Goal: Transaction & Acquisition: Purchase product/service

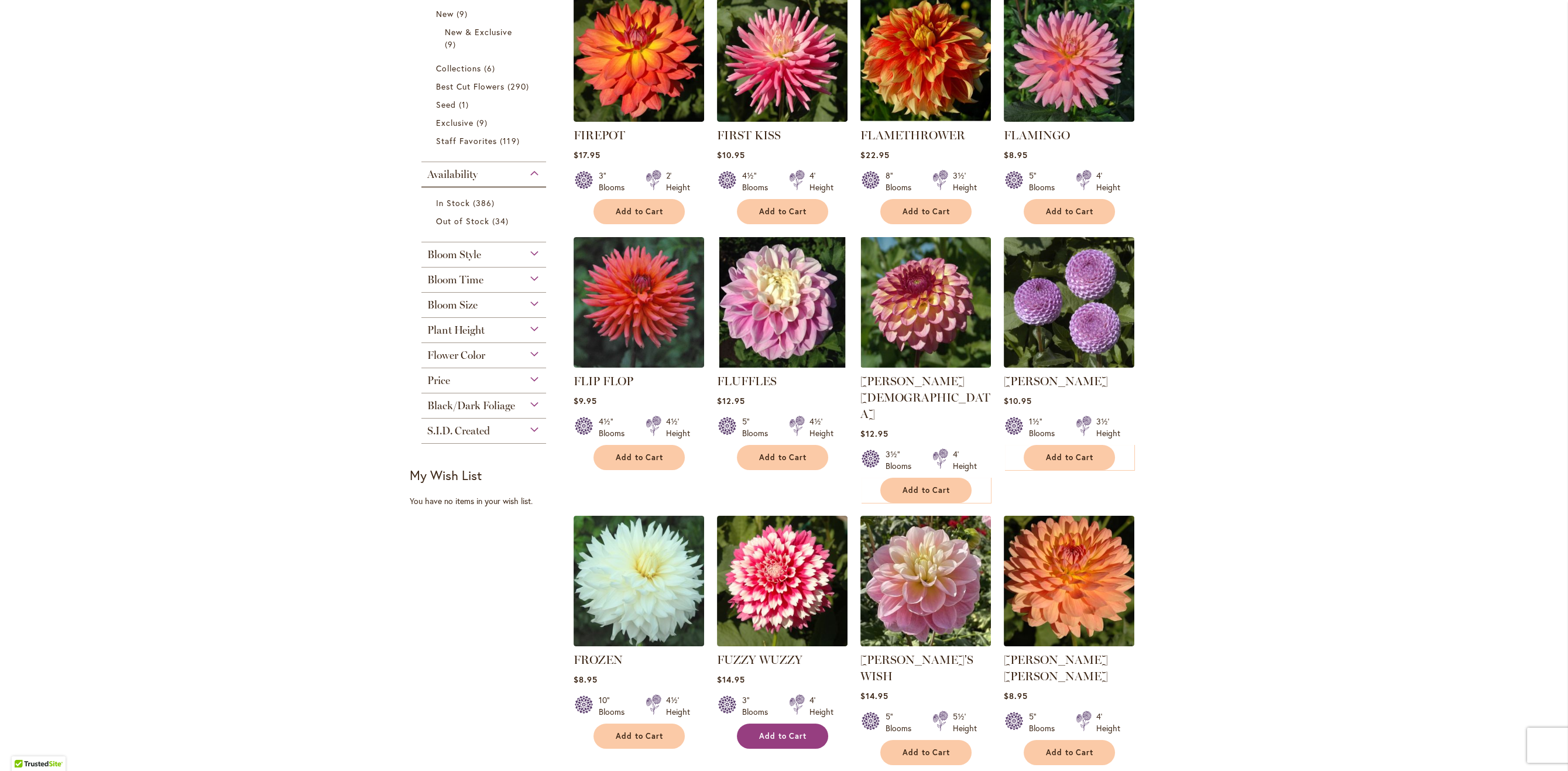
scroll to position [308, 0]
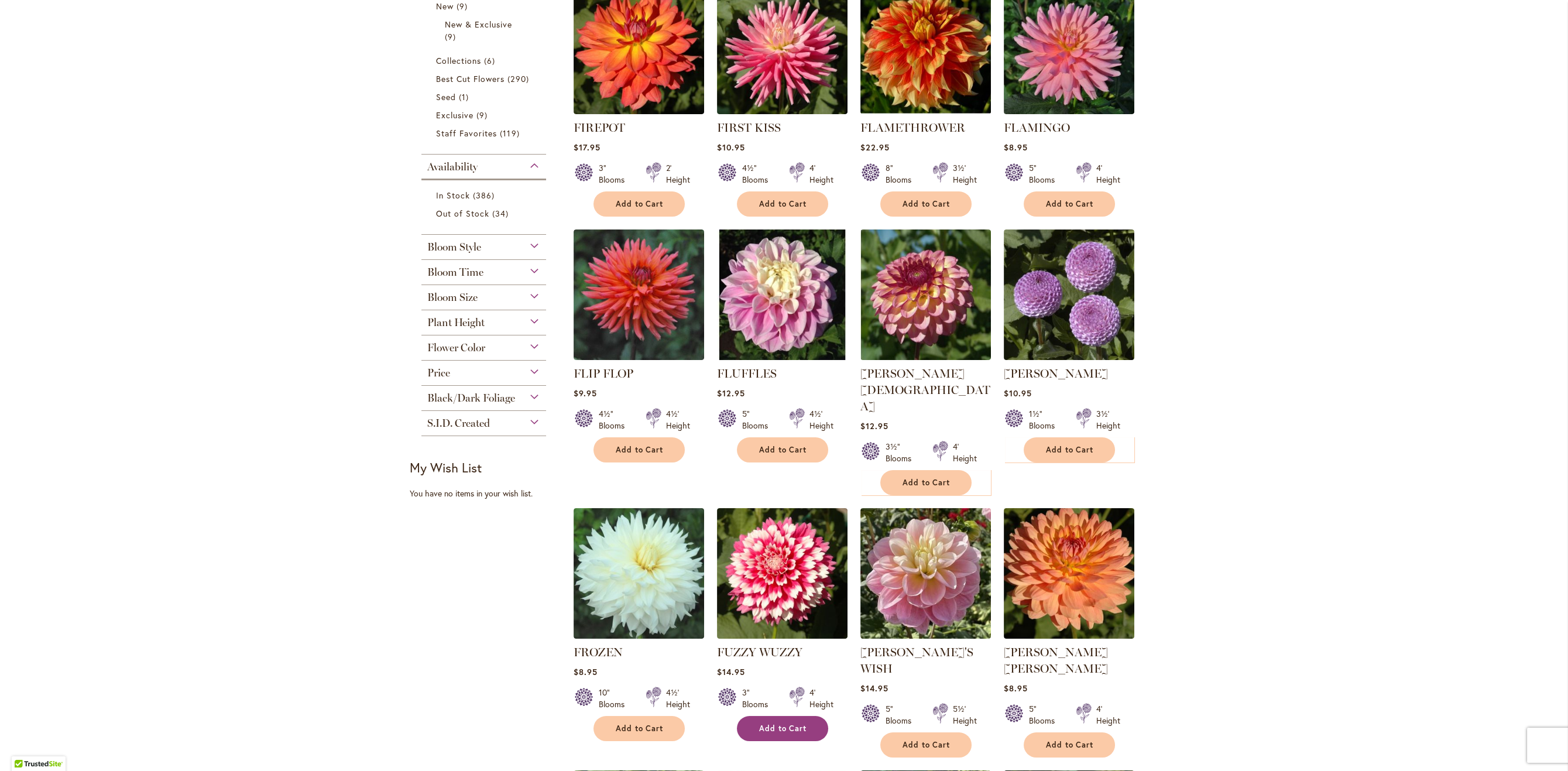
click at [797, 715] on button "Add to Cart" at bounding box center [783, 728] width 92 height 25
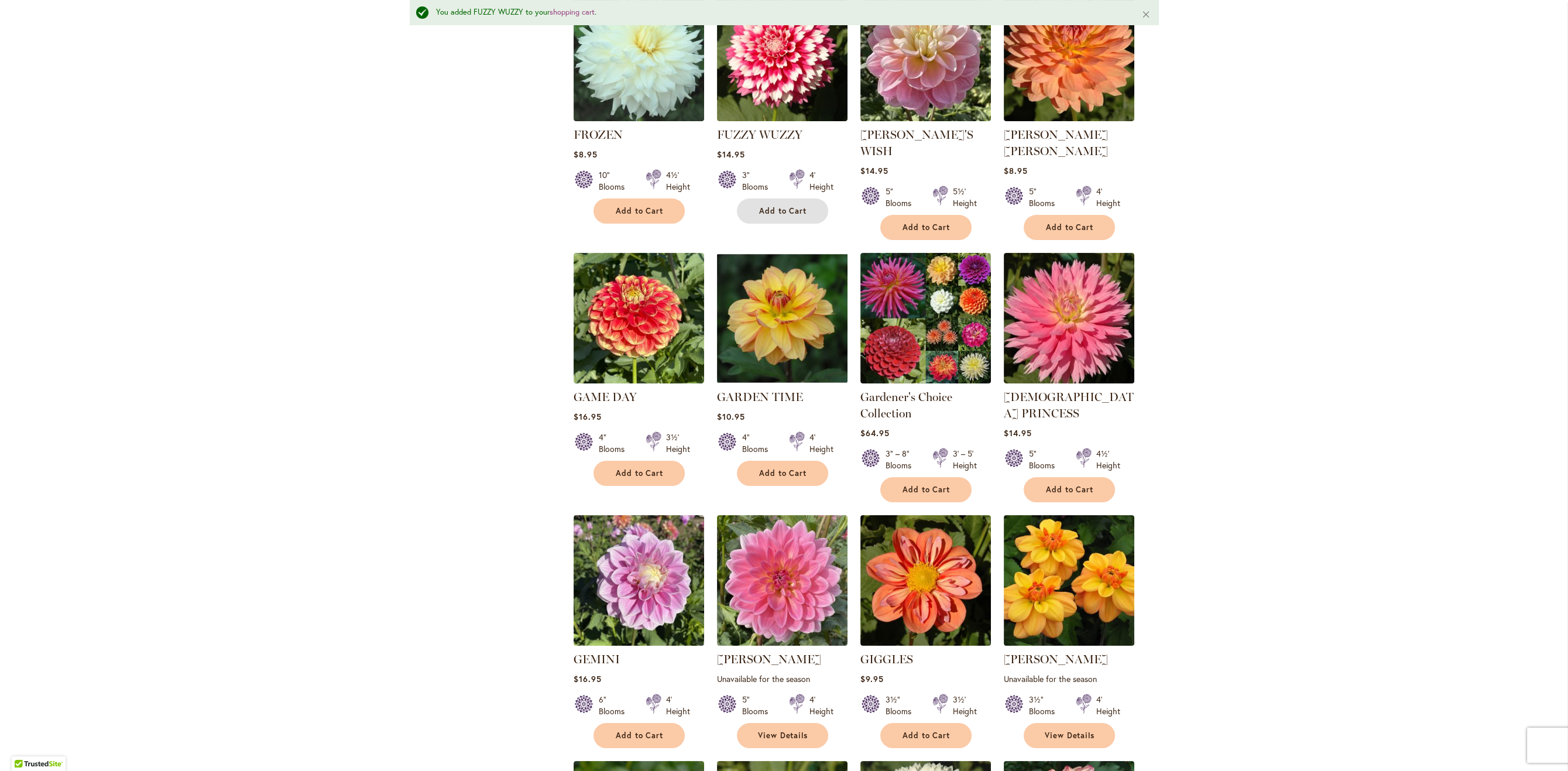
scroll to position [943, 0]
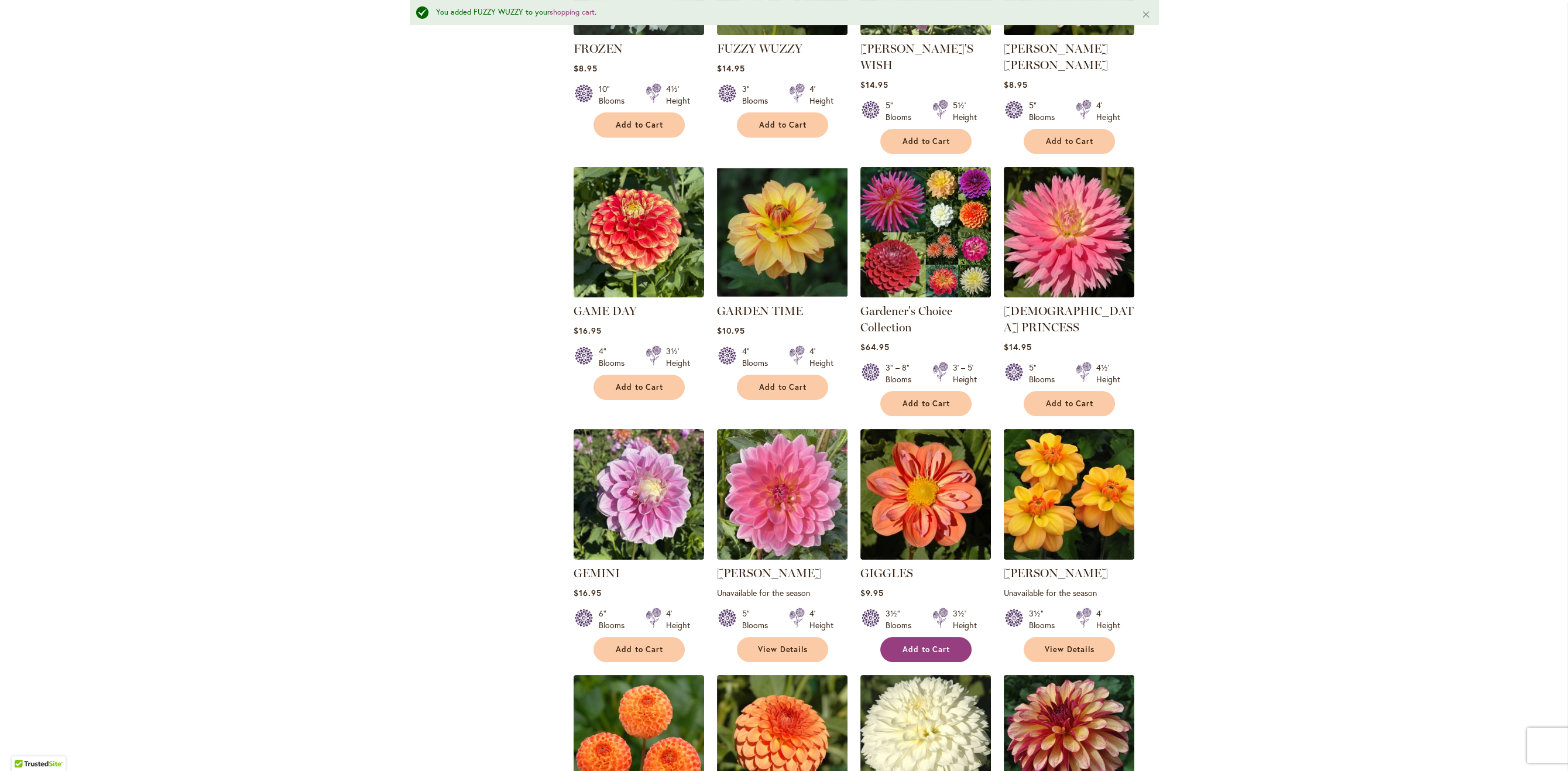
click at [906, 644] on span "Add to Cart" at bounding box center [927, 649] width 48 height 10
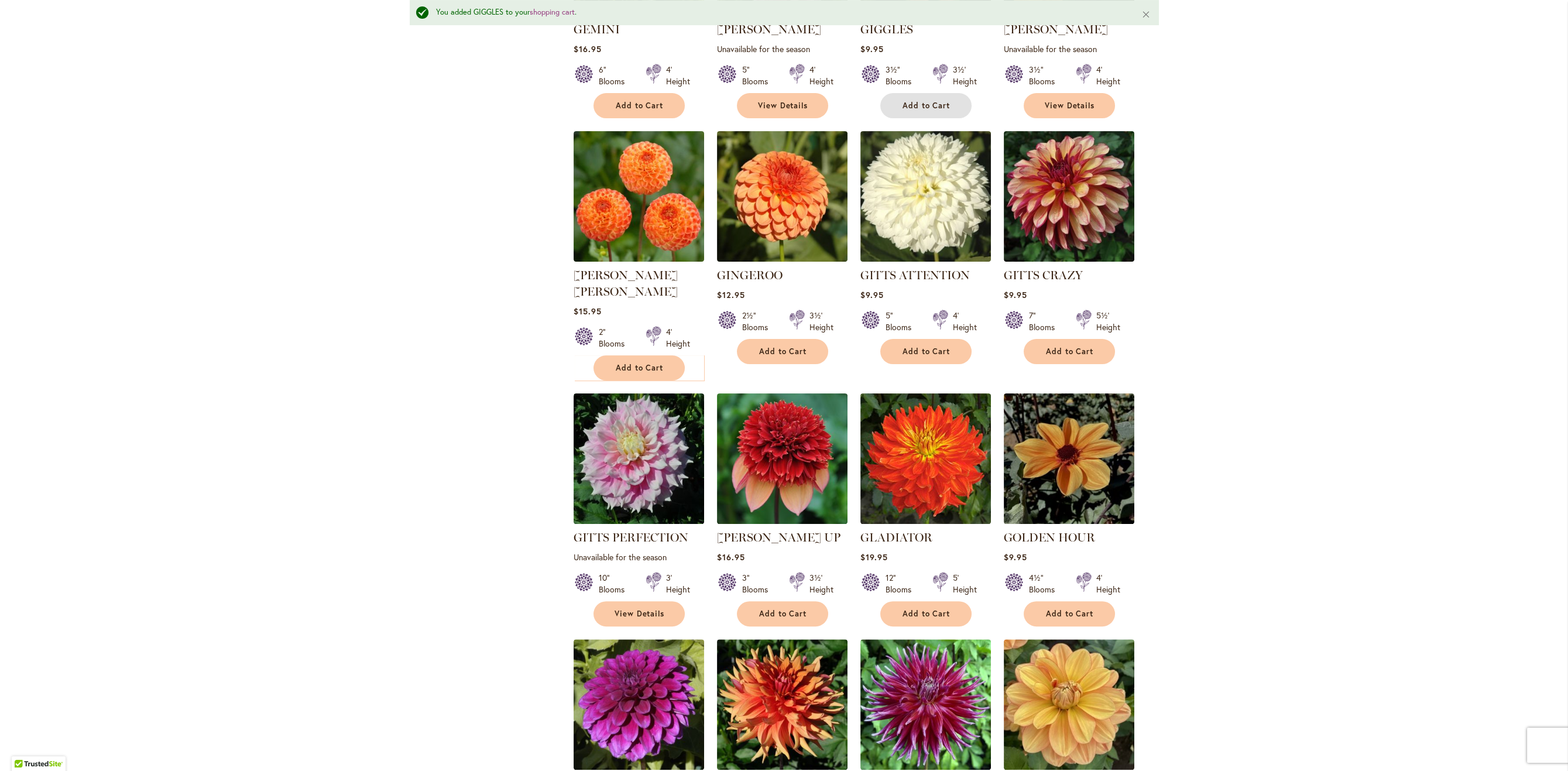
scroll to position [1607, 0]
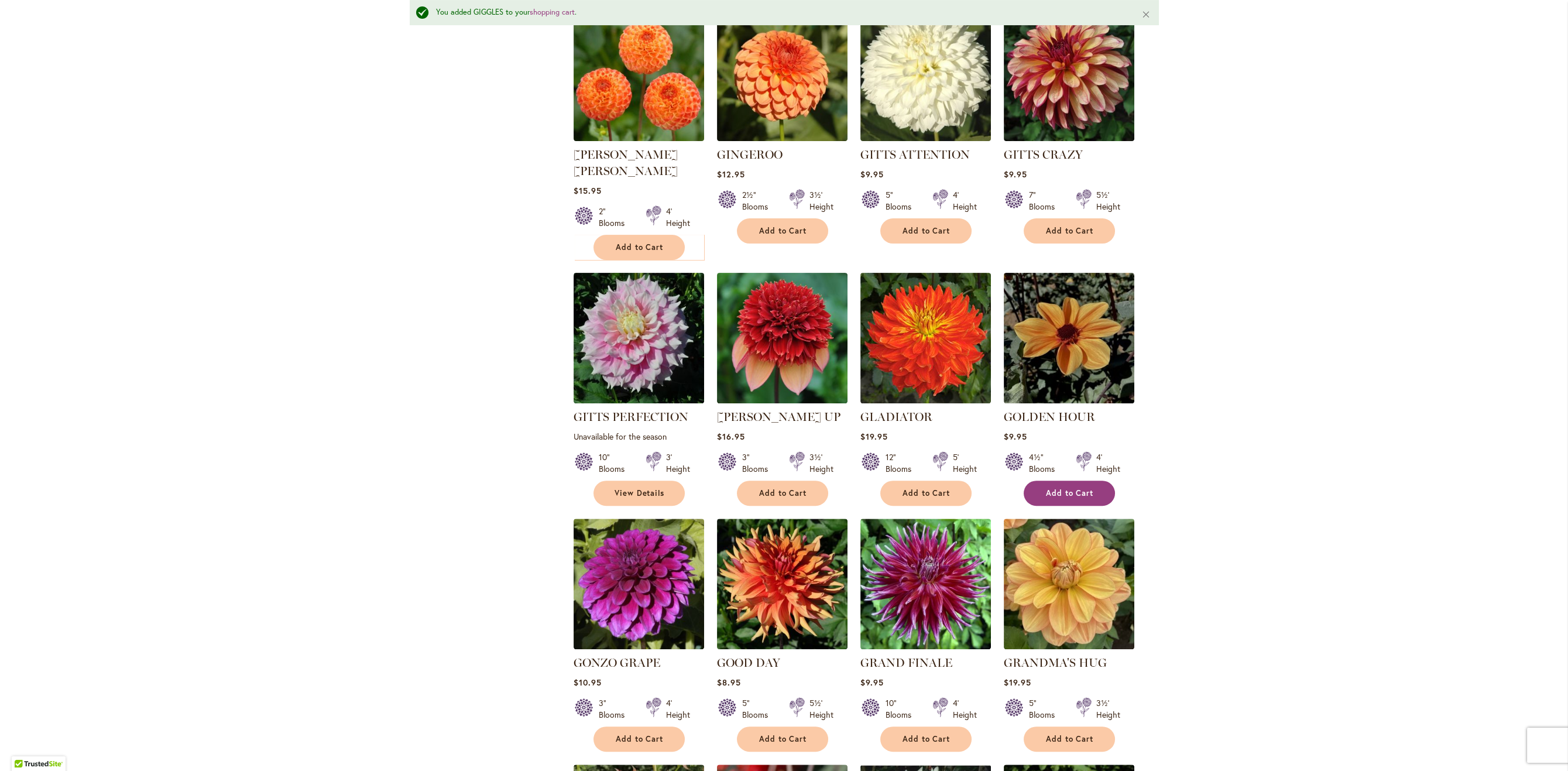
click at [1101, 481] on button "Add to Cart" at bounding box center [1070, 493] width 92 height 25
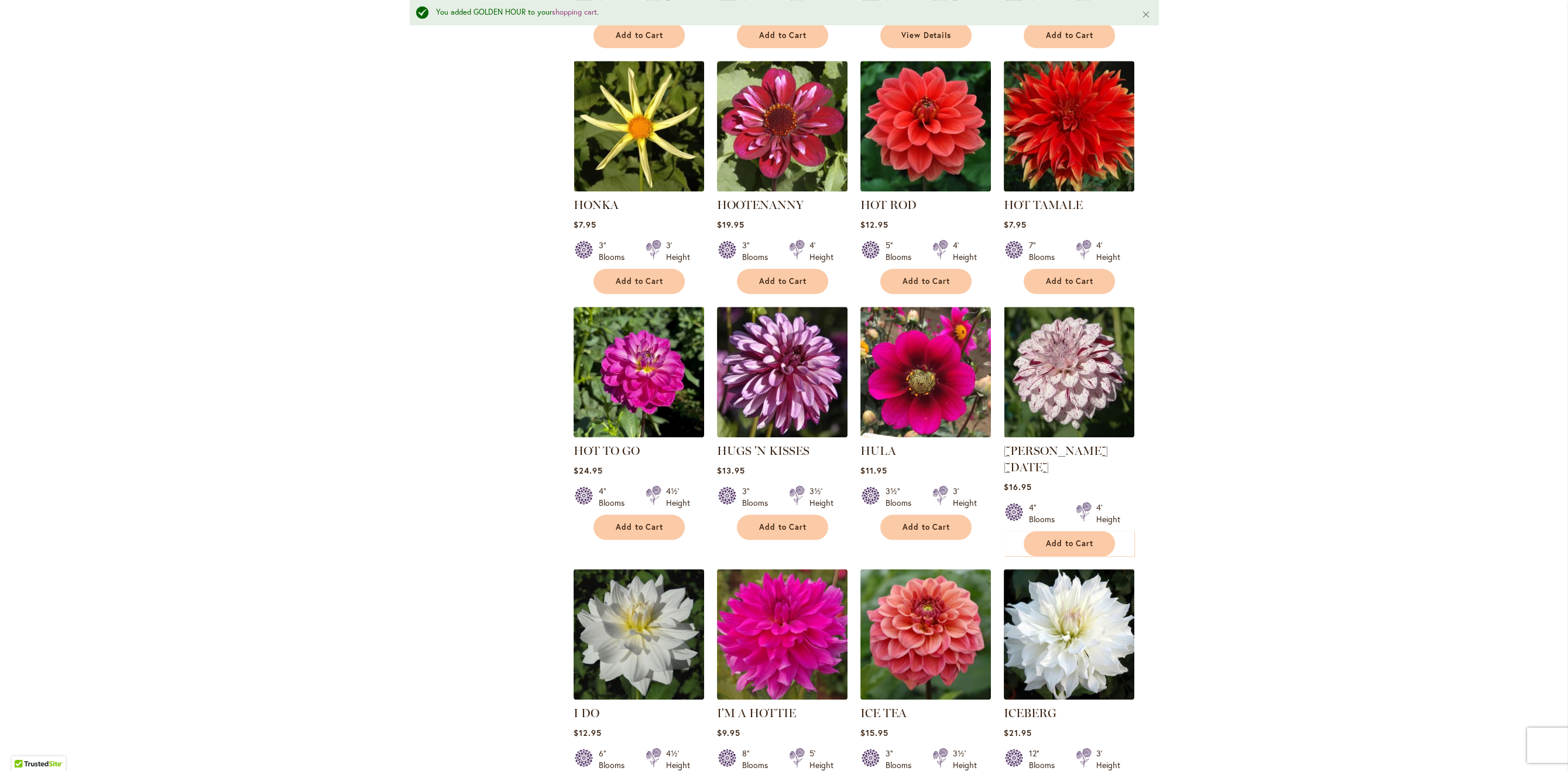
scroll to position [3660, 0]
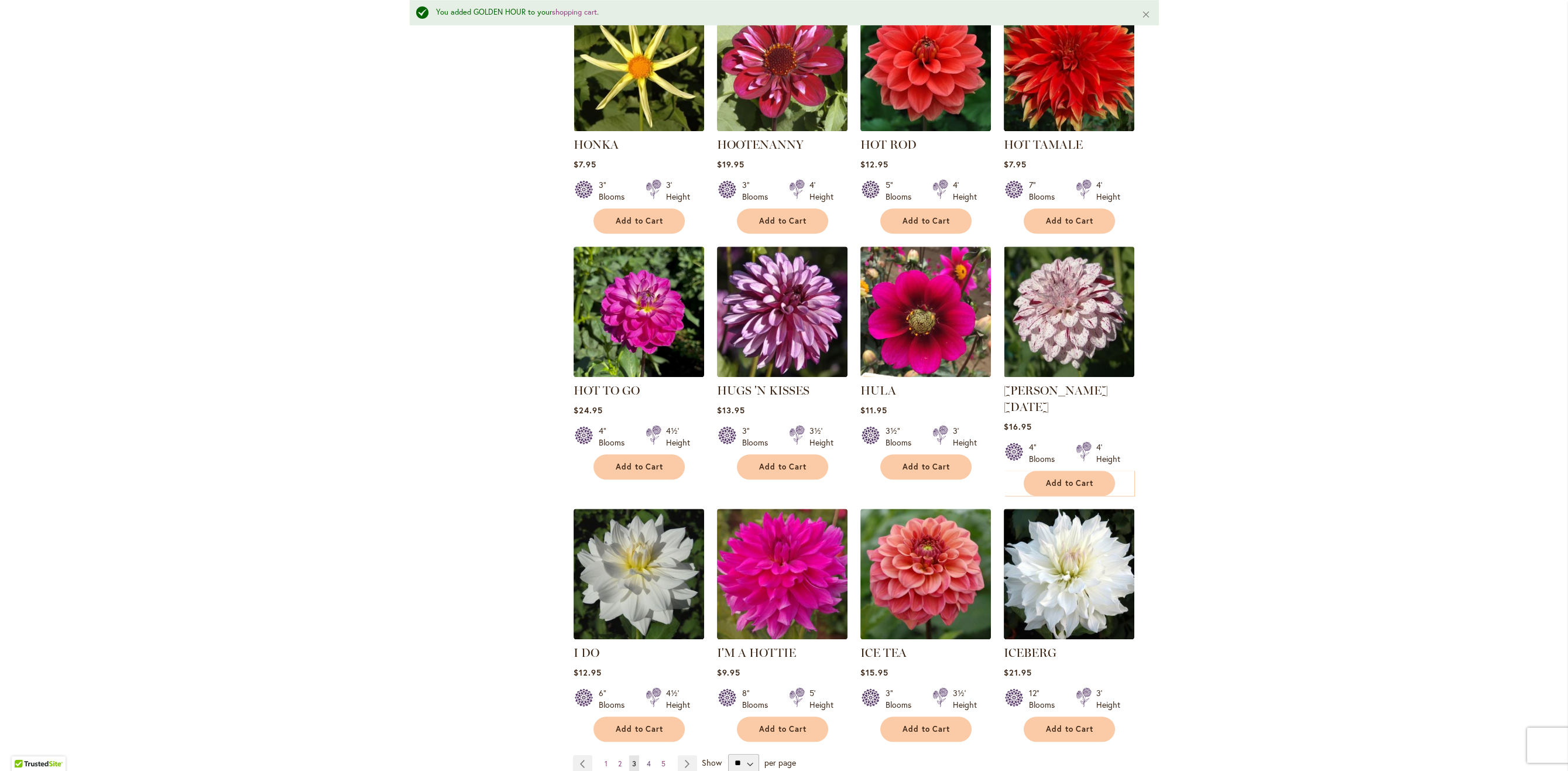
click at [648, 759] on span "4" at bounding box center [649, 763] width 4 height 9
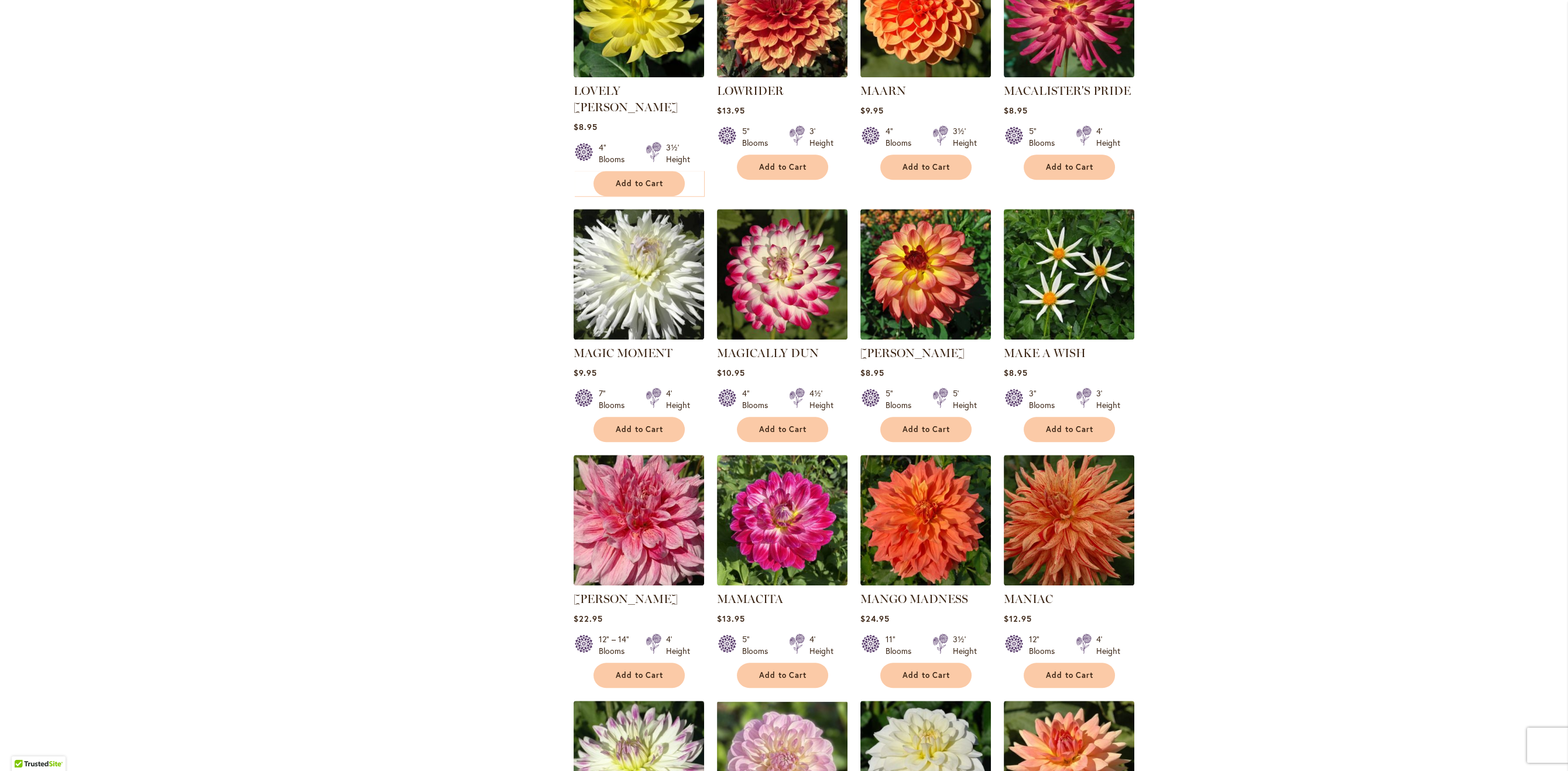
scroll to position [3629, 0]
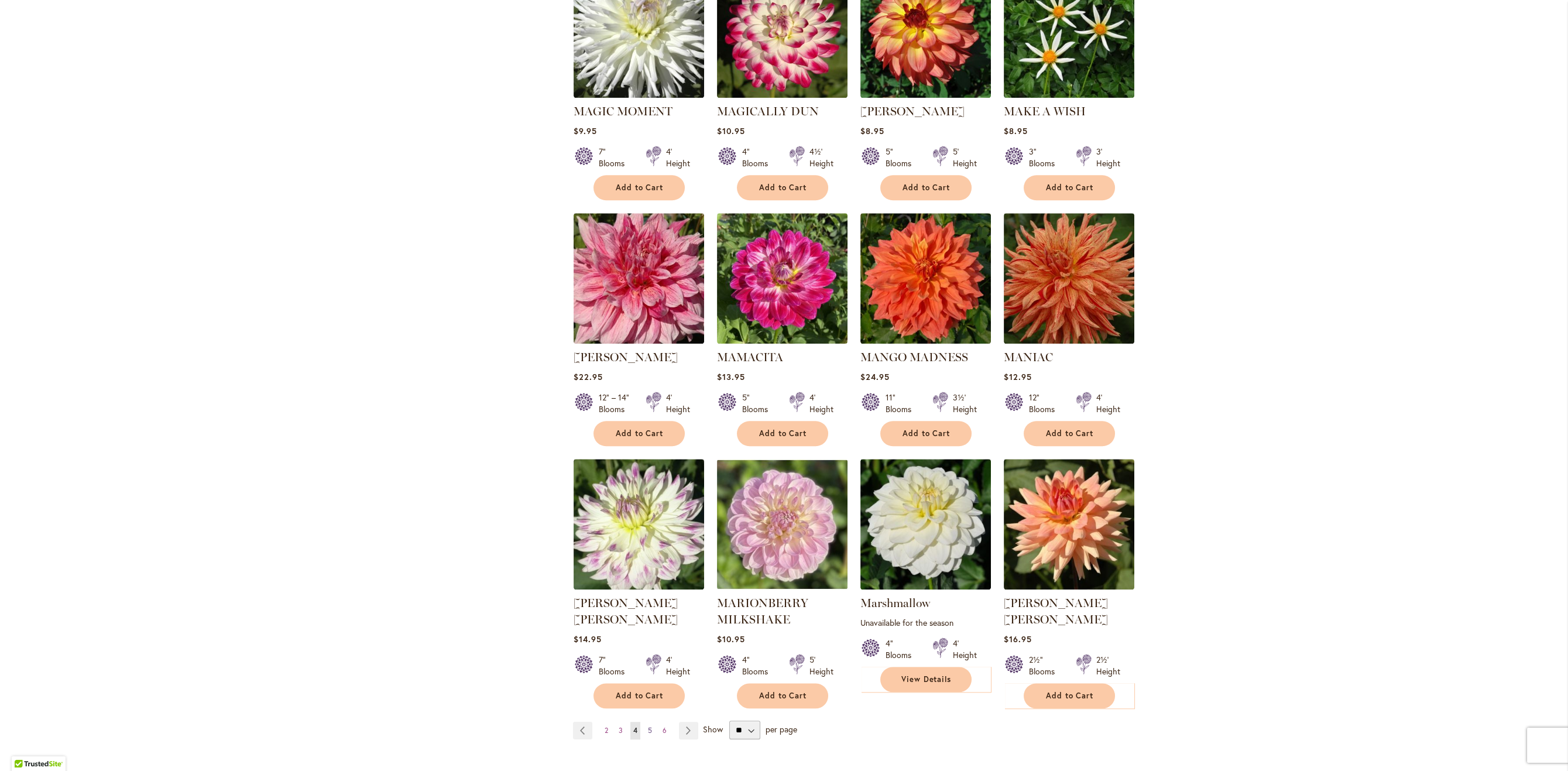
click at [651, 725] on span "5" at bounding box center [649, 729] width 4 height 9
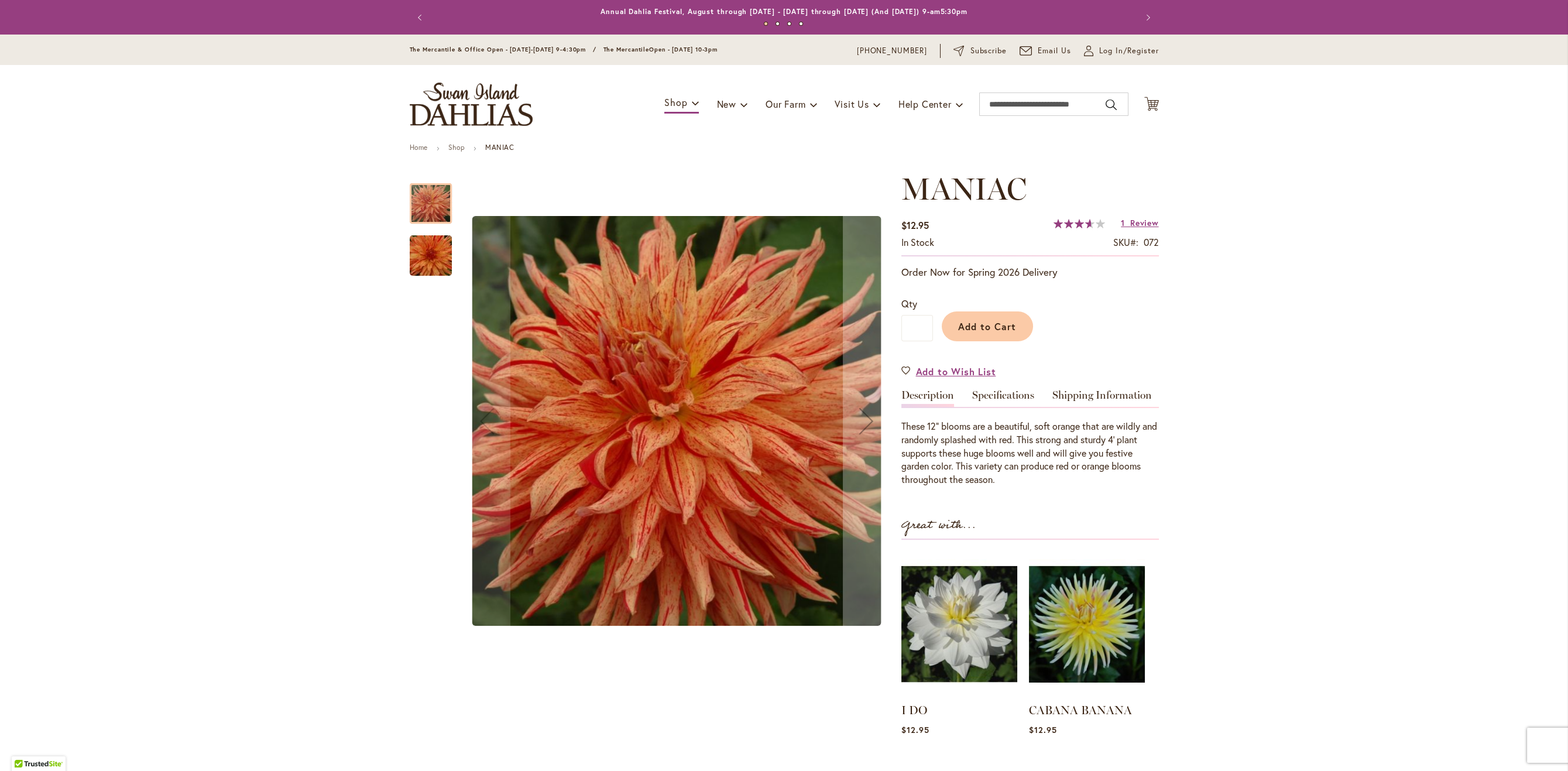
type input "**********"
click at [439, 258] on img "Maniac" at bounding box center [430, 255] width 84 height 56
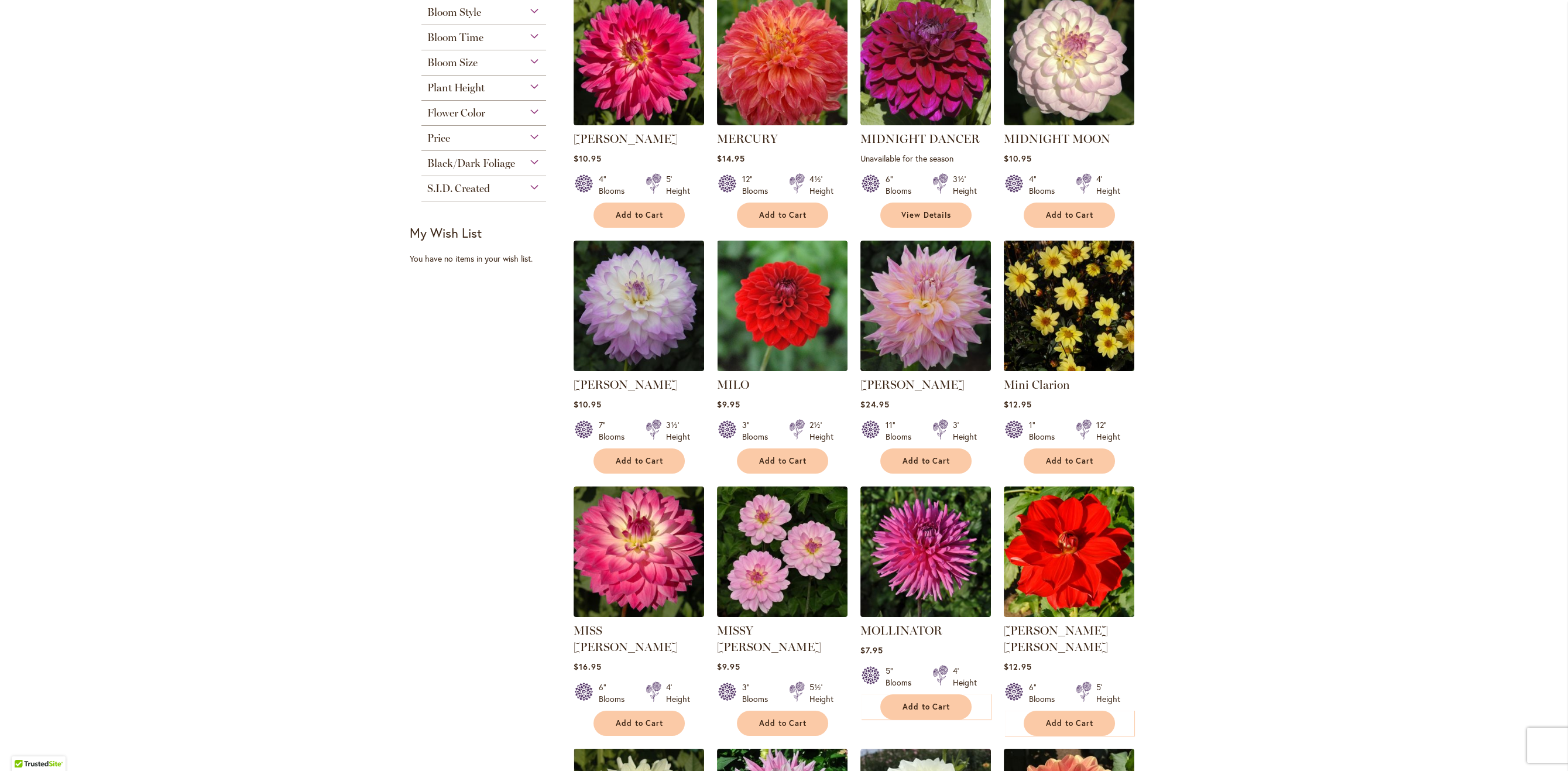
type input "**********"
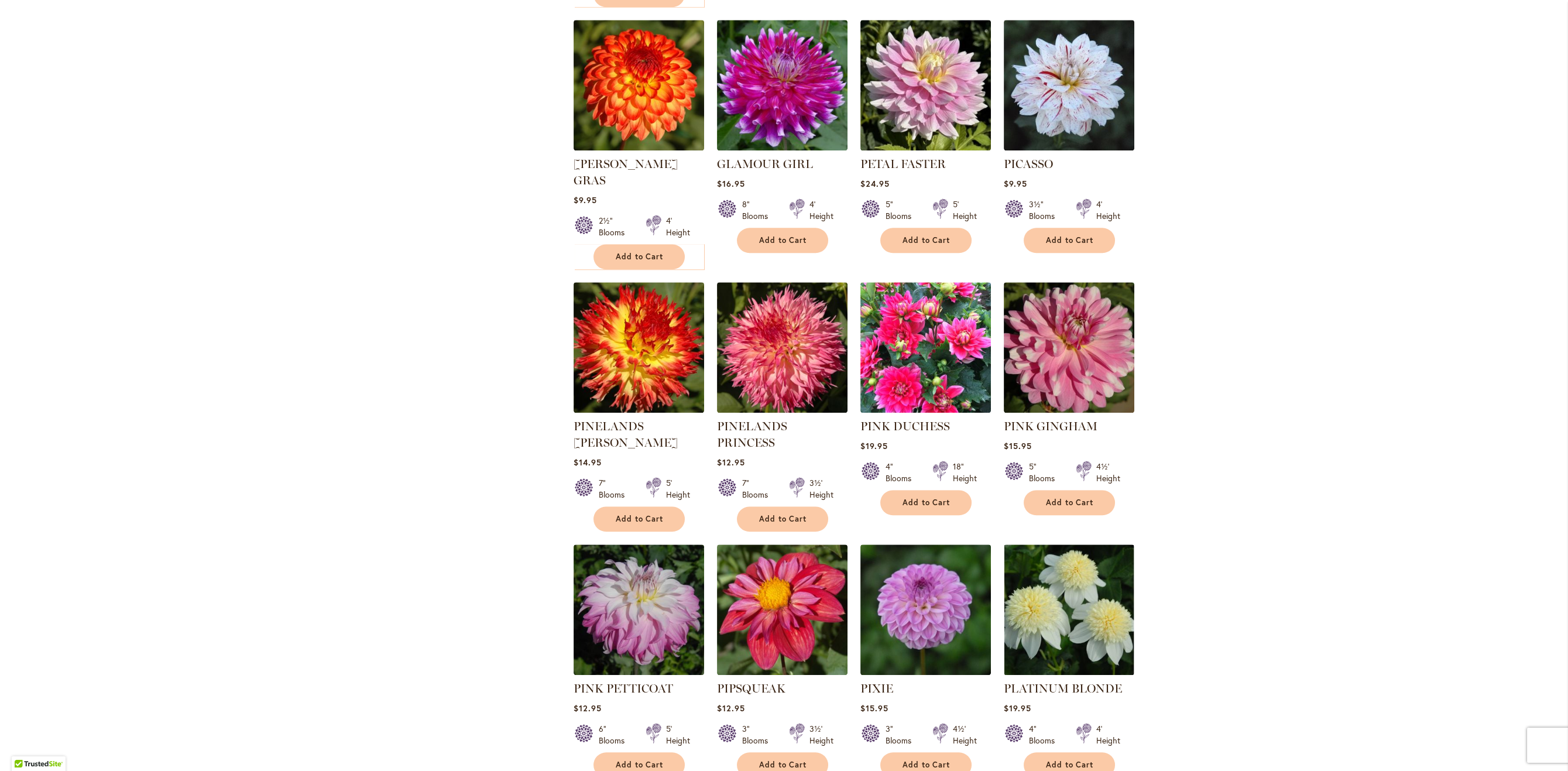
scroll to position [3562, 0]
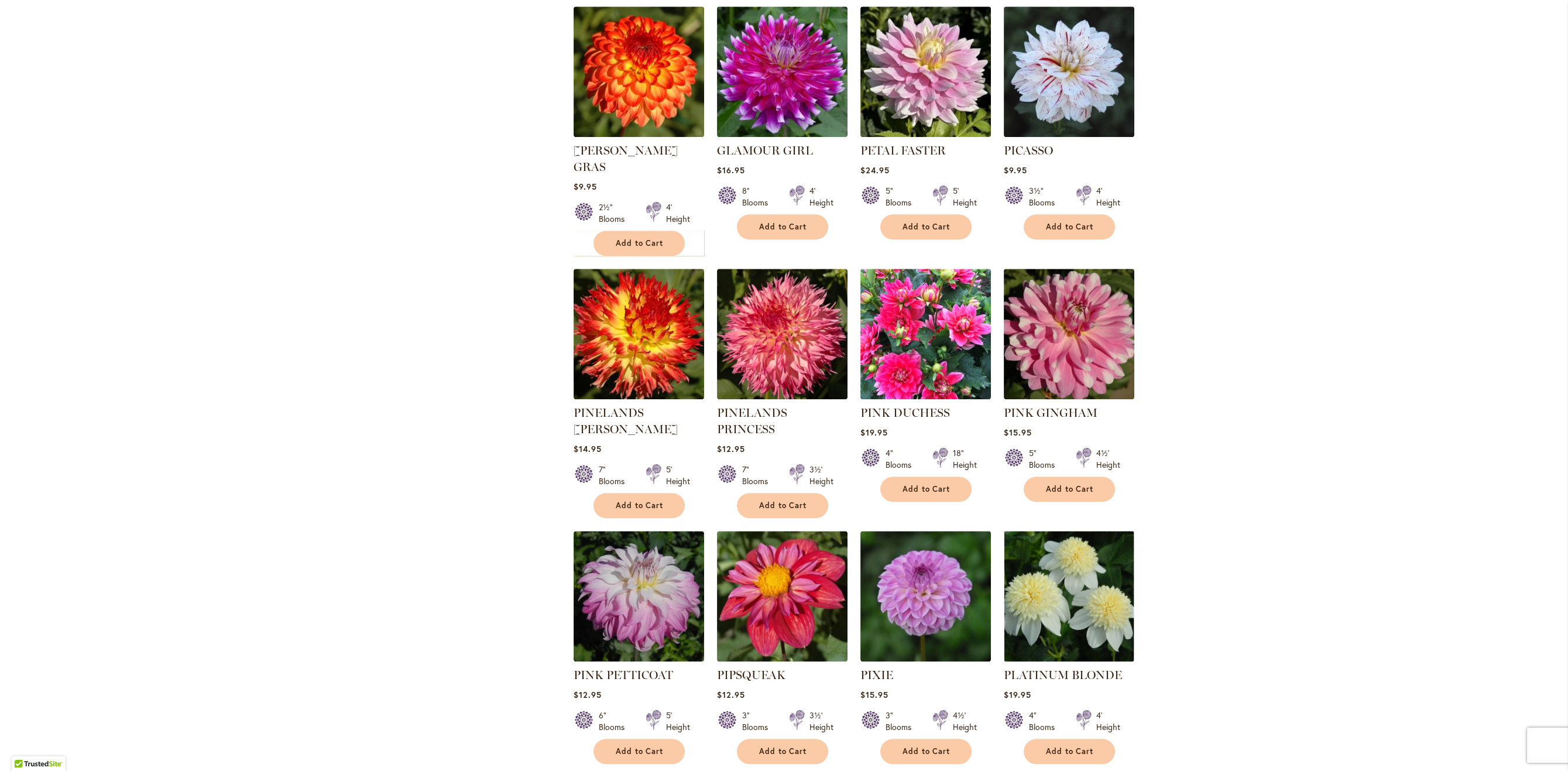
click at [648, 770] on link "Page 6" at bounding box center [650, 785] width 10 height 17
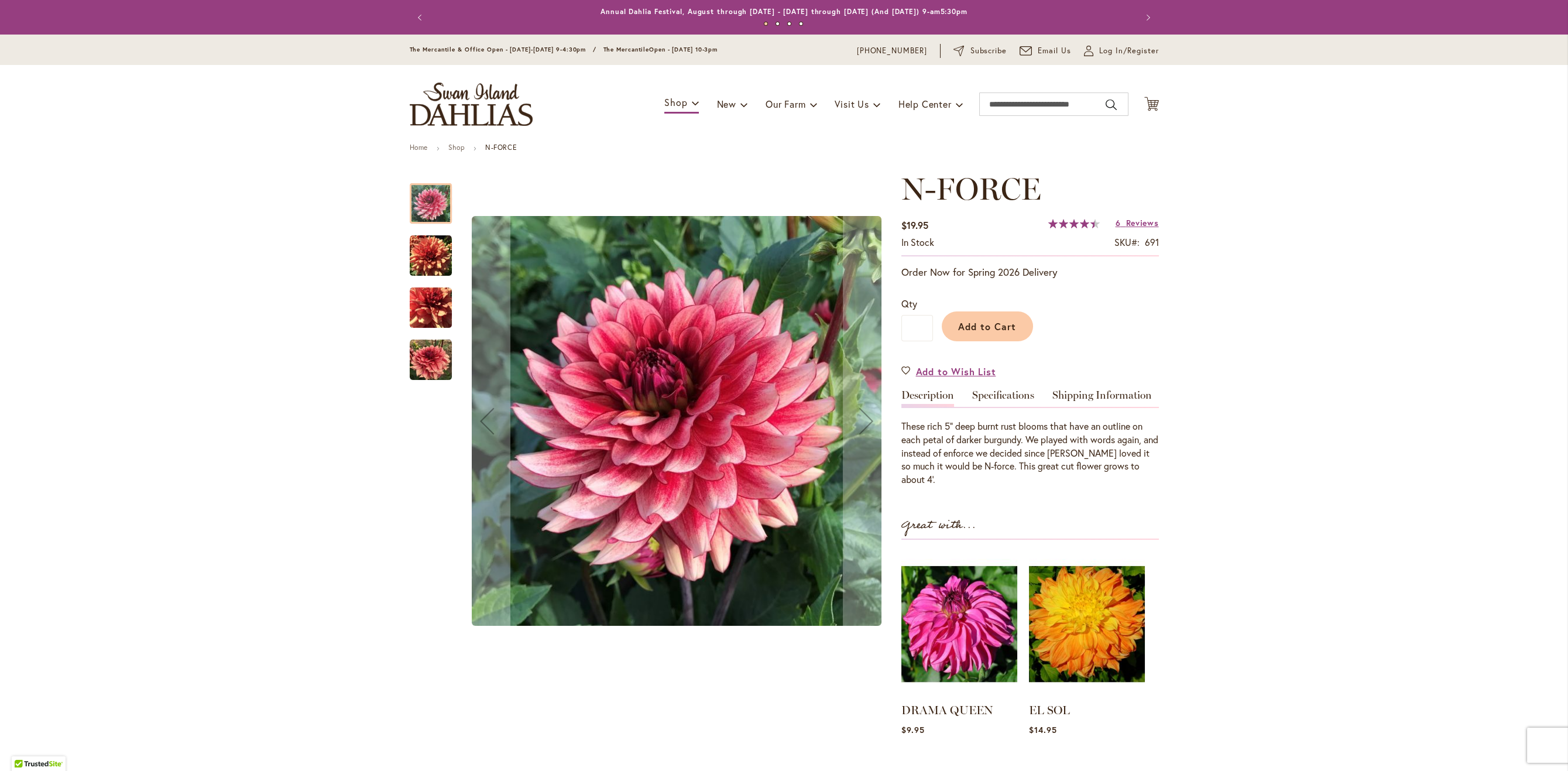
click at [429, 246] on img "N-FORCE" at bounding box center [431, 256] width 43 height 43
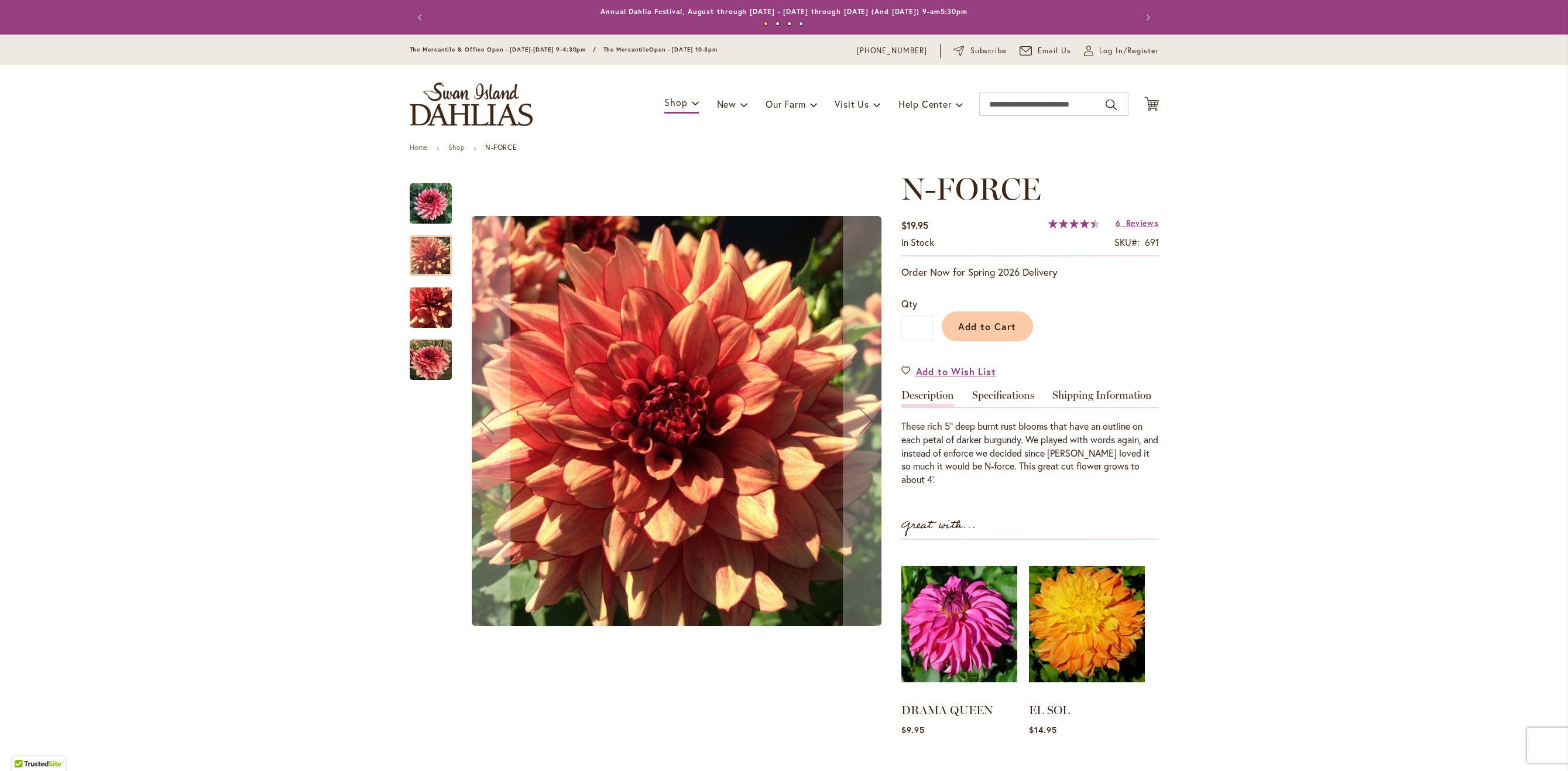
click at [438, 320] on img "N-FORCE" at bounding box center [431, 308] width 43 height 43
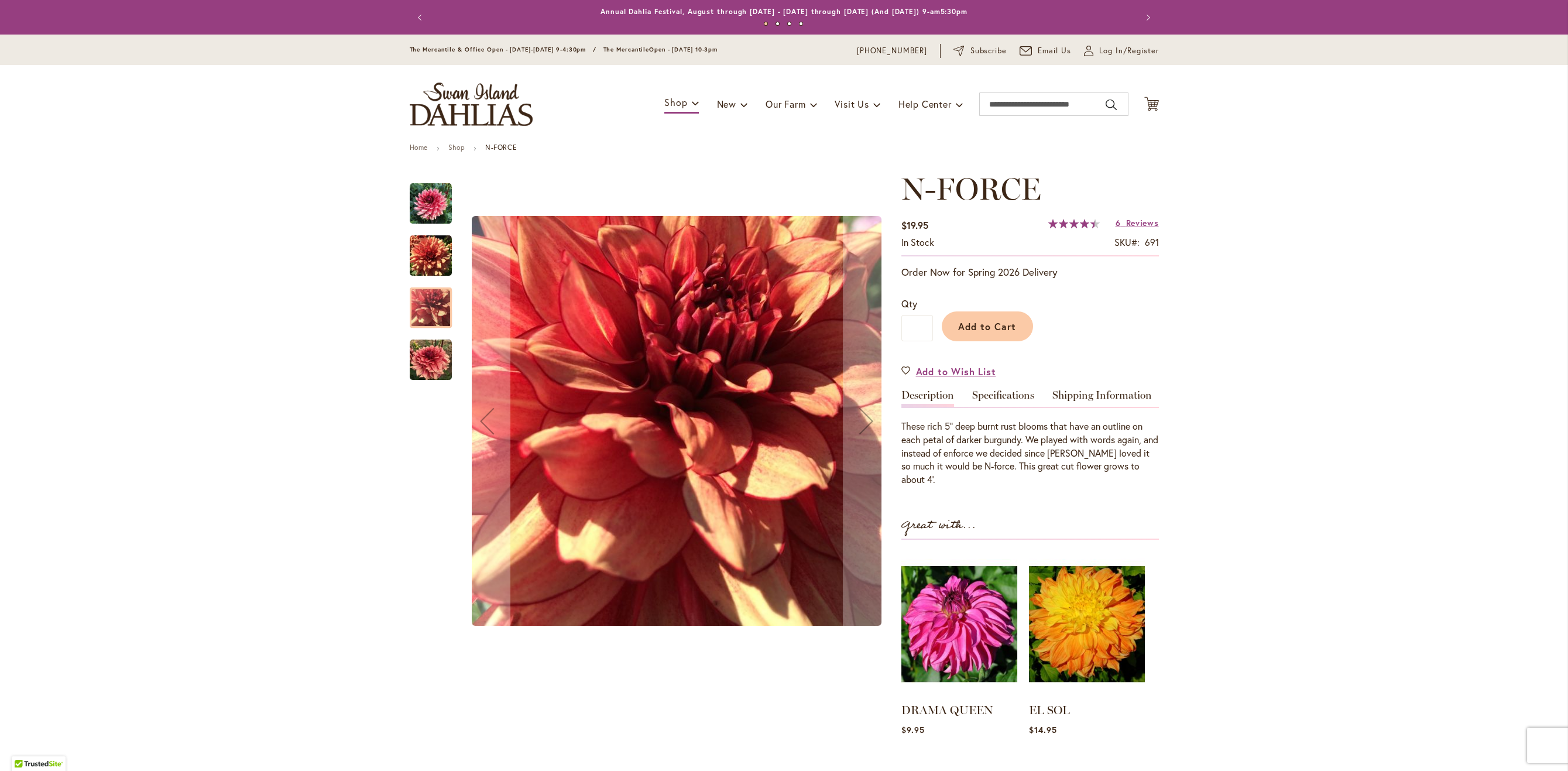
click at [426, 356] on img "N-FORCE" at bounding box center [431, 360] width 43 height 43
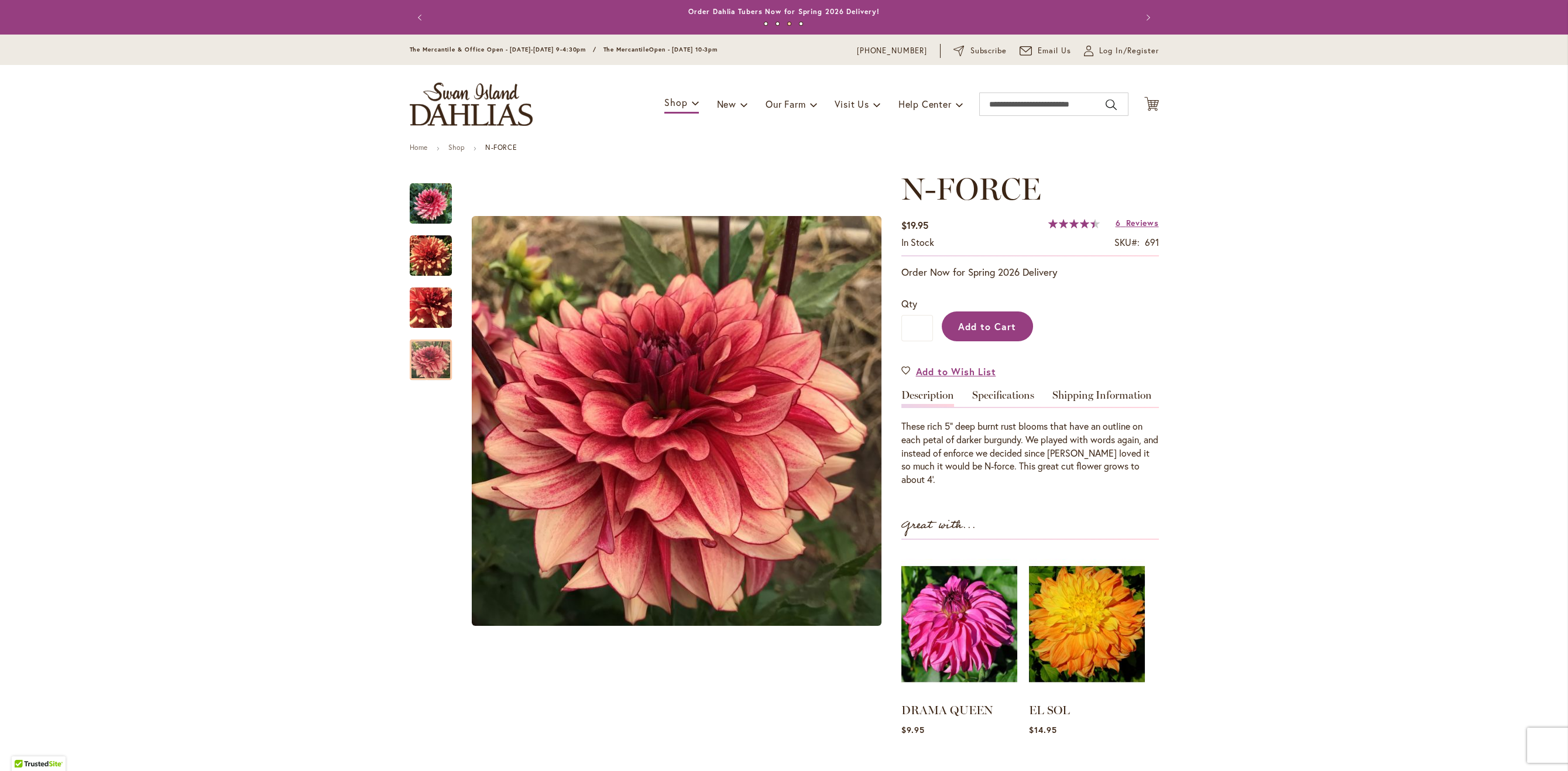
click at [1009, 329] on span "Add to Cart" at bounding box center [987, 325] width 58 height 12
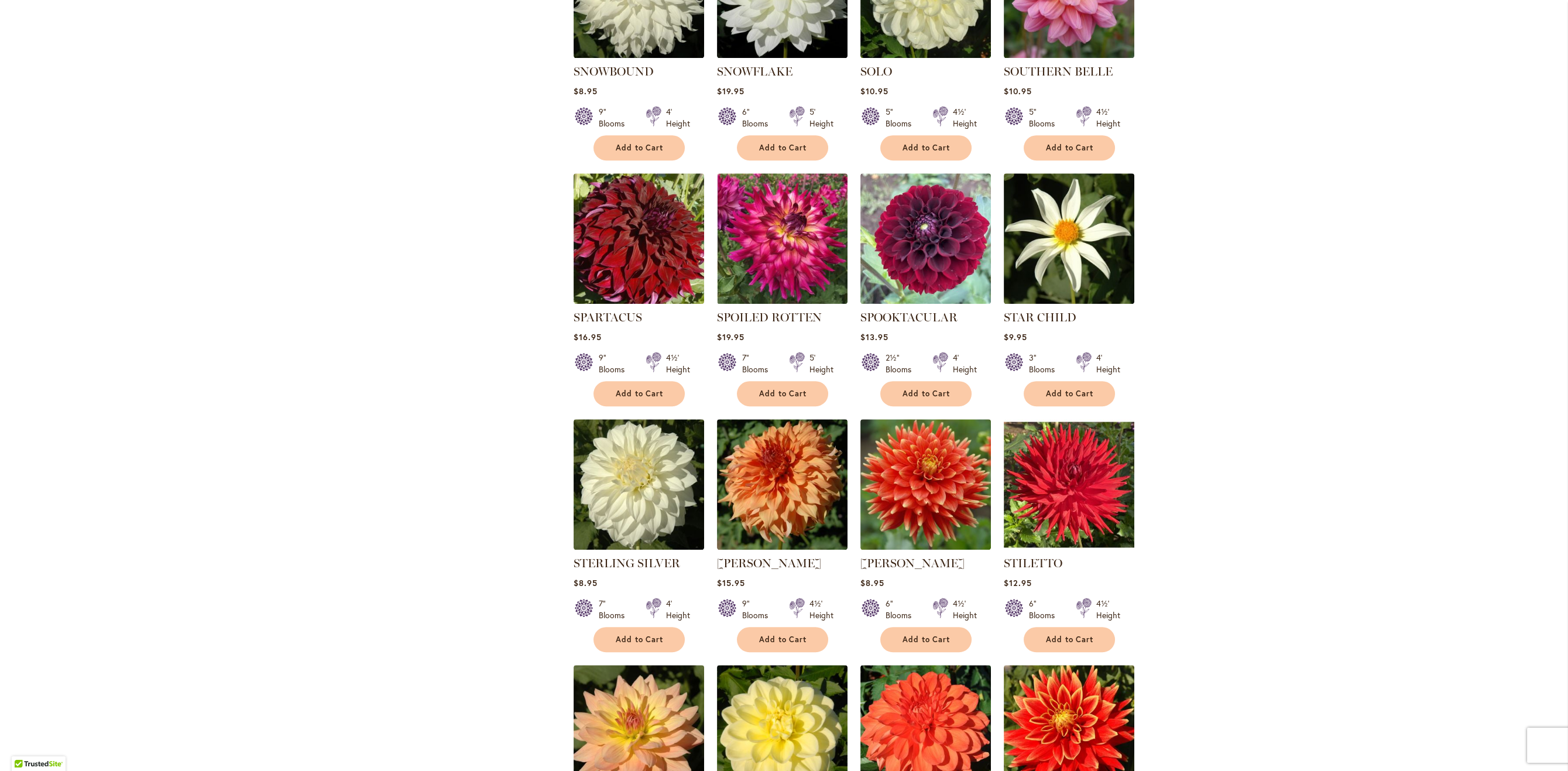
scroll to position [2118, 0]
click at [769, 388] on span "Add to Cart" at bounding box center [783, 392] width 48 height 10
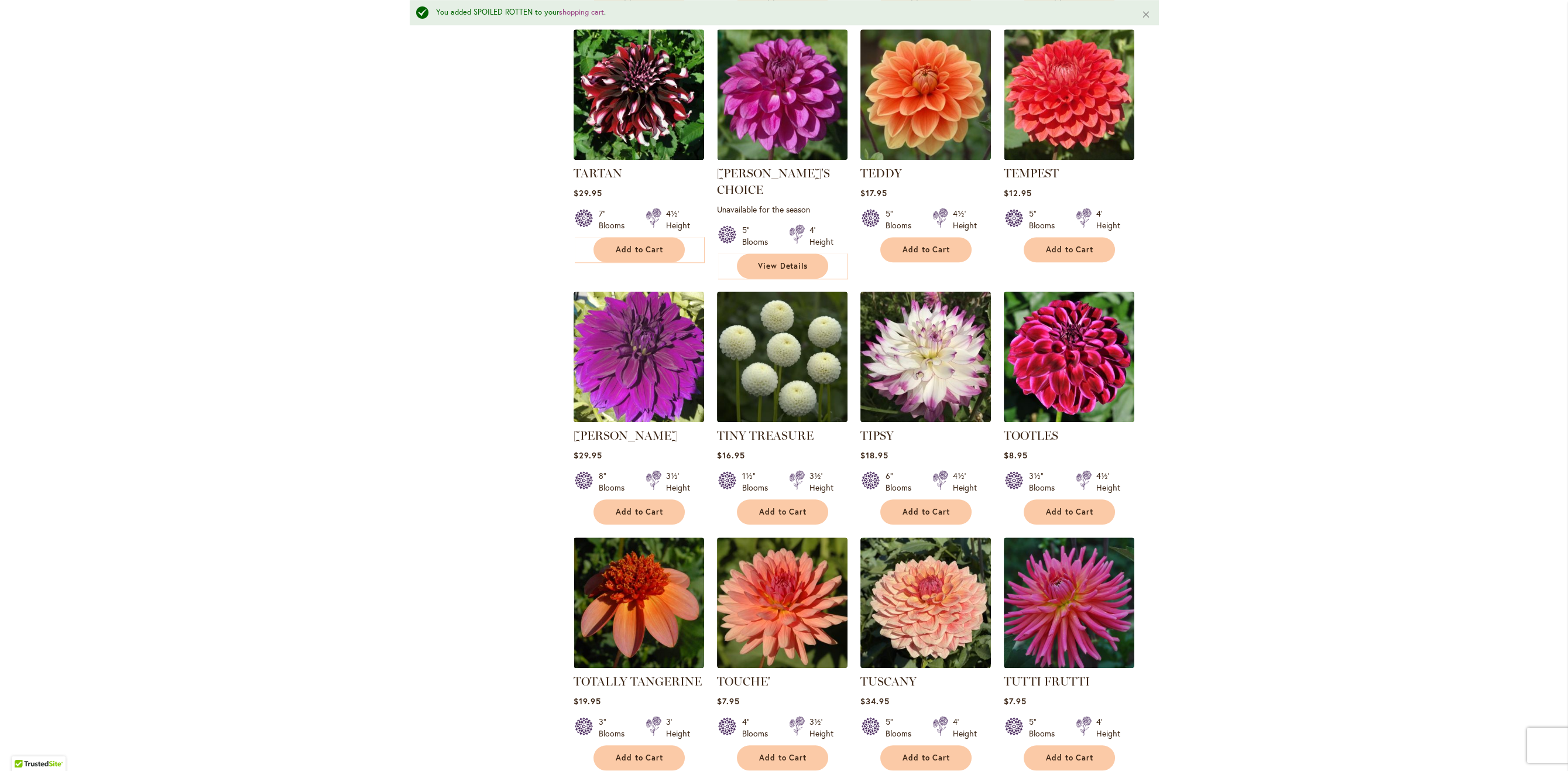
scroll to position [3779, 0]
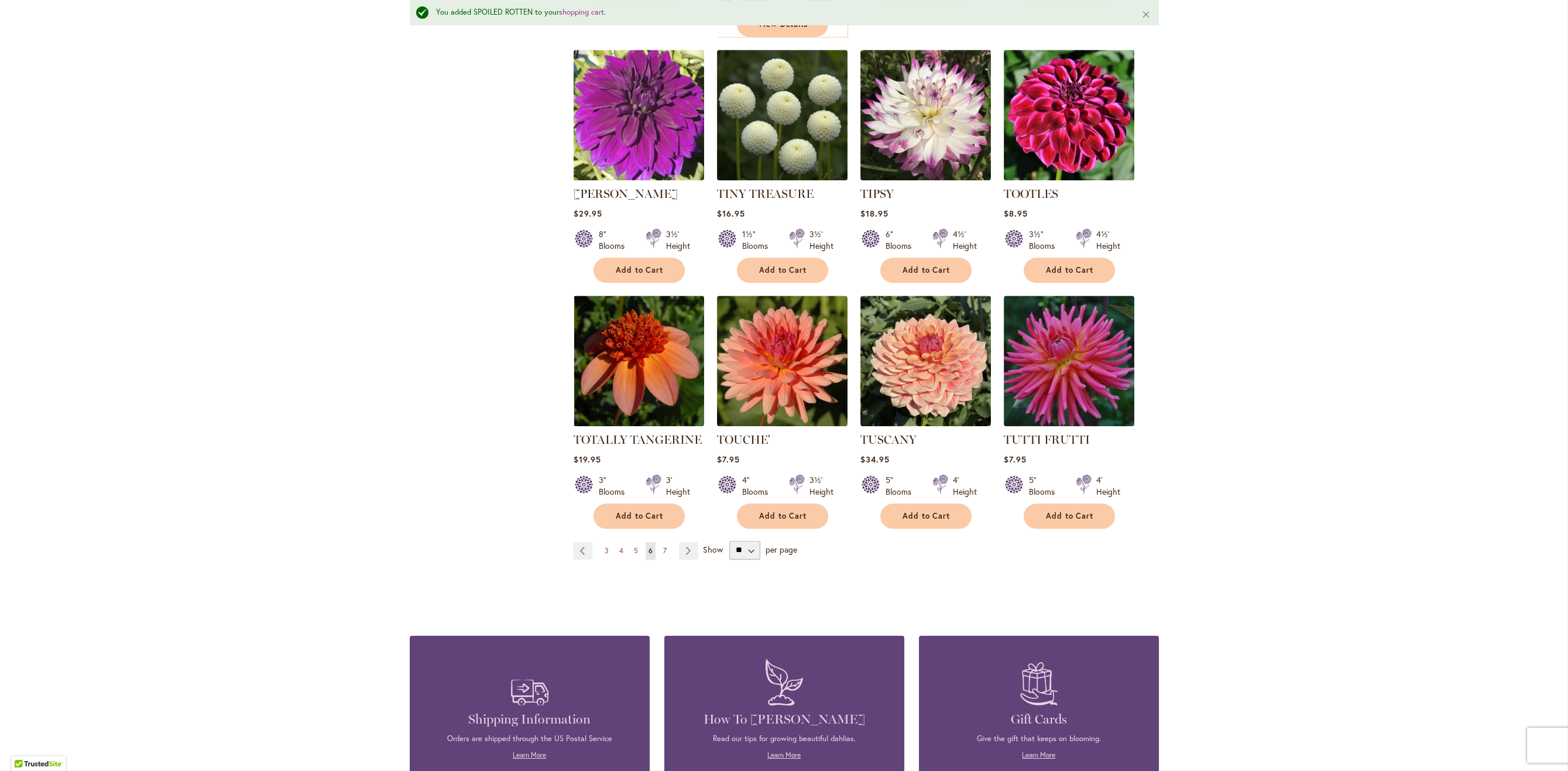
click at [666, 546] on span "7" at bounding box center [665, 550] width 3 height 9
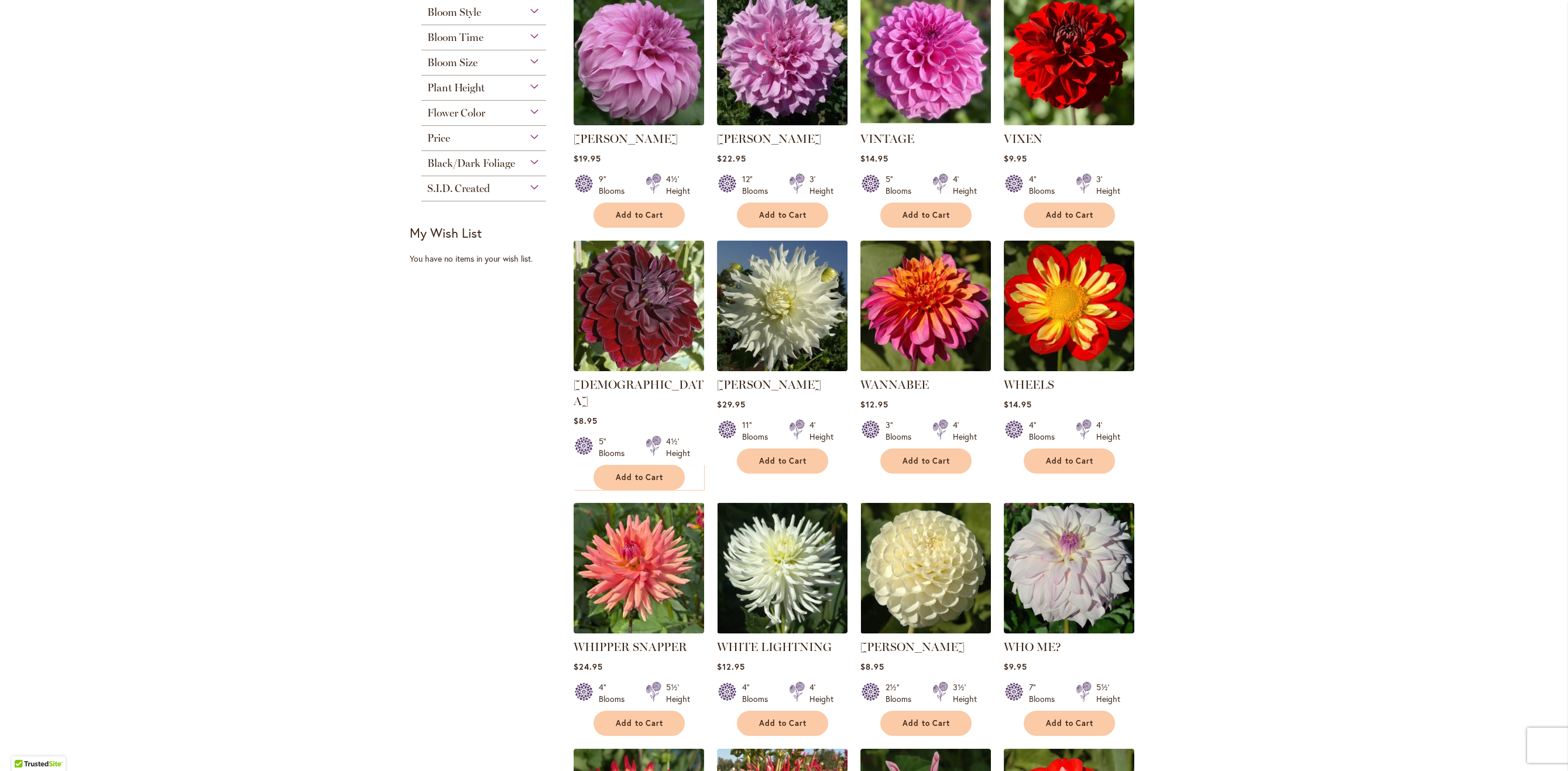
type input "**********"
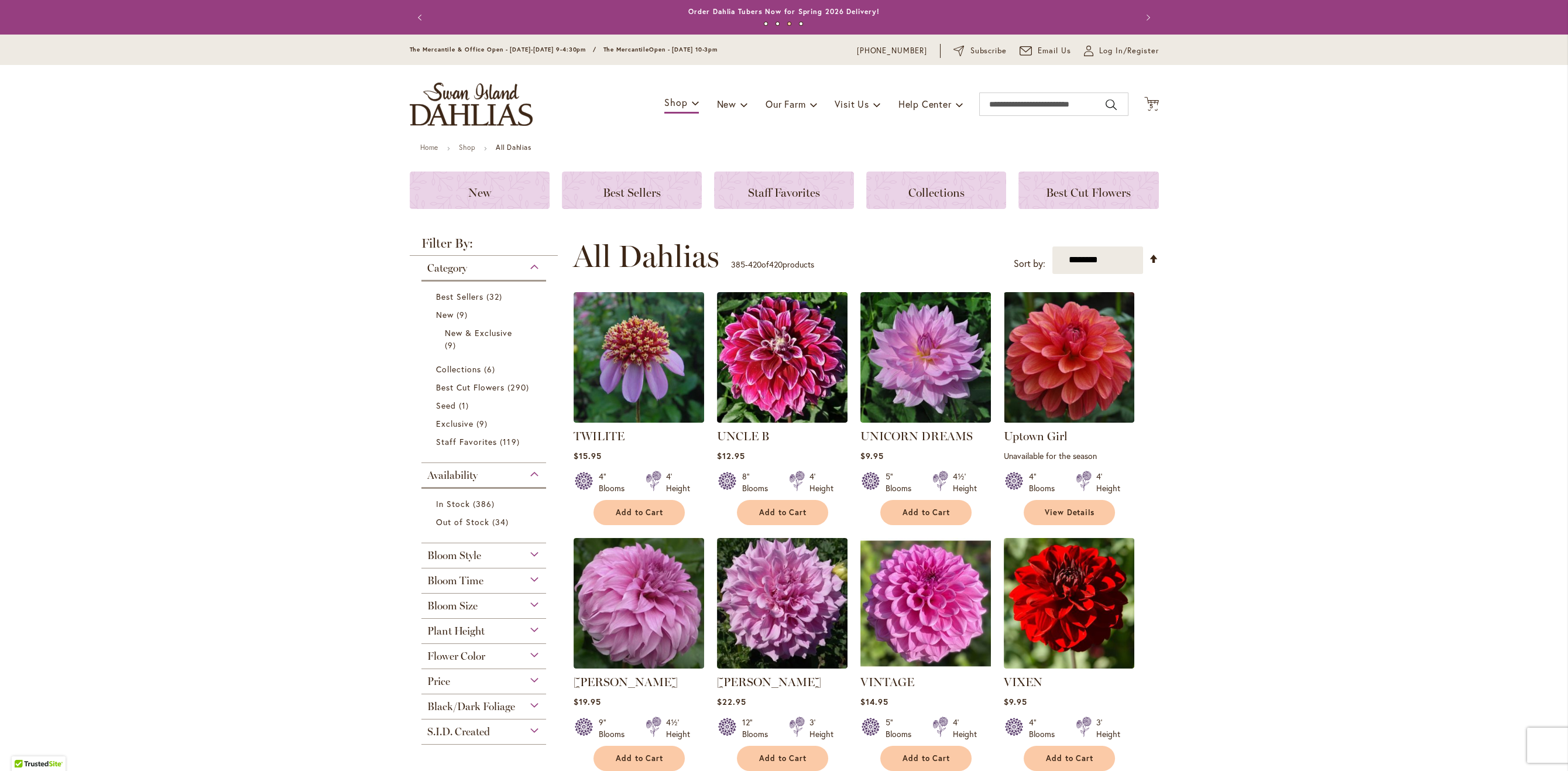
click at [439, 602] on span "Bloom Size" at bounding box center [452, 606] width 51 height 13
click at [474, 631] on span "(AA) Over 10" Blooms" at bounding box center [480, 634] width 89 height 11
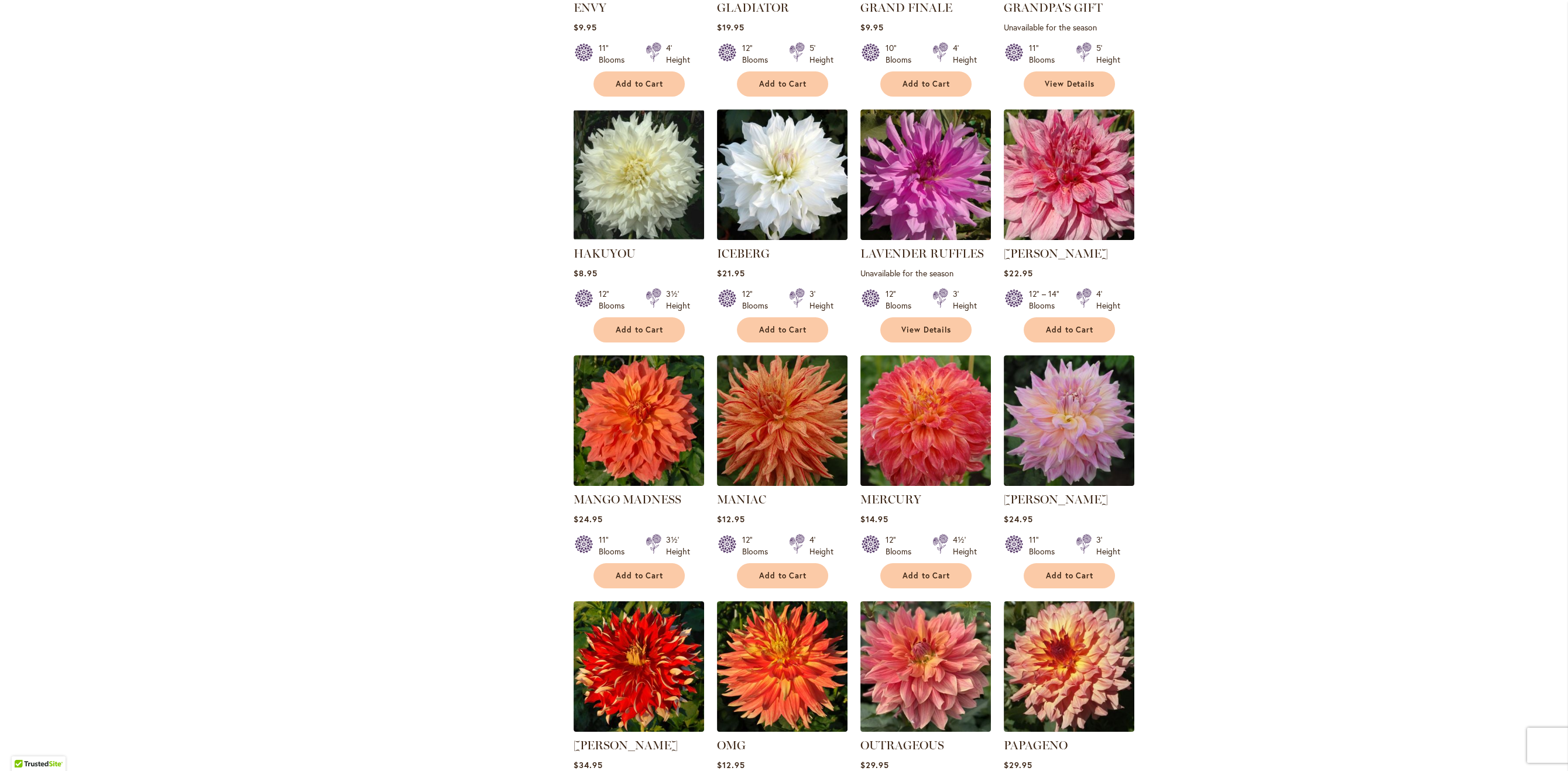
scroll to position [1147, 0]
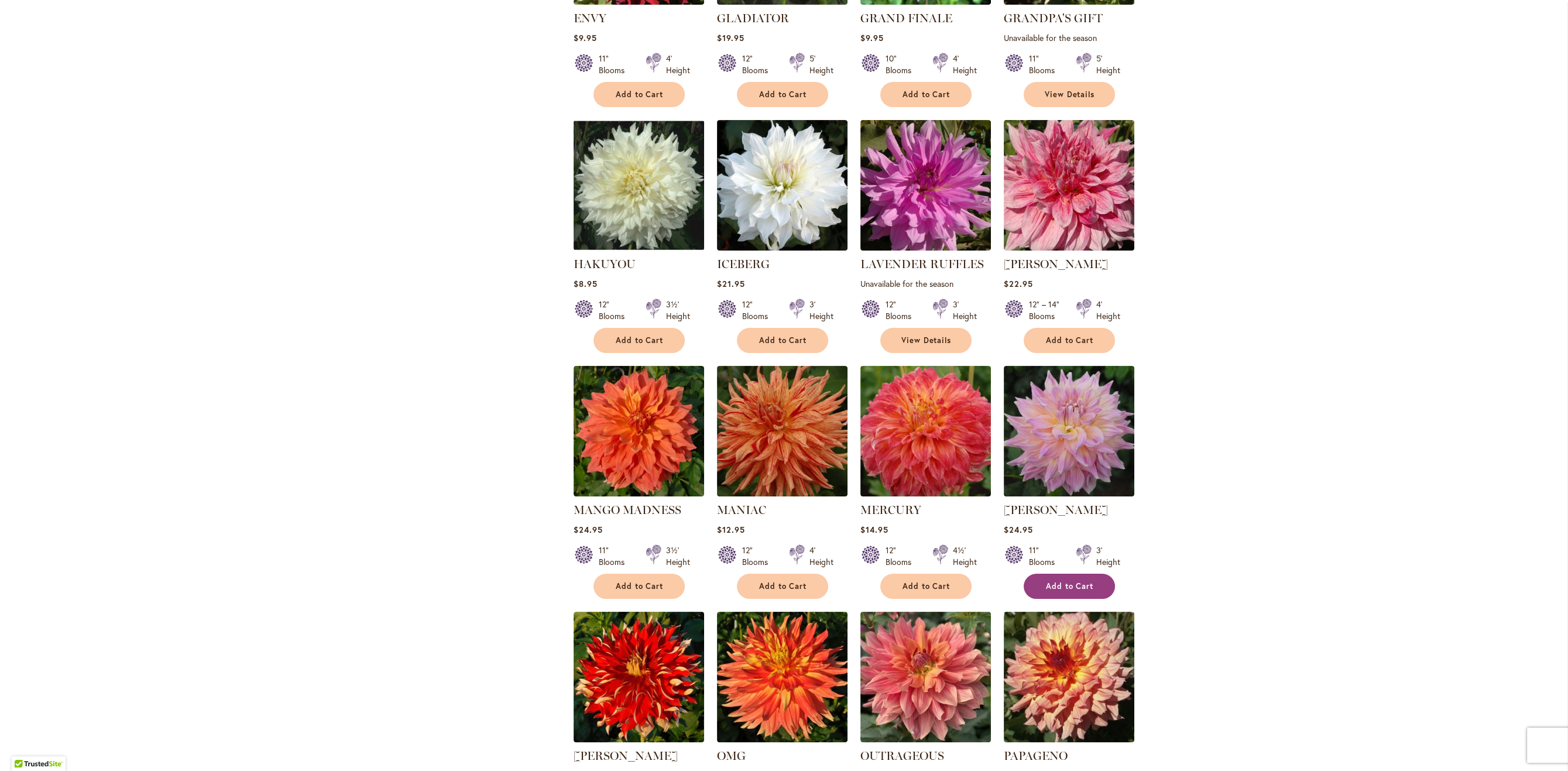
click at [1072, 582] on span "Add to Cart" at bounding box center [1070, 586] width 48 height 10
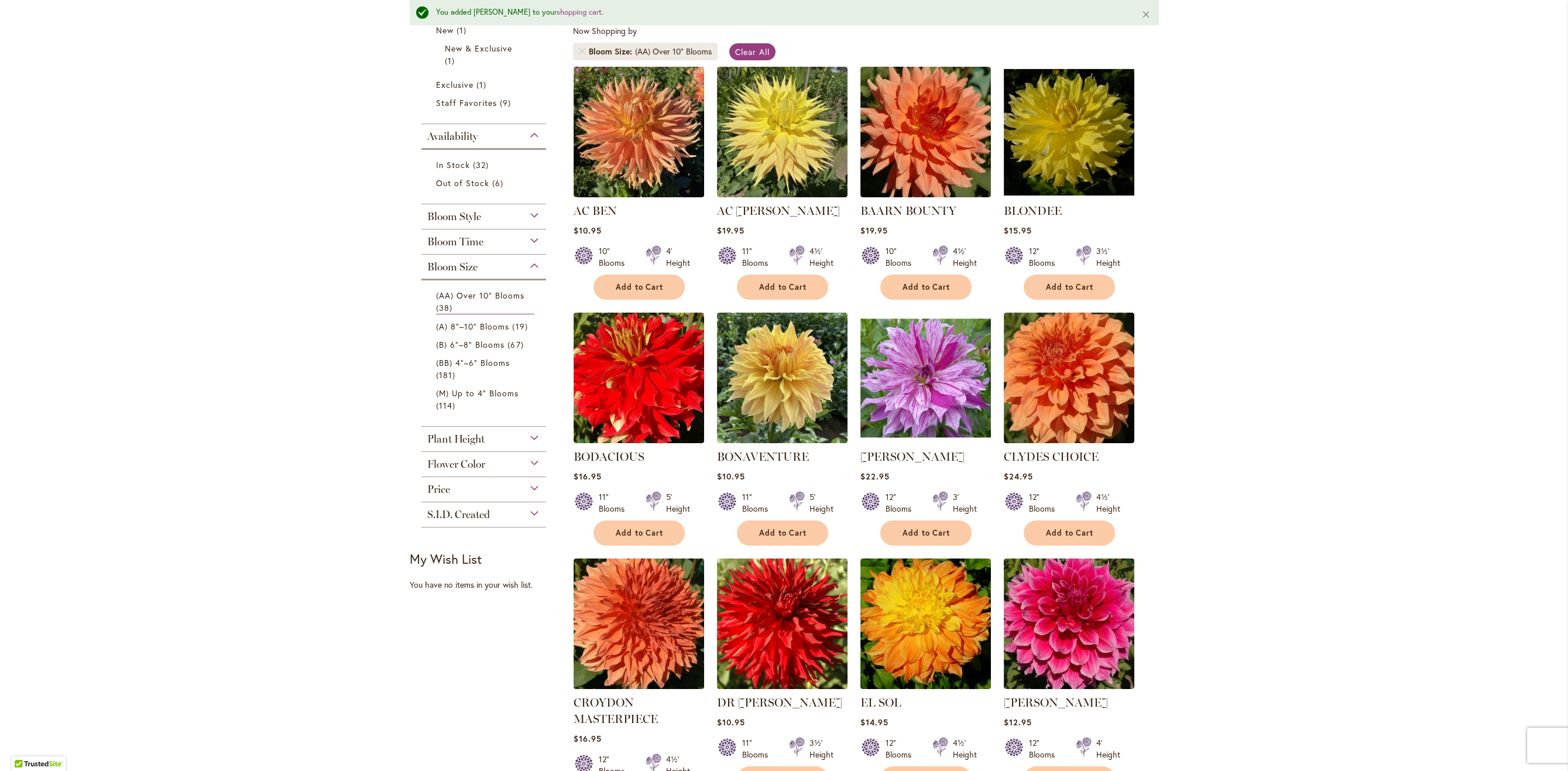
scroll to position [0, 0]
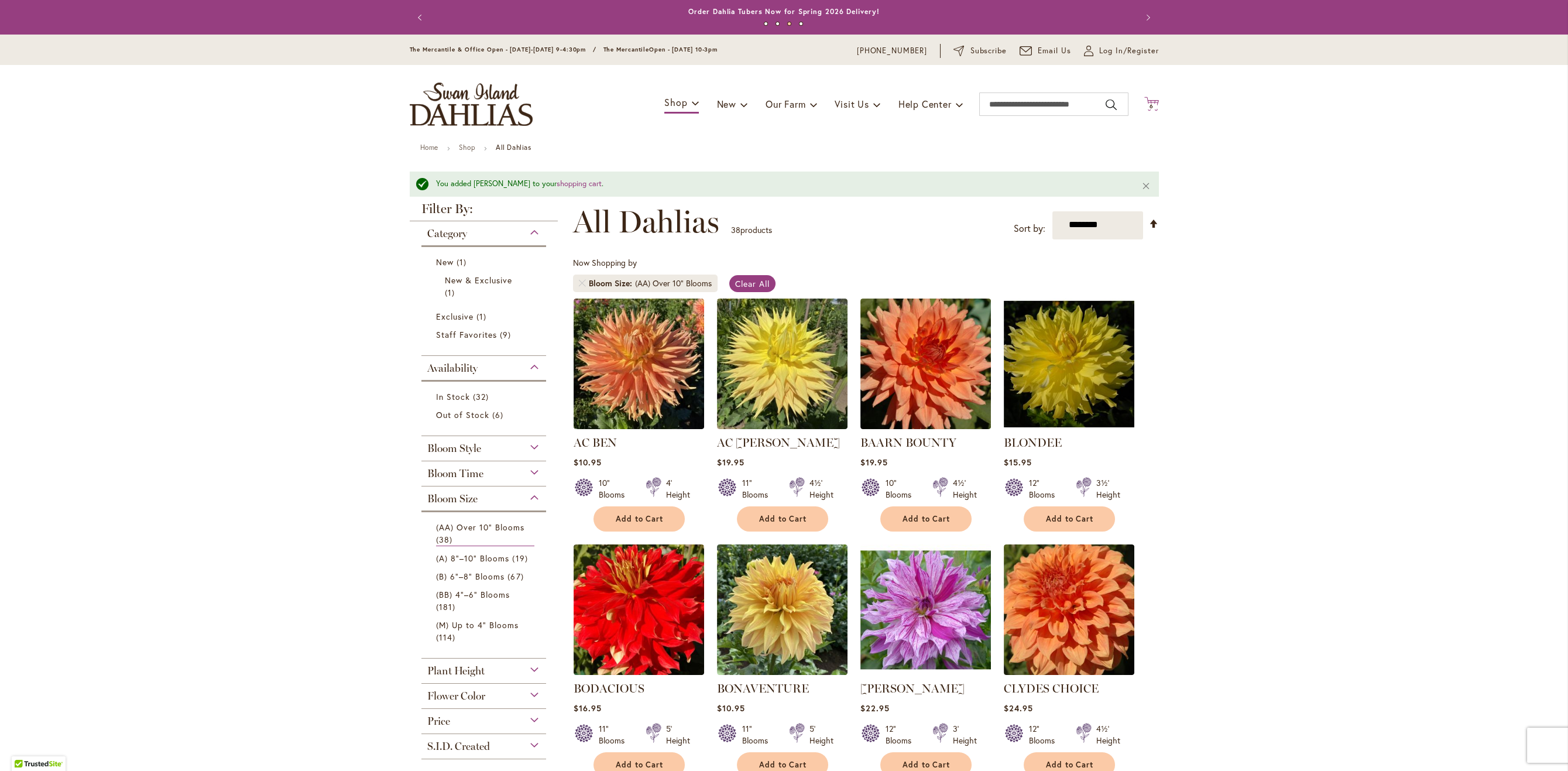
click at [1154, 100] on icon "Cart .cls-1 { fill: #231f20; }" at bounding box center [1152, 104] width 15 height 15
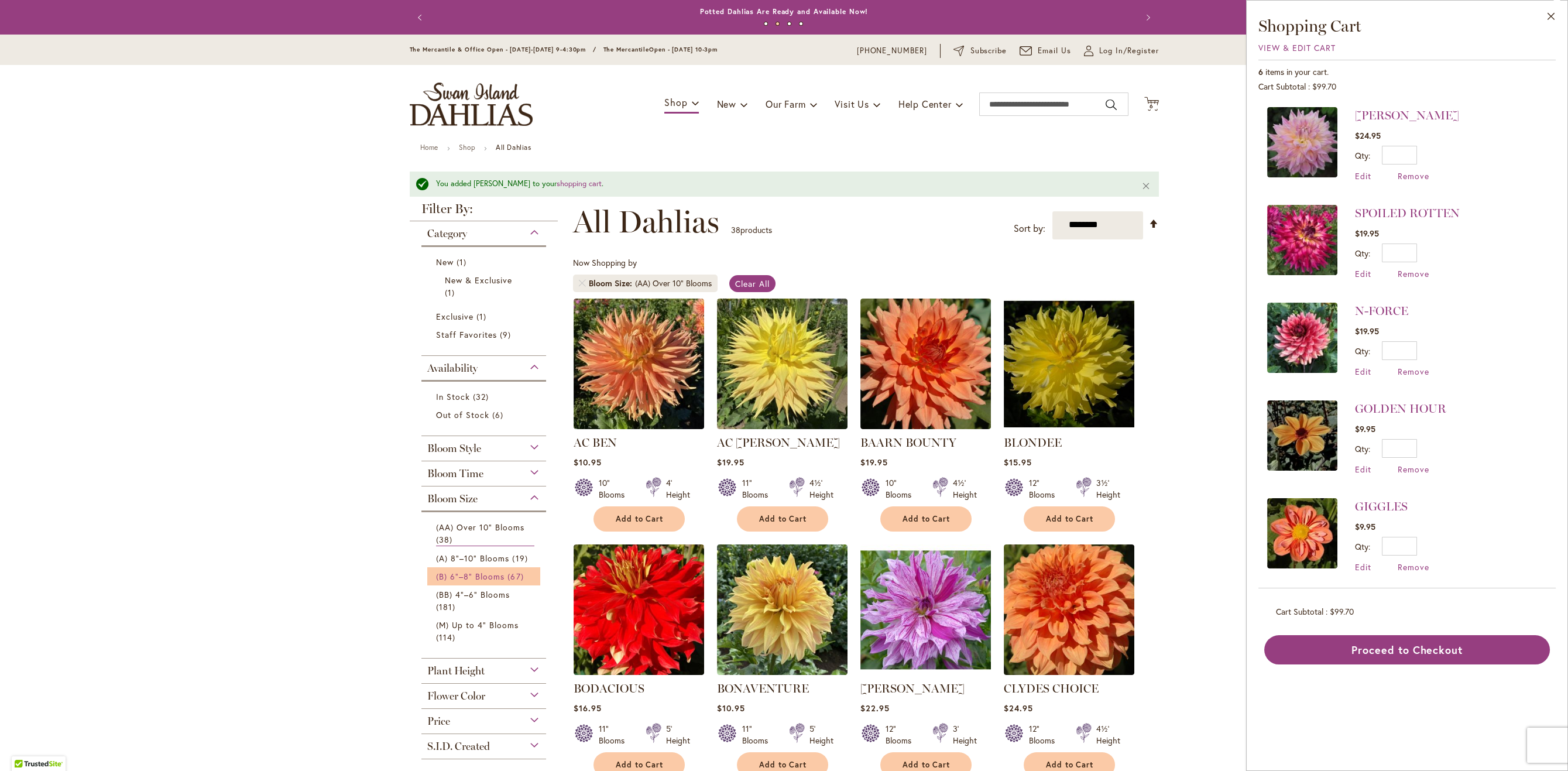
click at [488, 573] on span "(B) 6"–8" Blooms" at bounding box center [470, 576] width 69 height 11
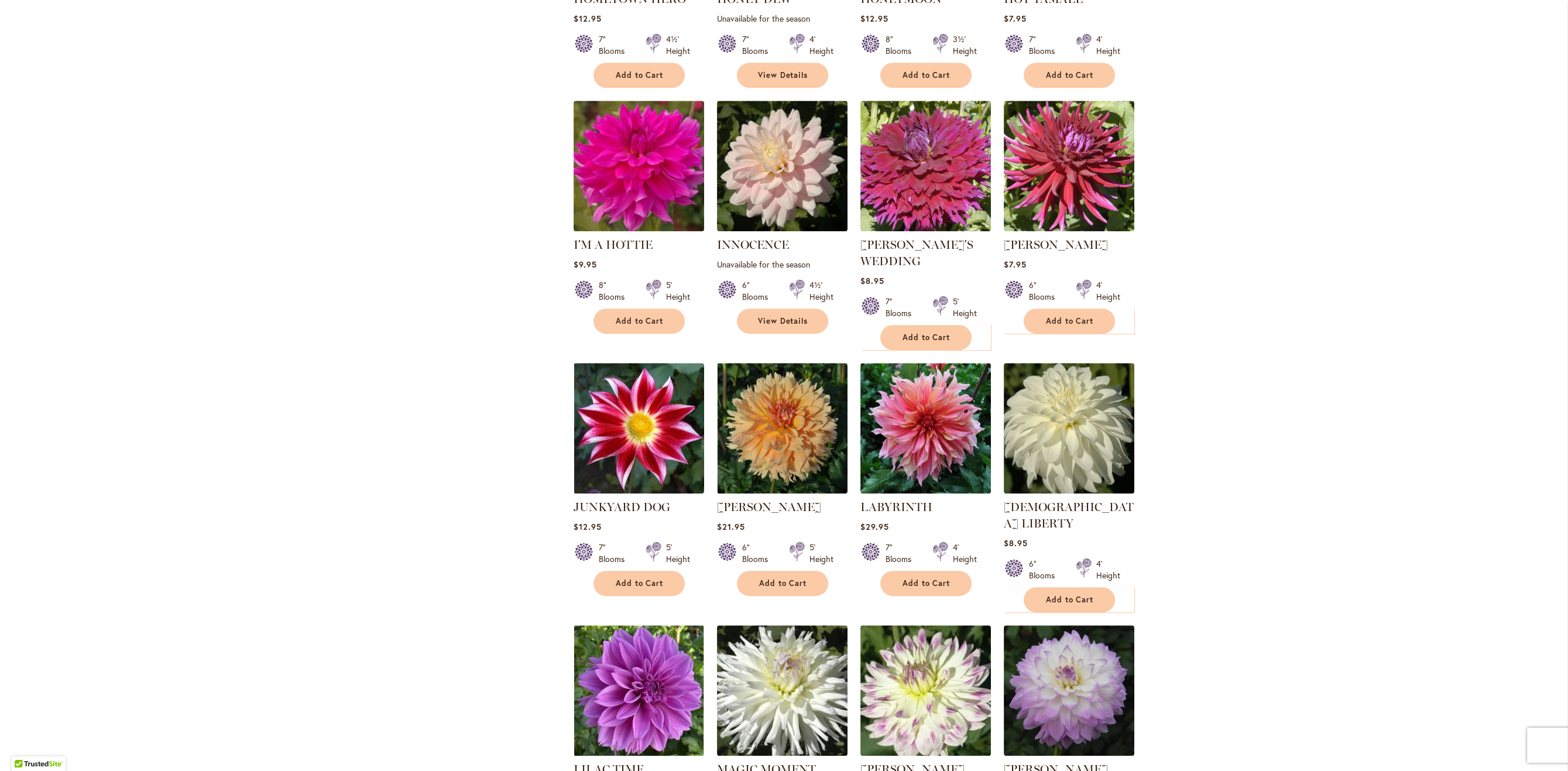
scroll to position [2270, 0]
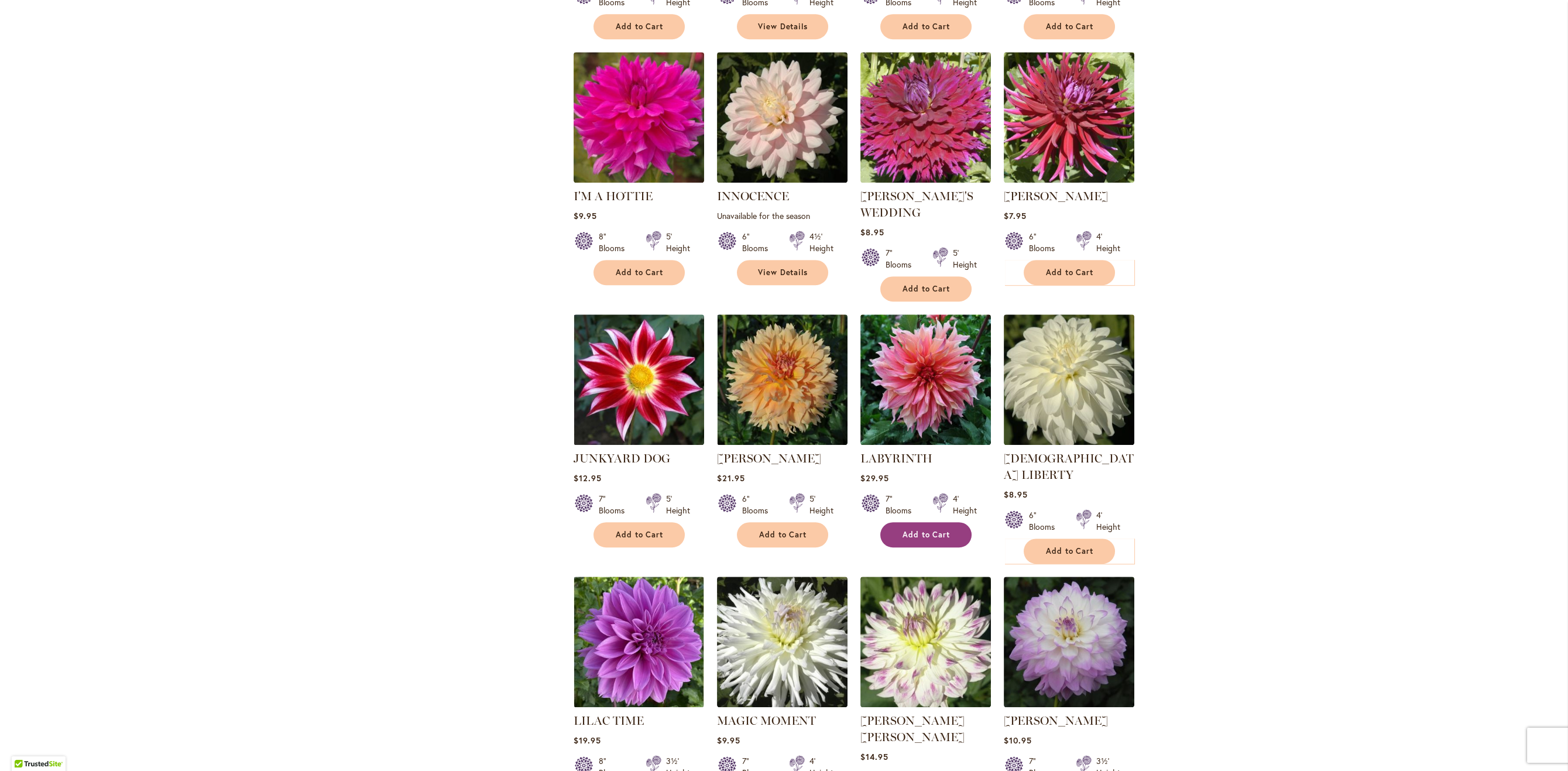
click at [899, 522] on button "Add to Cart" at bounding box center [926, 534] width 92 height 25
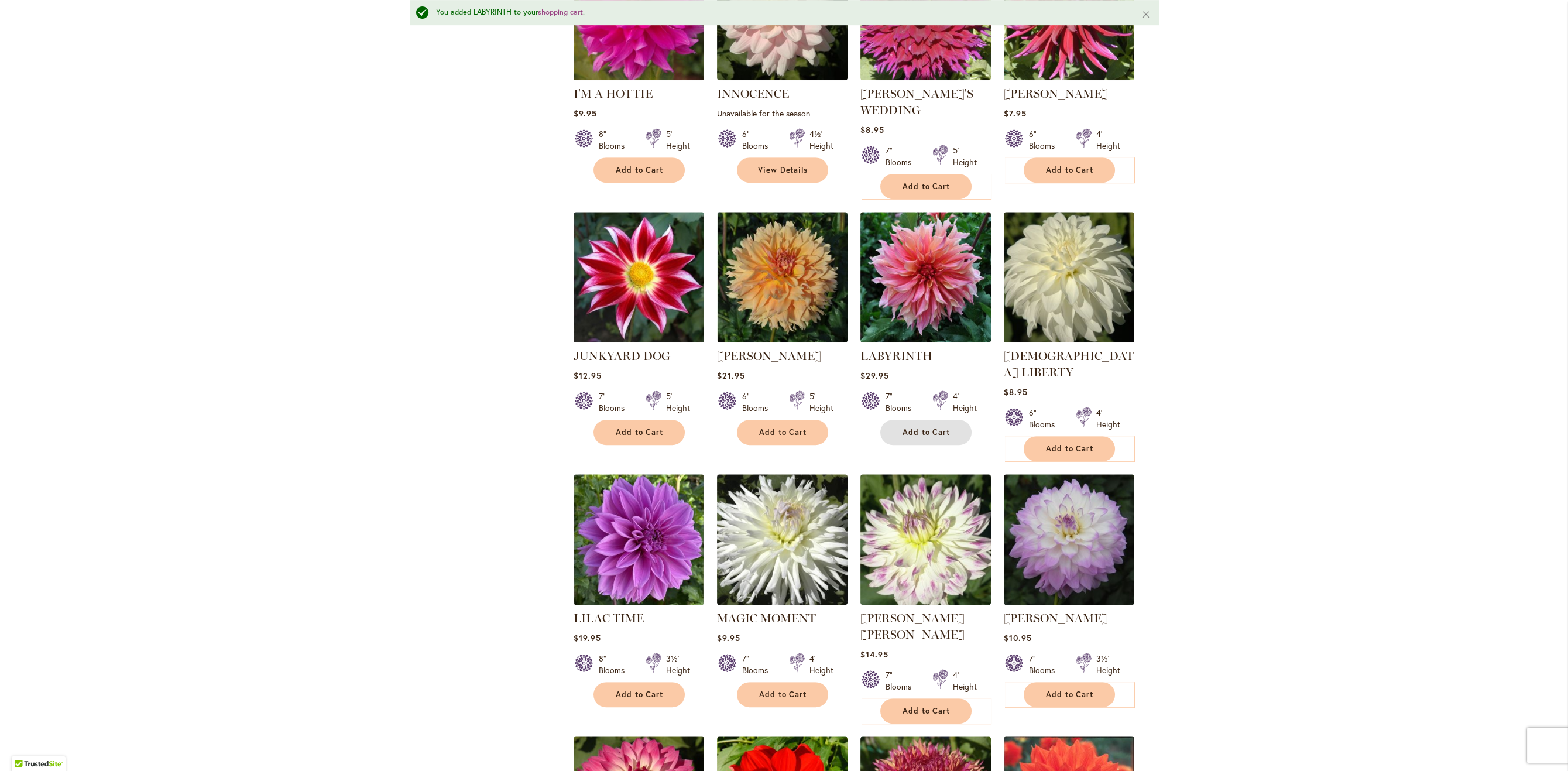
scroll to position [2422, 0]
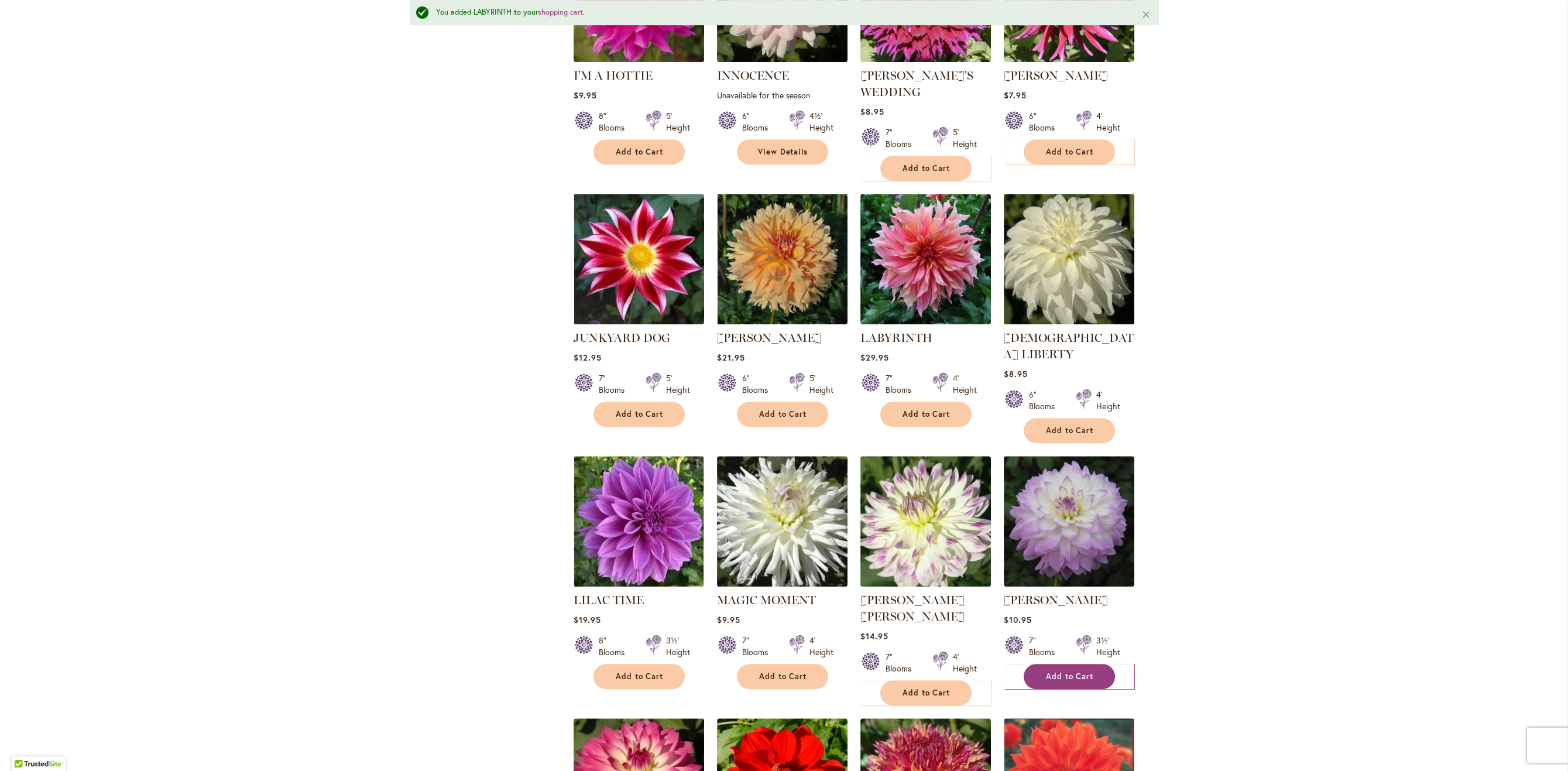
click at [1090, 671] on span "Add to Cart" at bounding box center [1070, 676] width 48 height 10
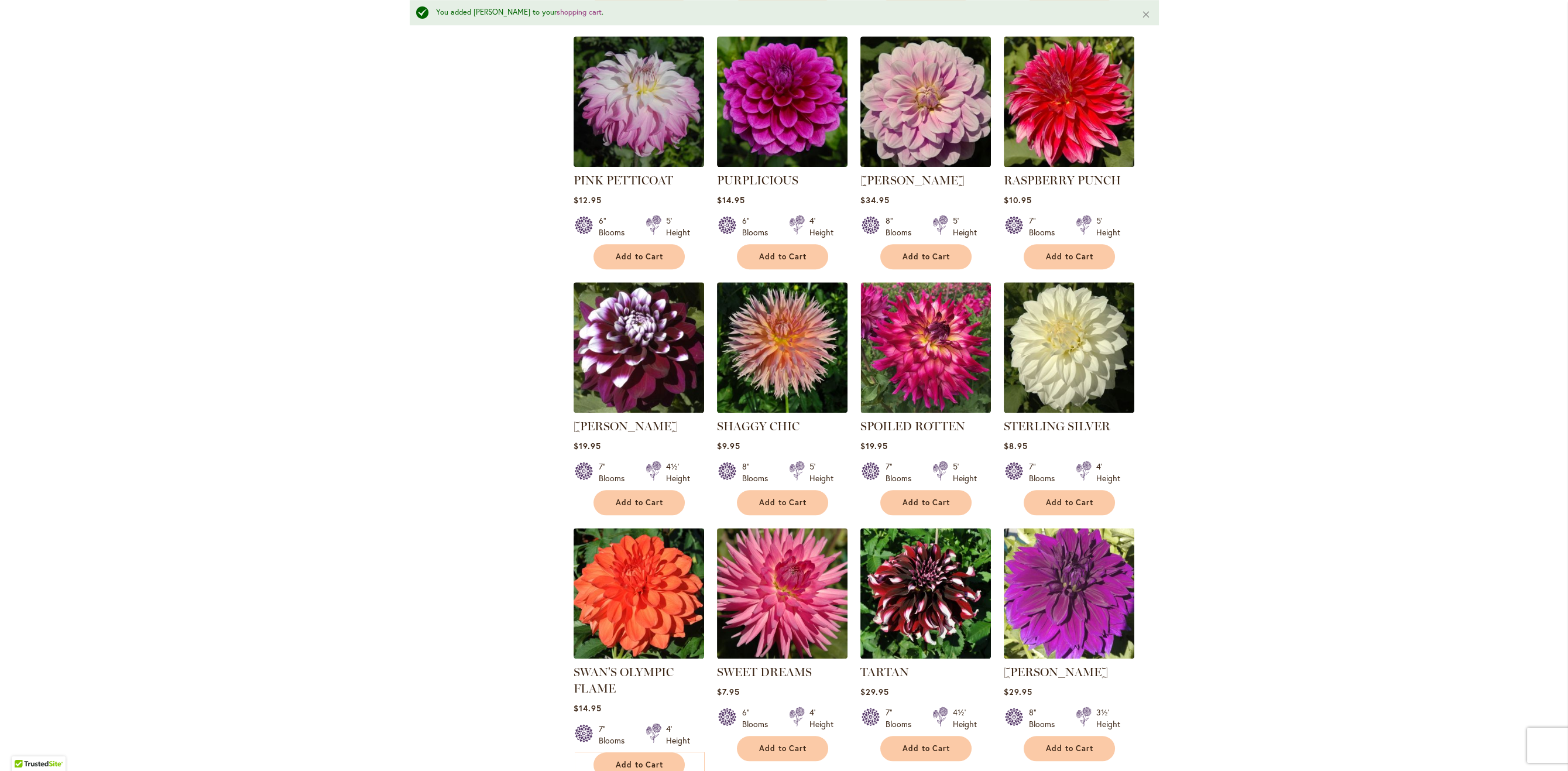
scroll to position [3629, 0]
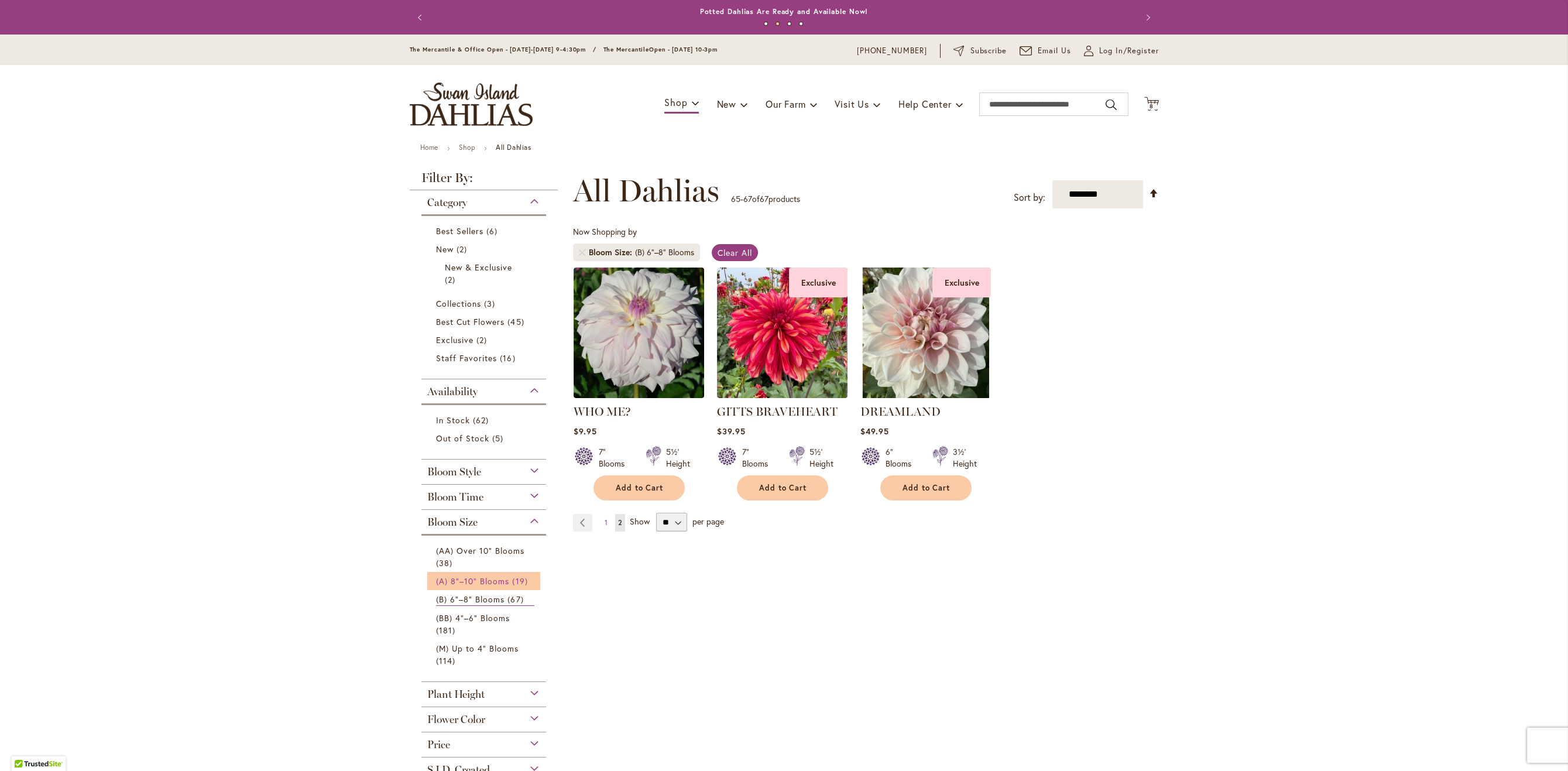
click at [483, 578] on span "(A) 8"–10" Blooms" at bounding box center [473, 580] width 74 height 11
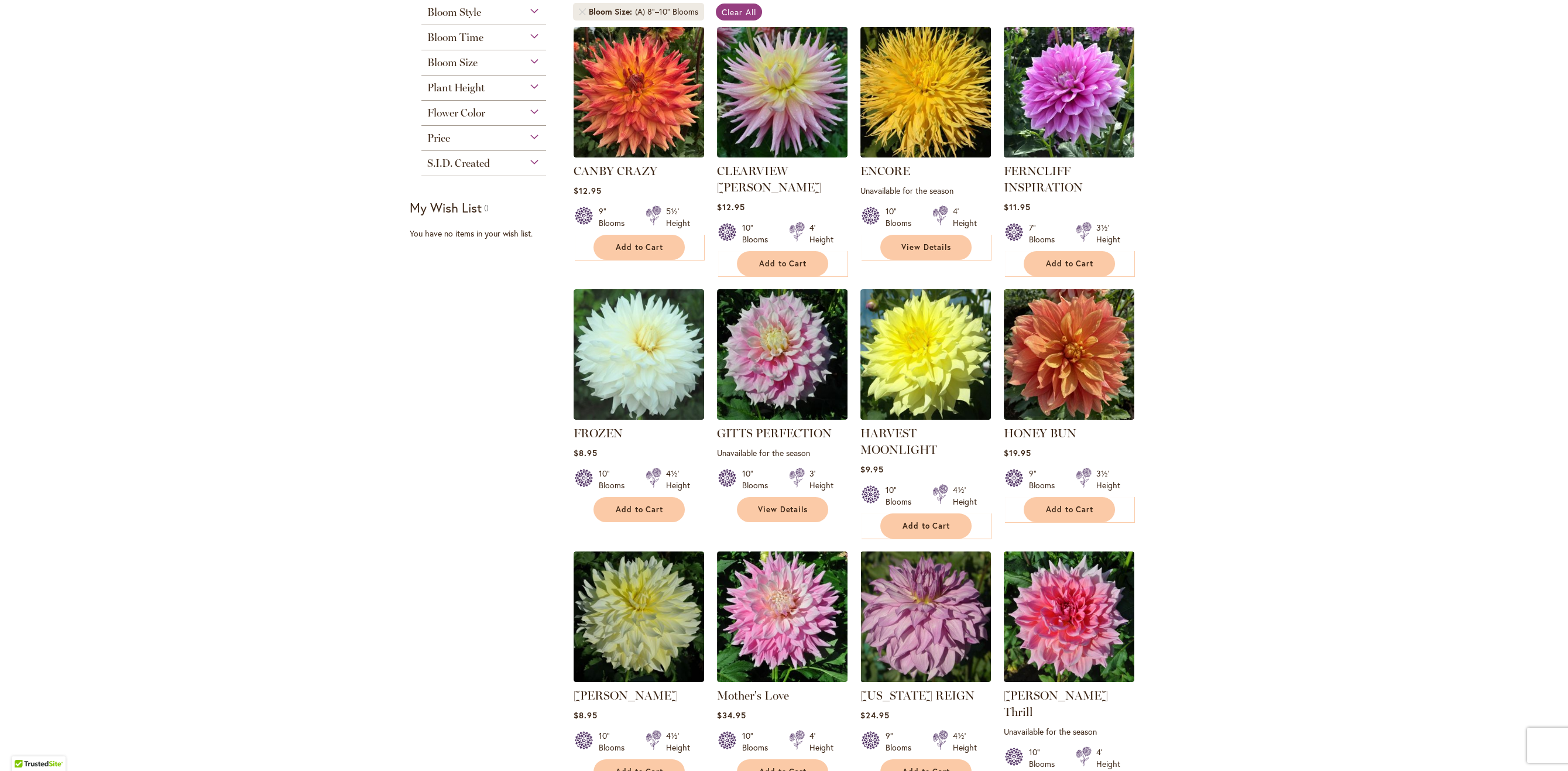
scroll to position [332, 0]
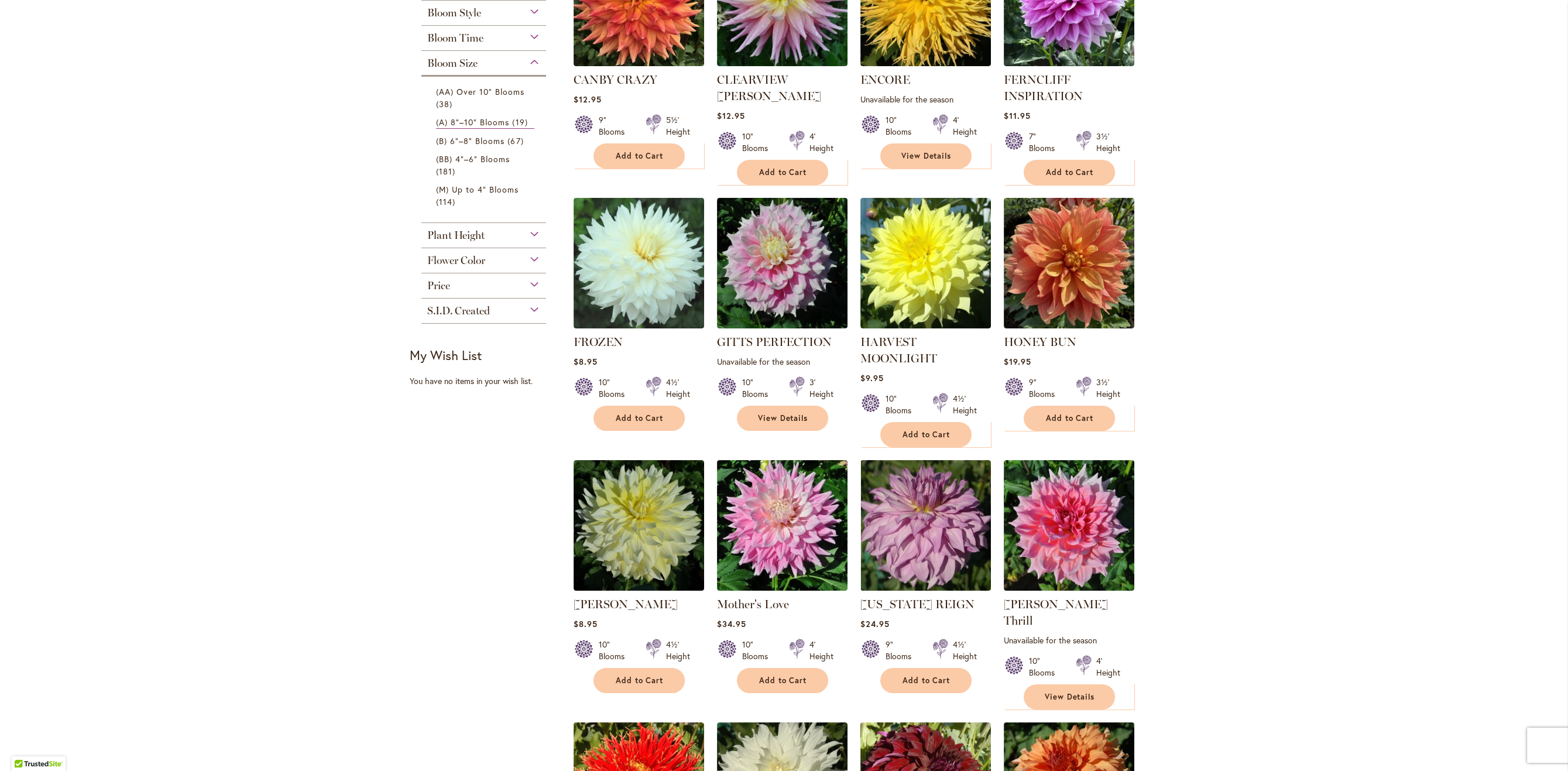
type input "**********"
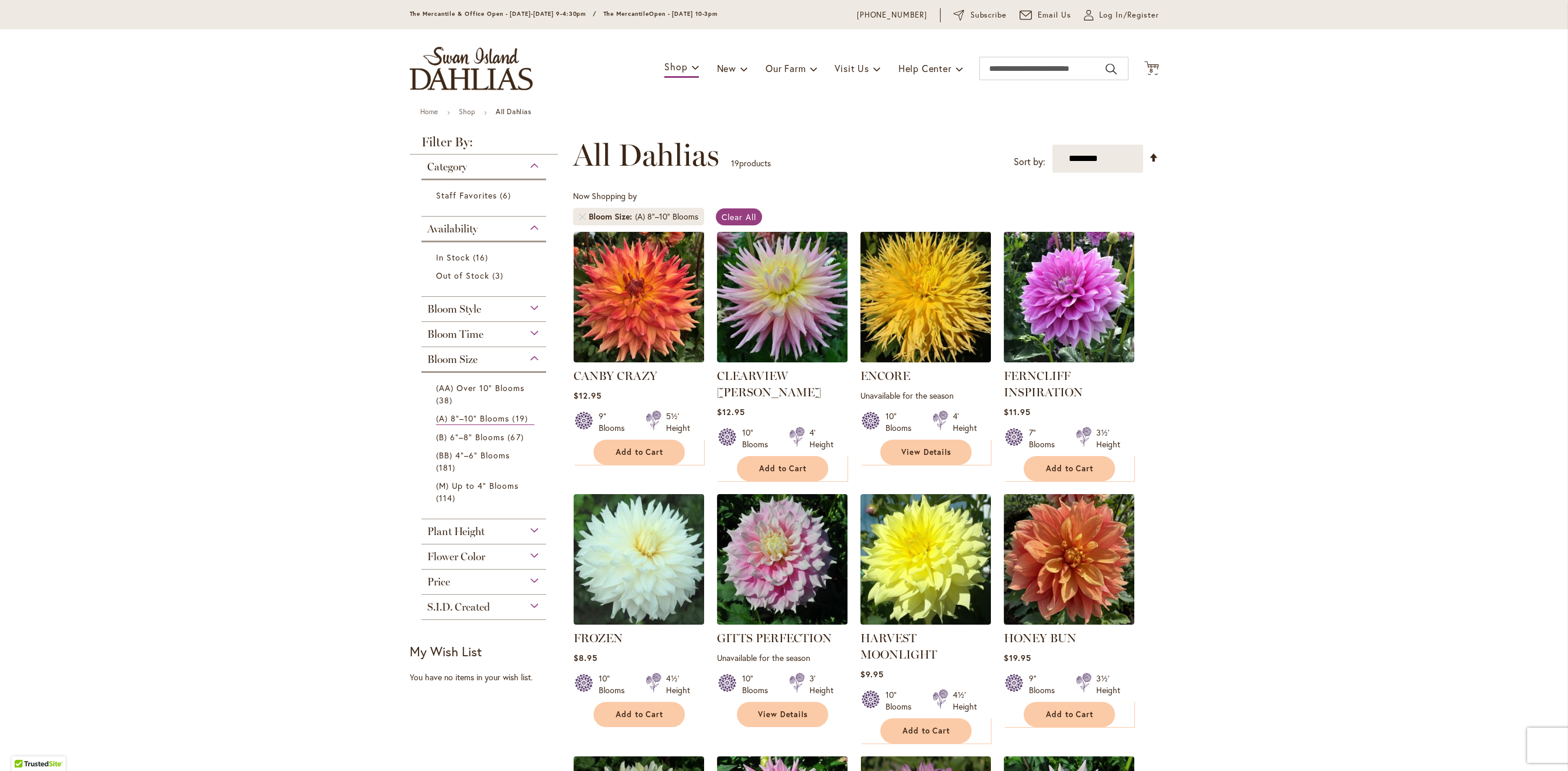
scroll to position [61, 0]
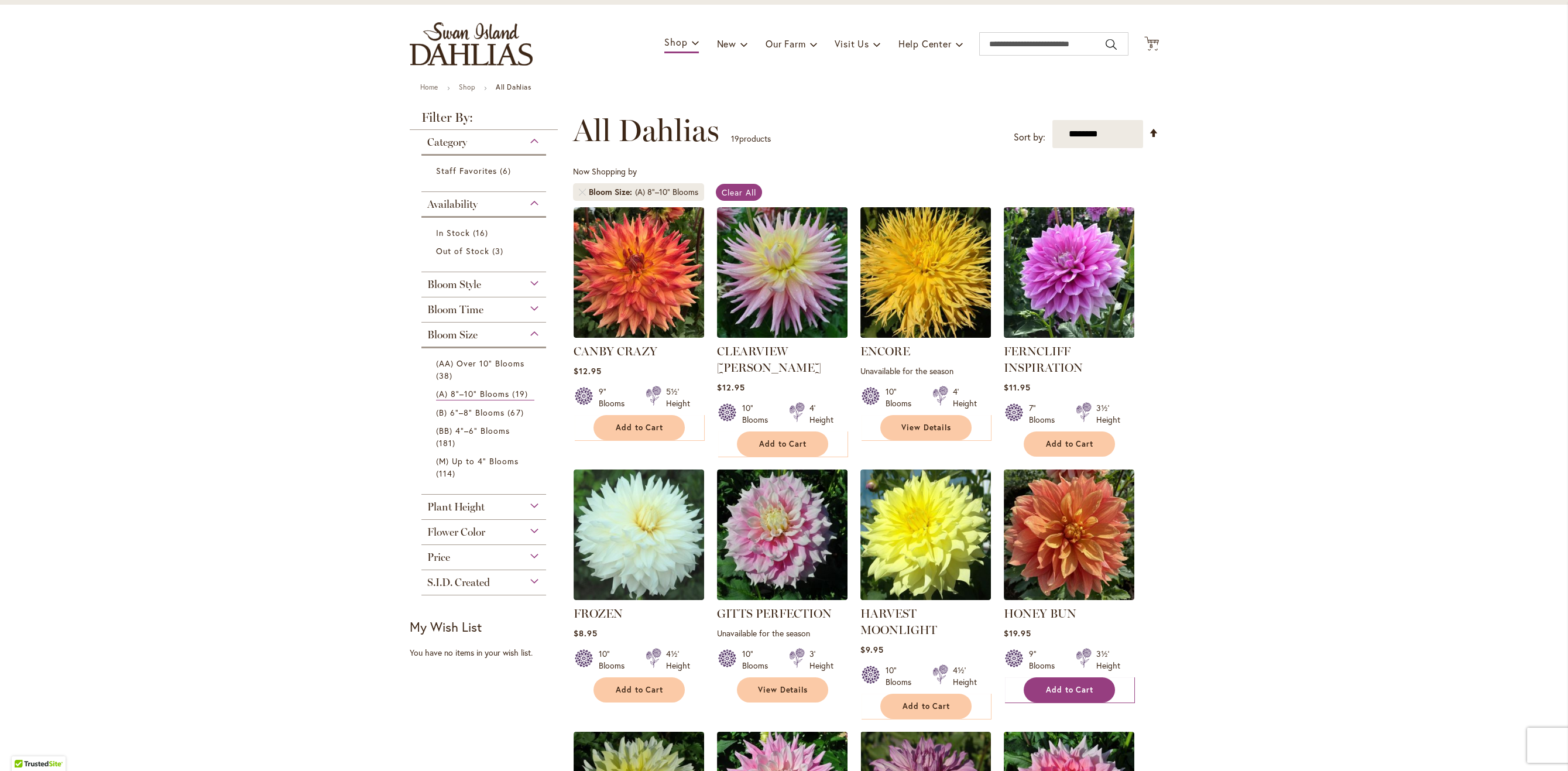
click at [1066, 684] on span "Add to Cart" at bounding box center [1070, 689] width 48 height 10
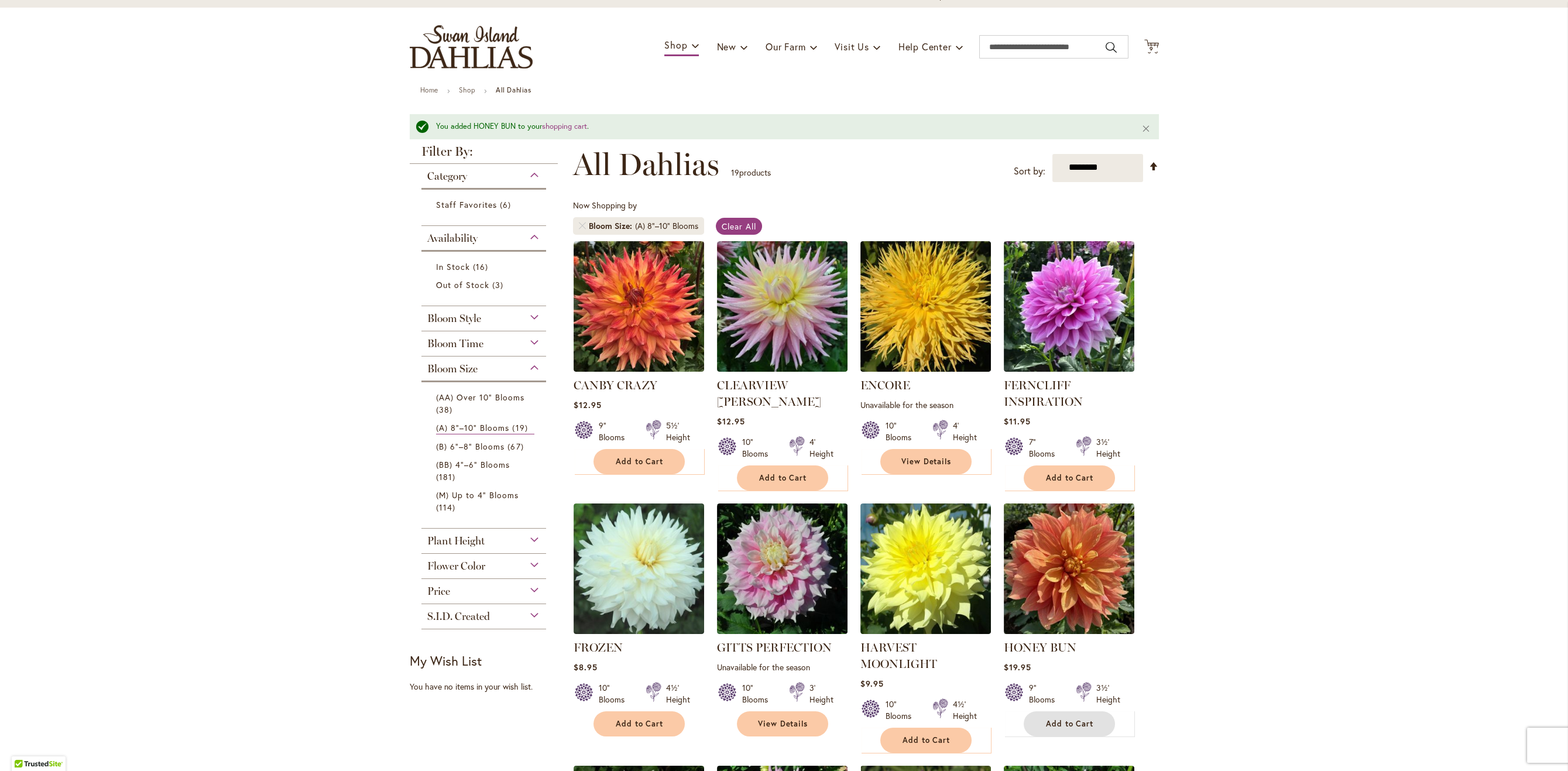
scroll to position [30, 0]
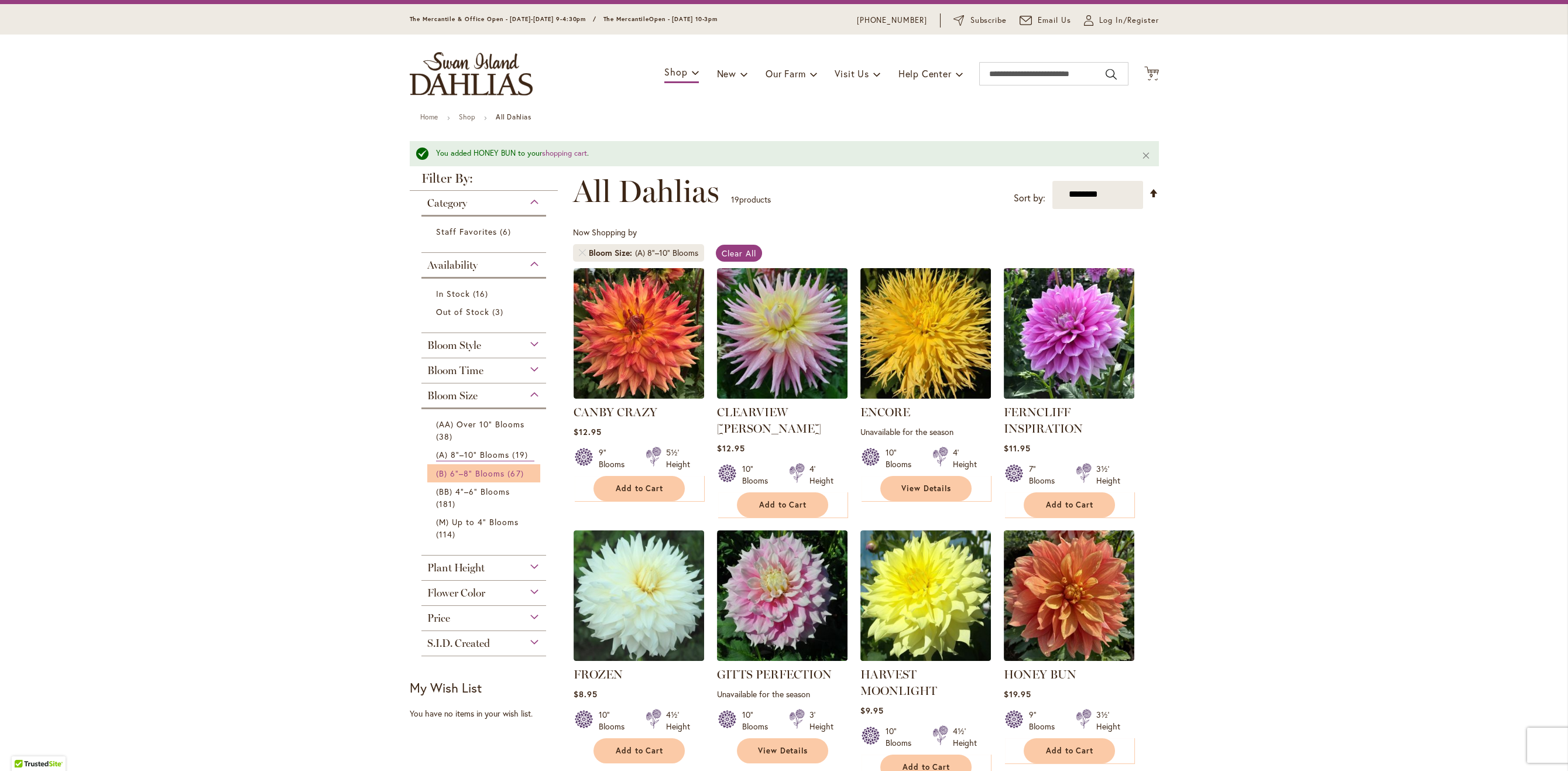
click at [483, 470] on span "(B) 6"–8" Blooms" at bounding box center [470, 473] width 69 height 11
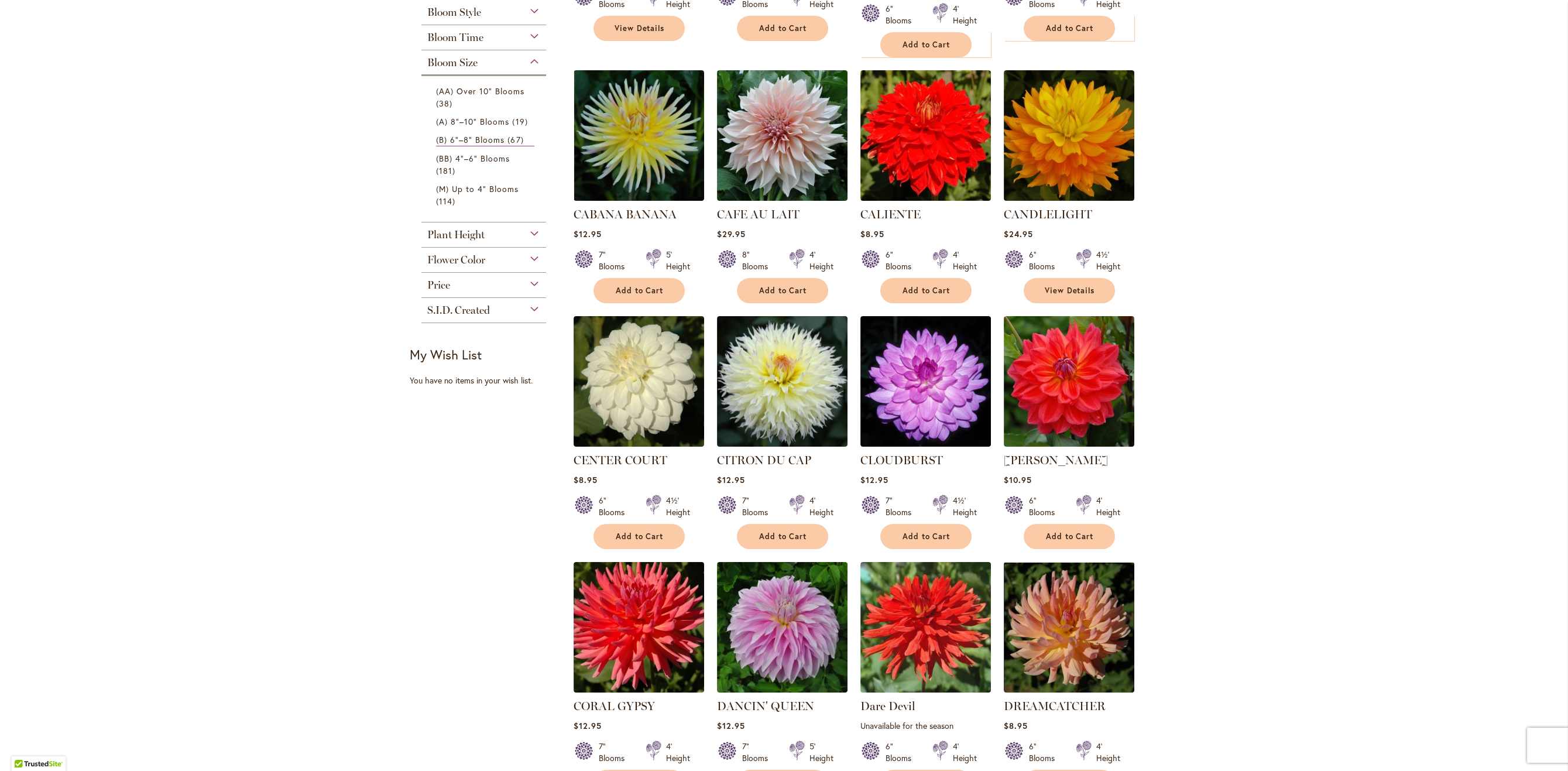
type input "**********"
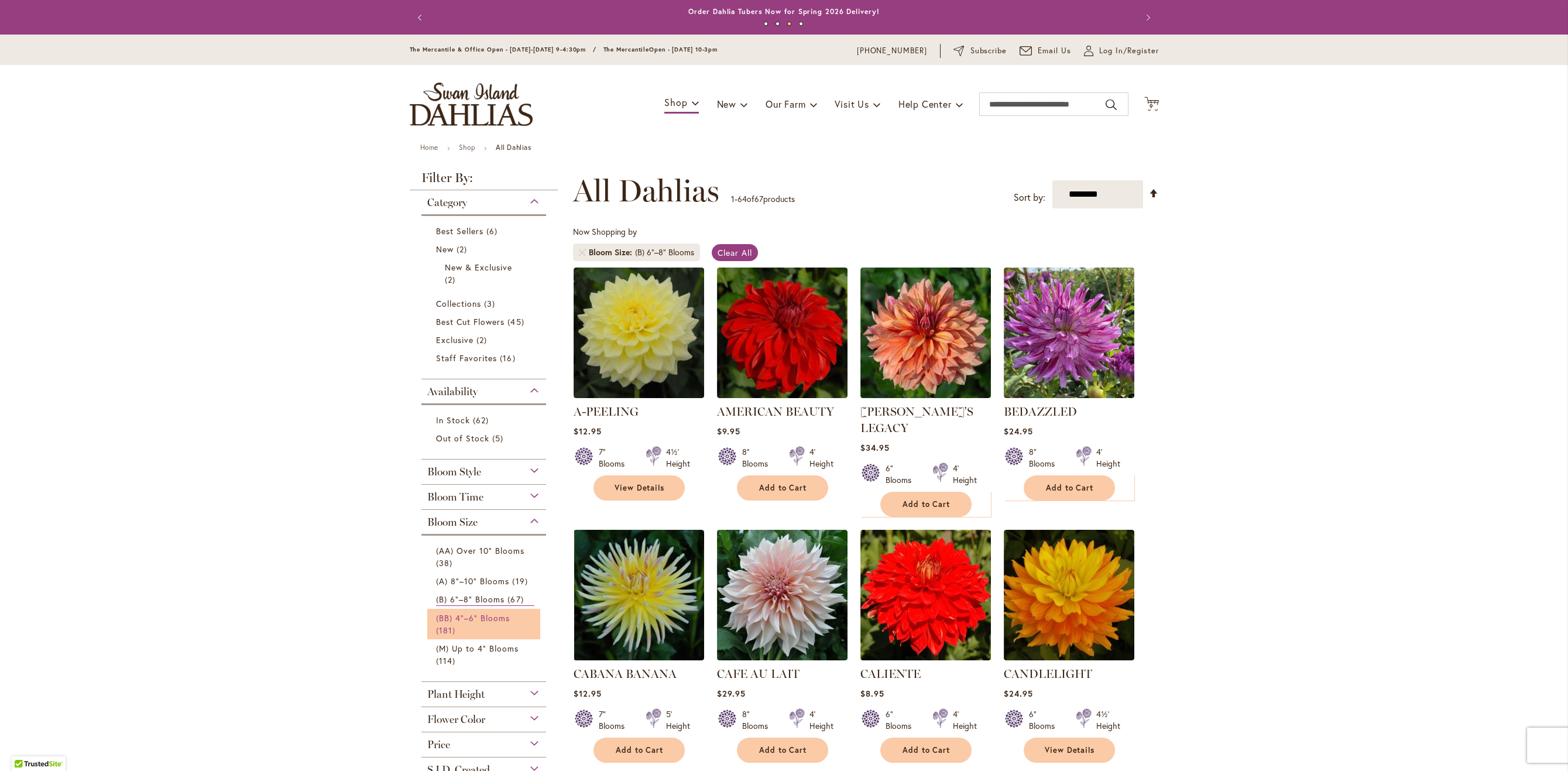
click at [466, 620] on span "(BB) 4"–6" Blooms" at bounding box center [473, 618] width 74 height 11
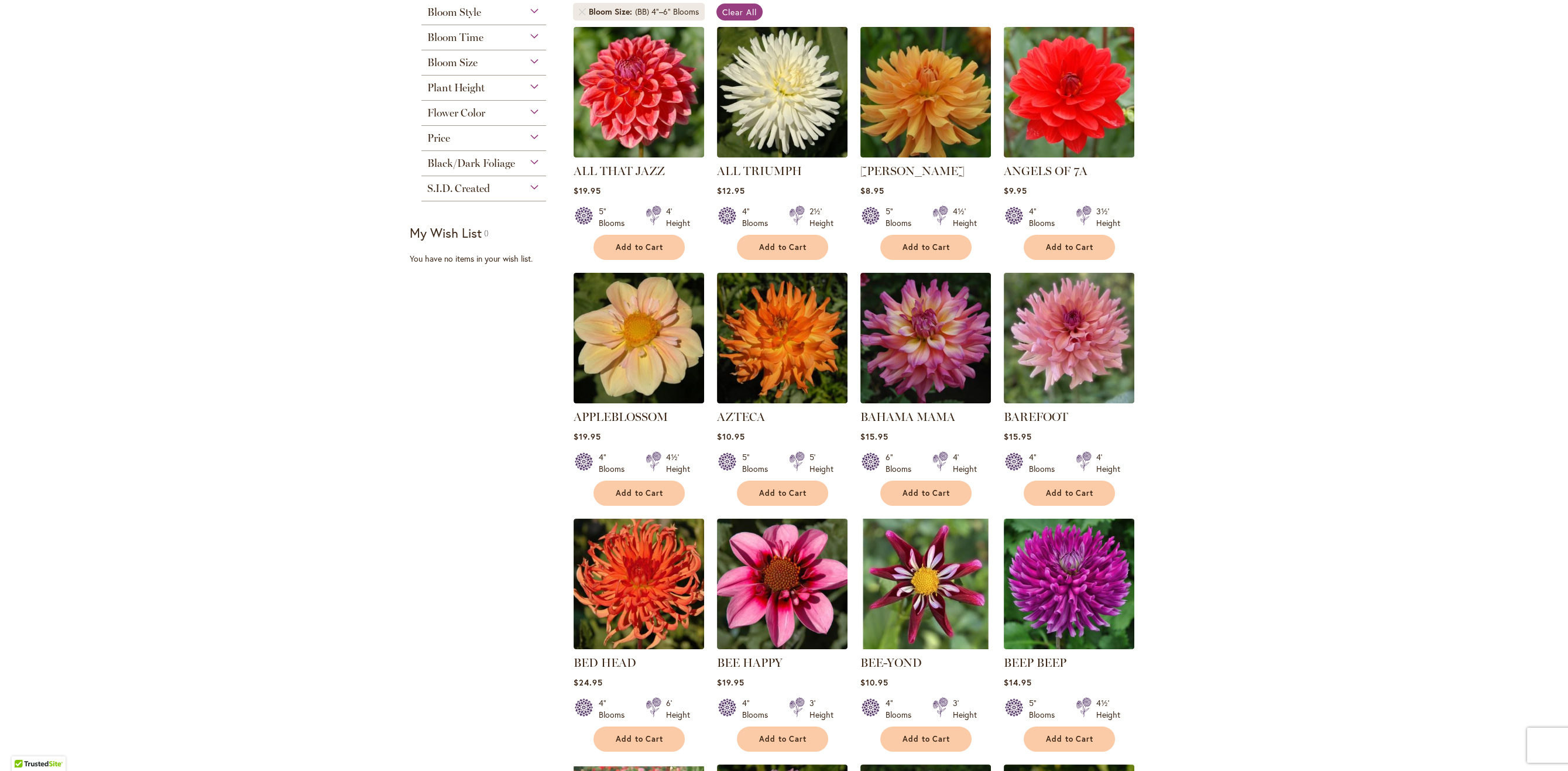
scroll to position [459, 0]
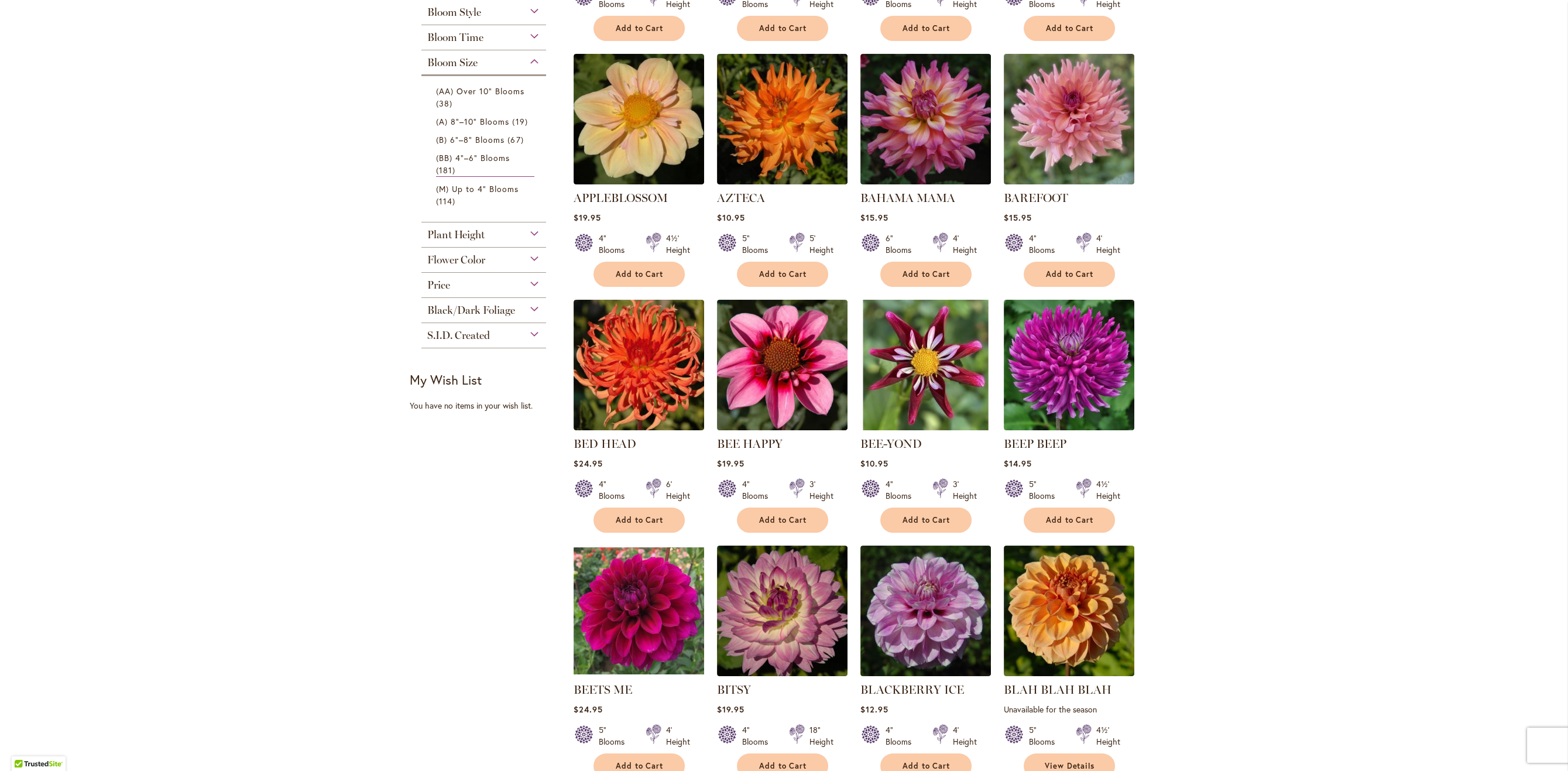
type input "**********"
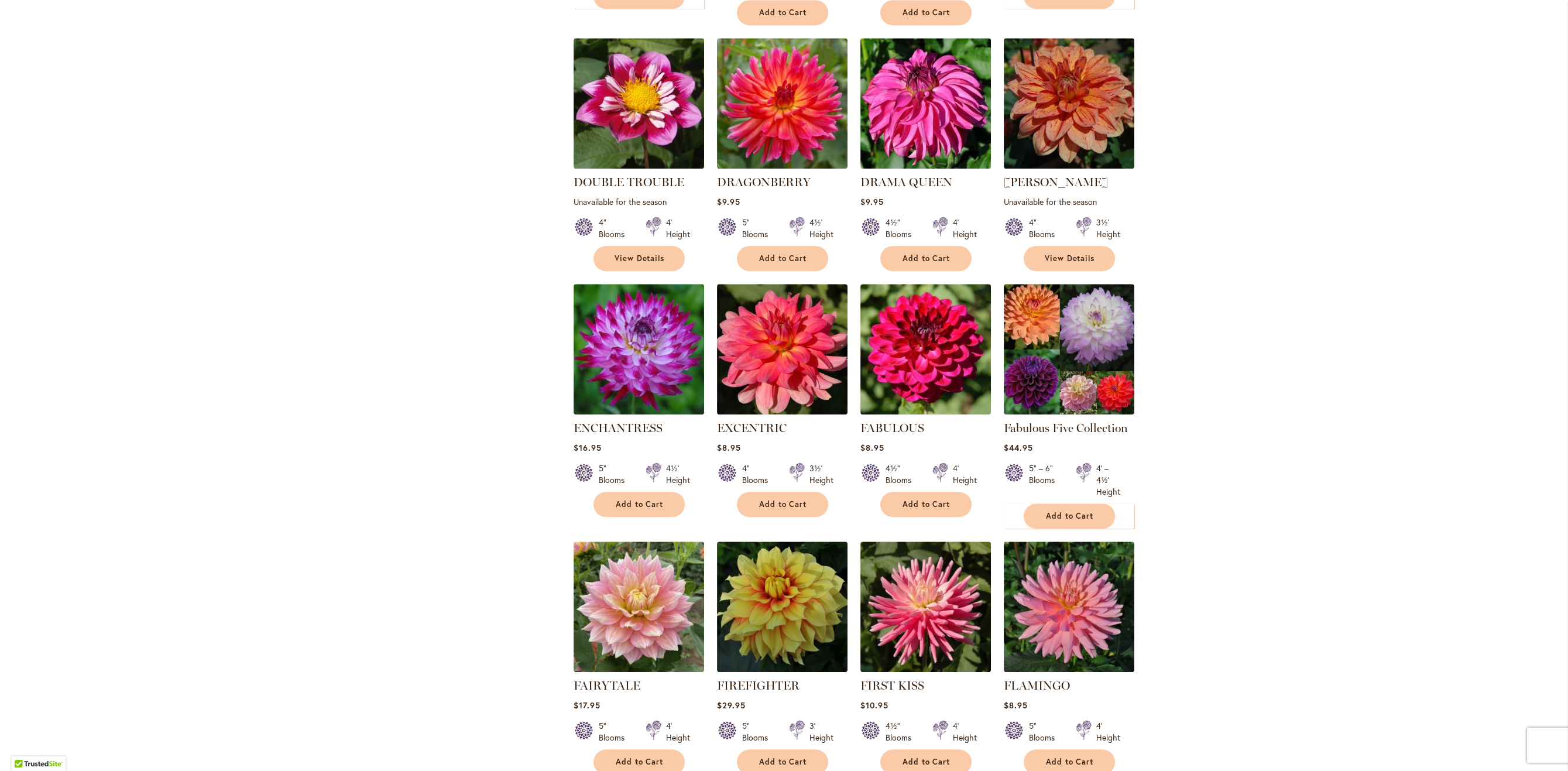
scroll to position [3561, 0]
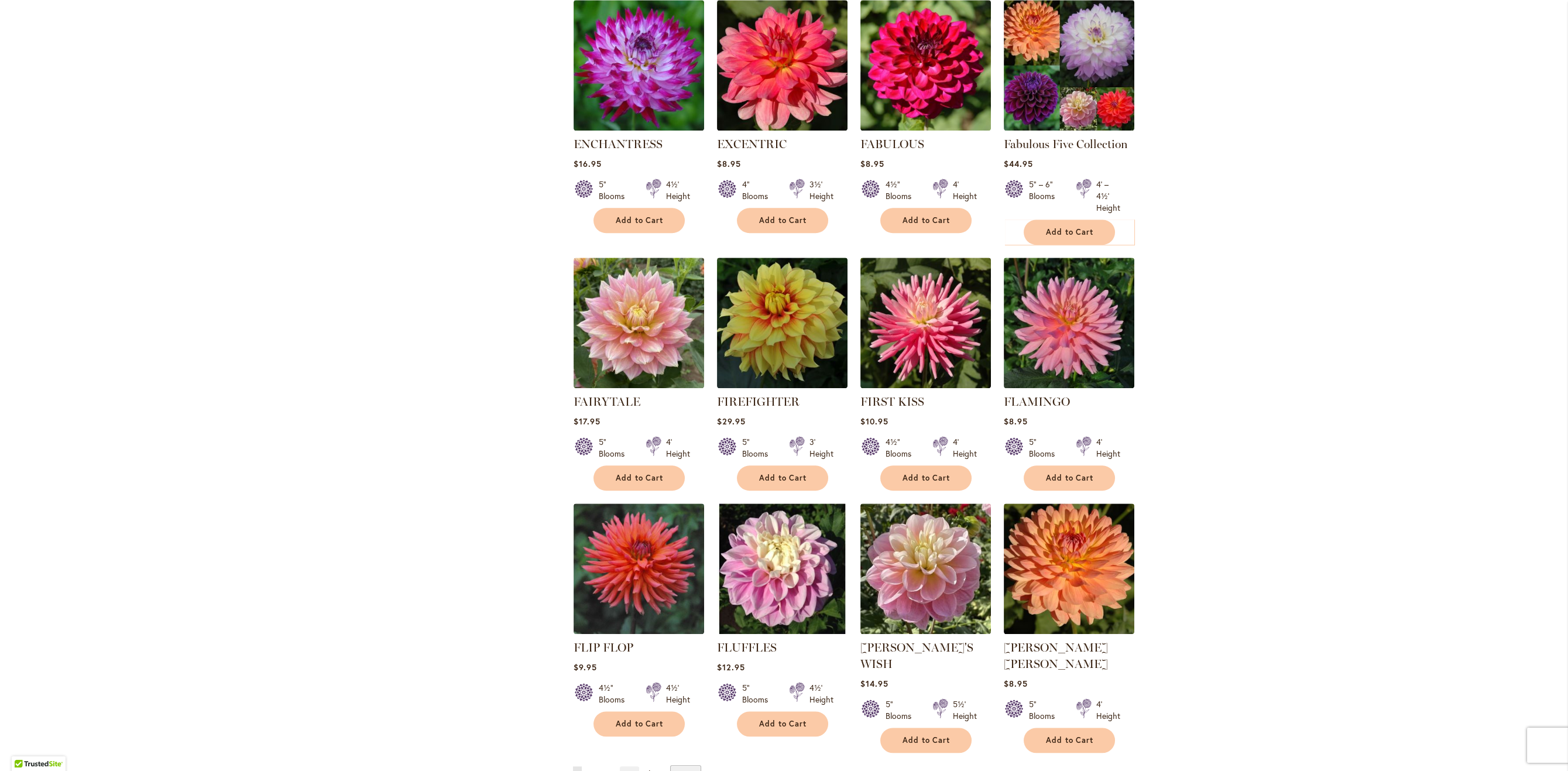
click at [592, 770] on span "2" at bounding box center [591, 774] width 3 height 9
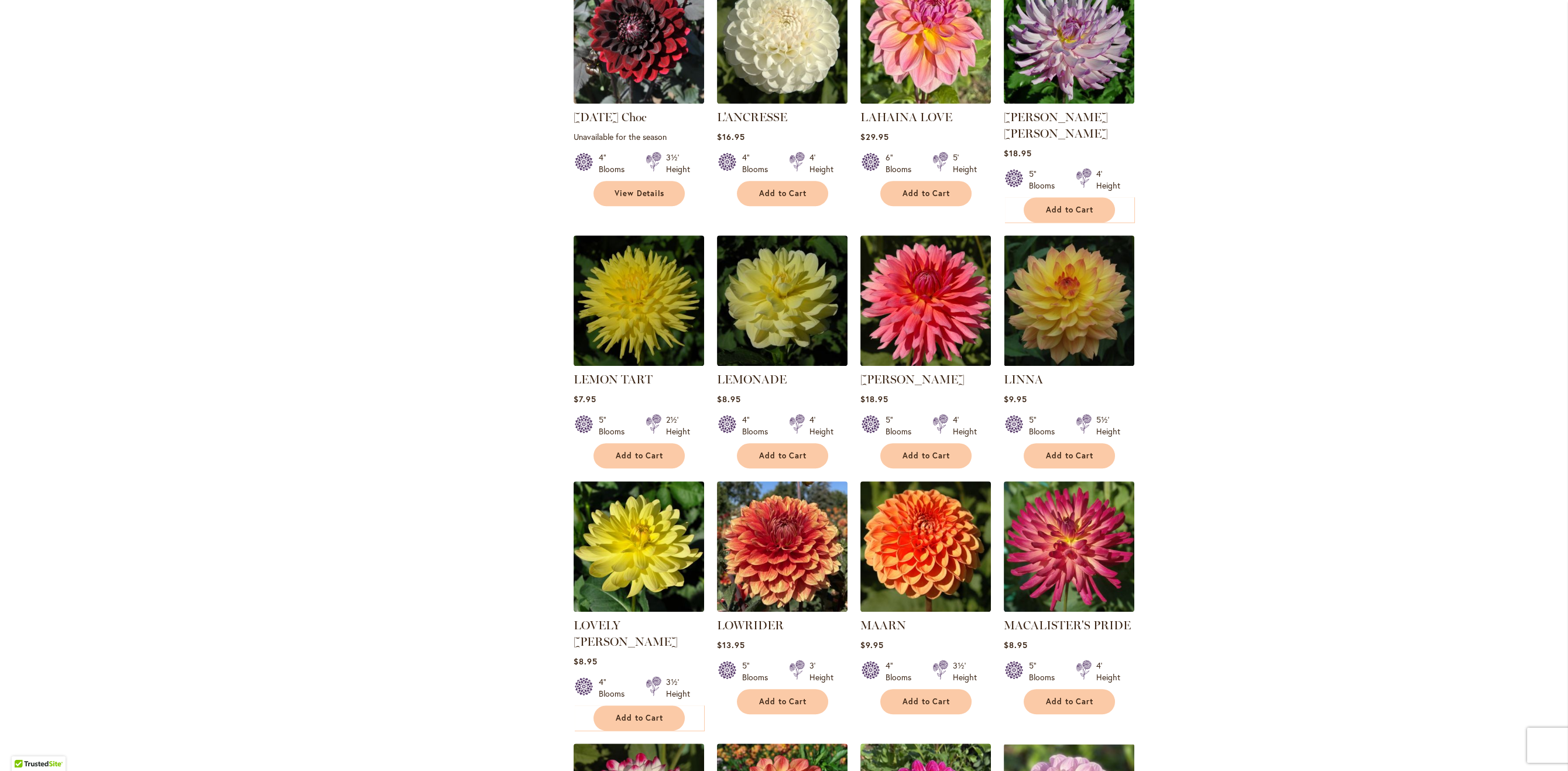
scroll to position [2075, 0]
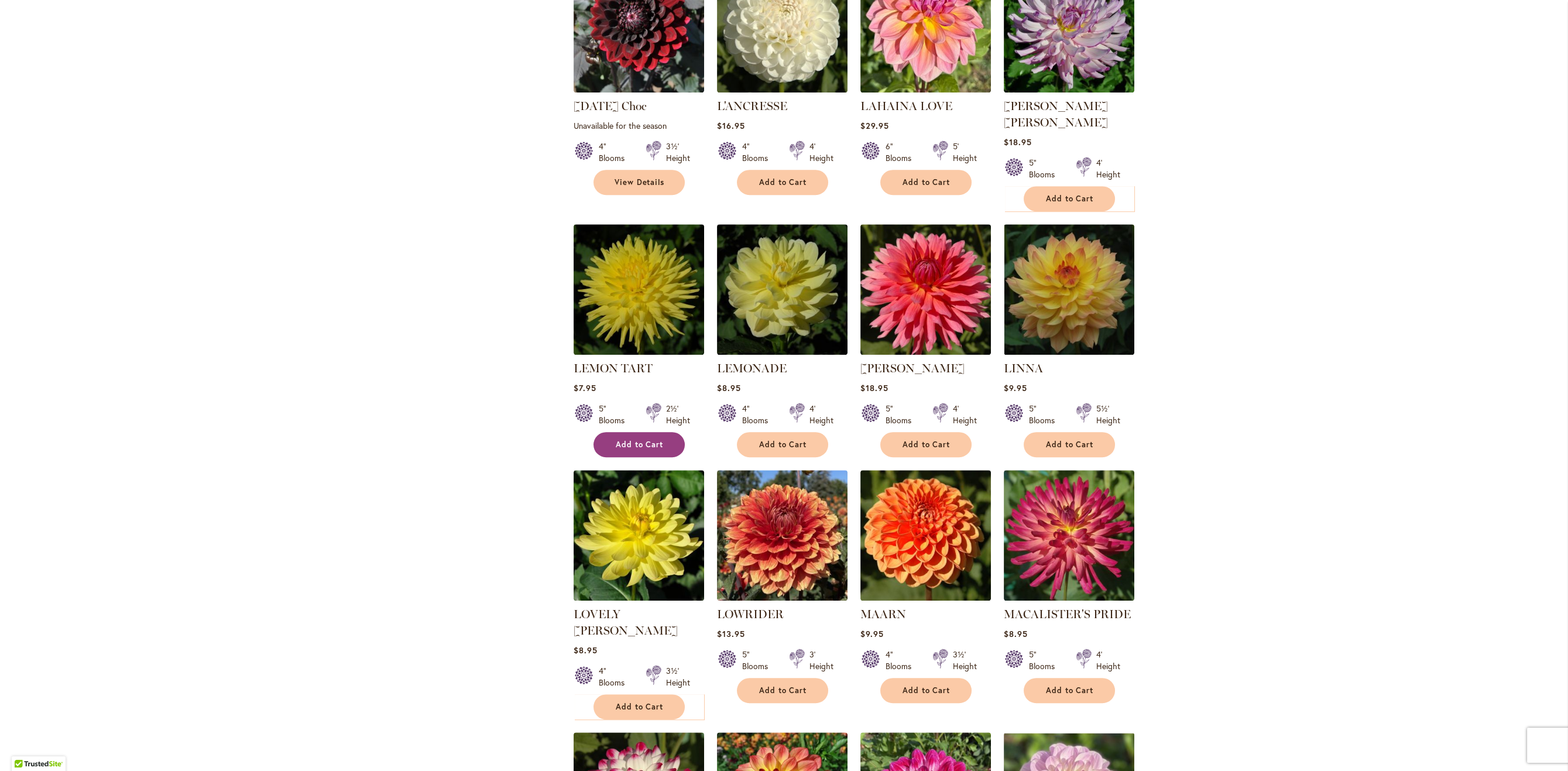
click at [622, 439] on span "Add to Cart" at bounding box center [640, 444] width 48 height 10
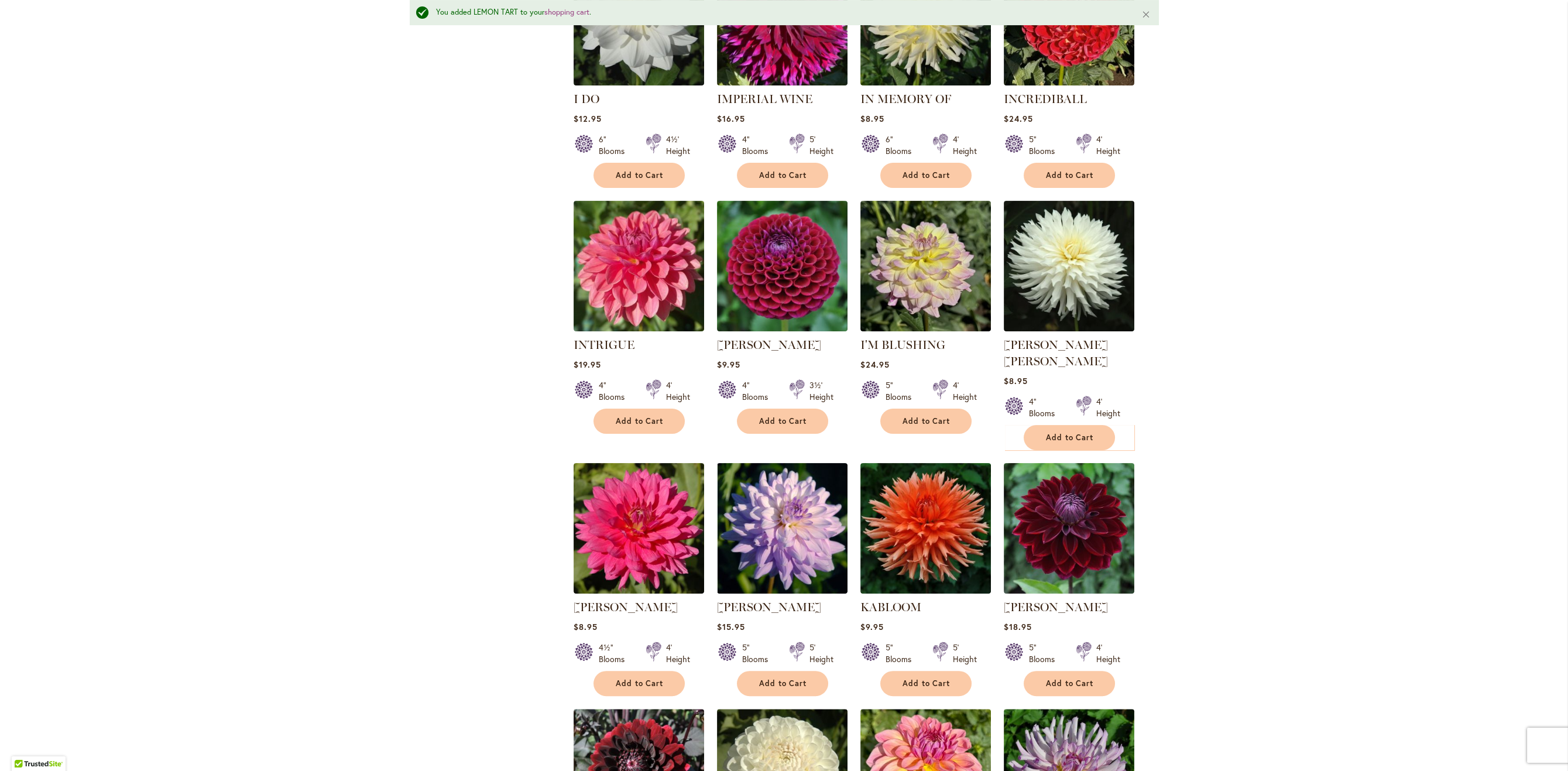
scroll to position [0, 0]
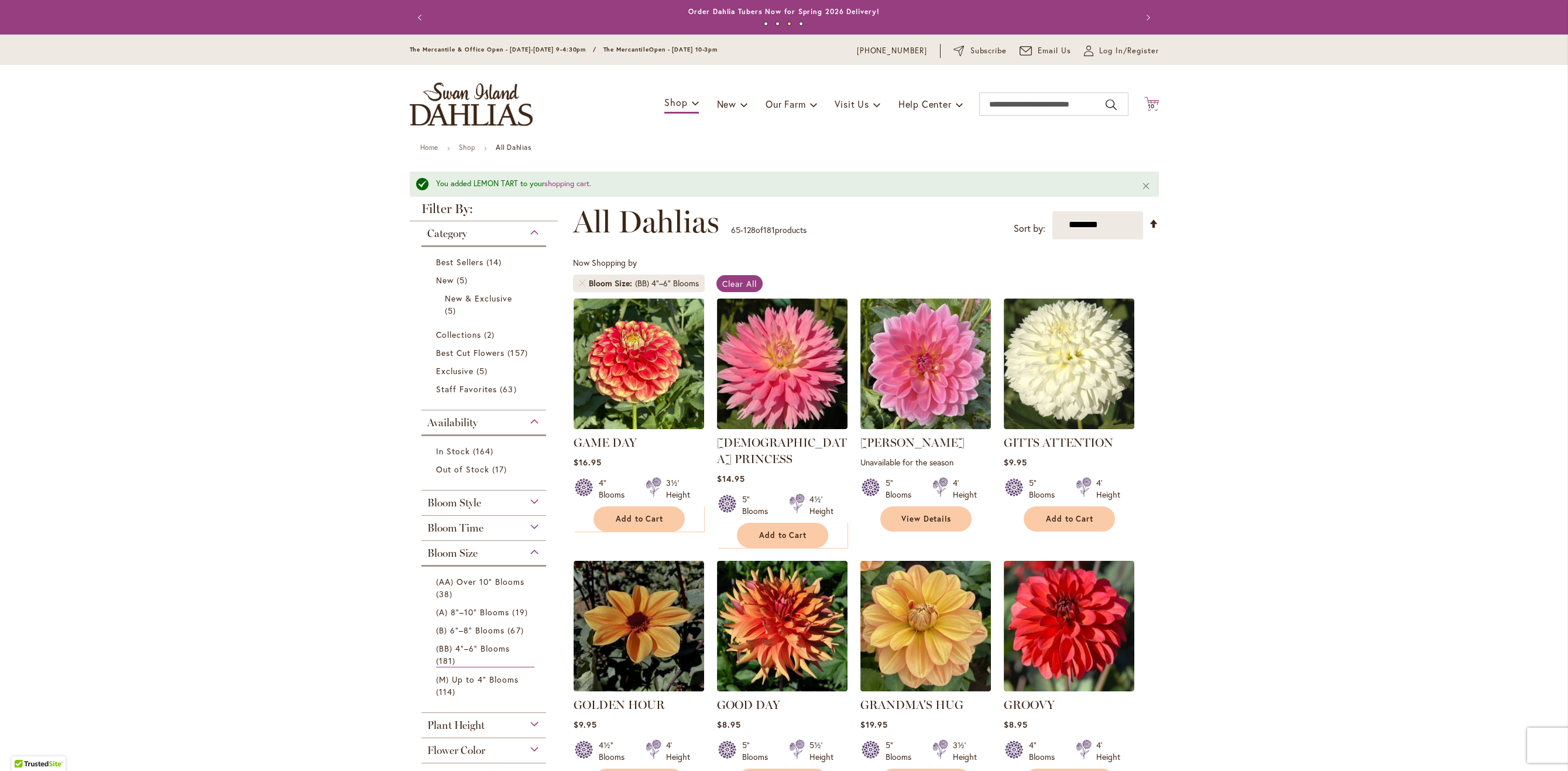
click at [1148, 103] on icon at bounding box center [1152, 103] width 15 height 14
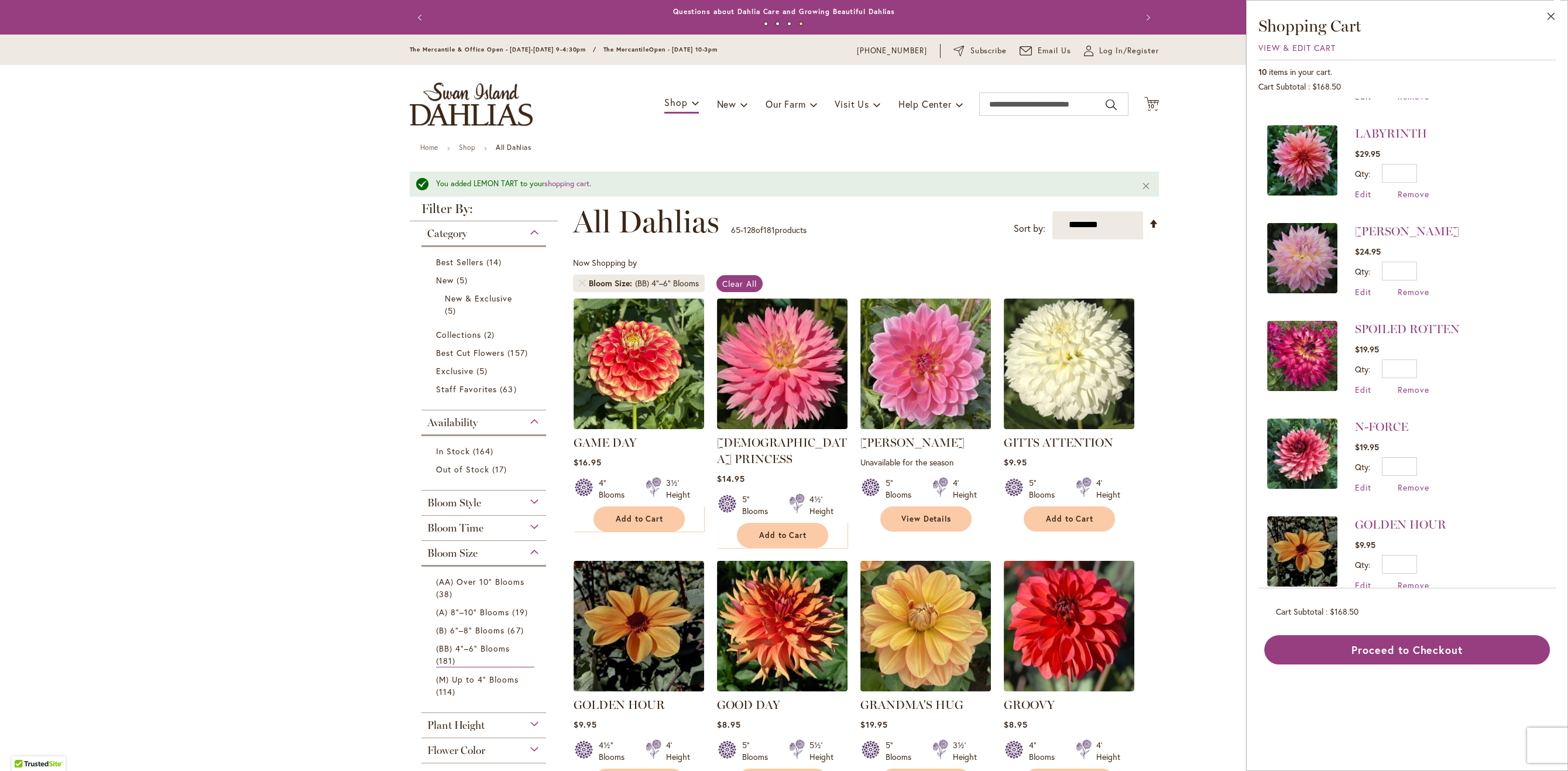
scroll to position [302, 0]
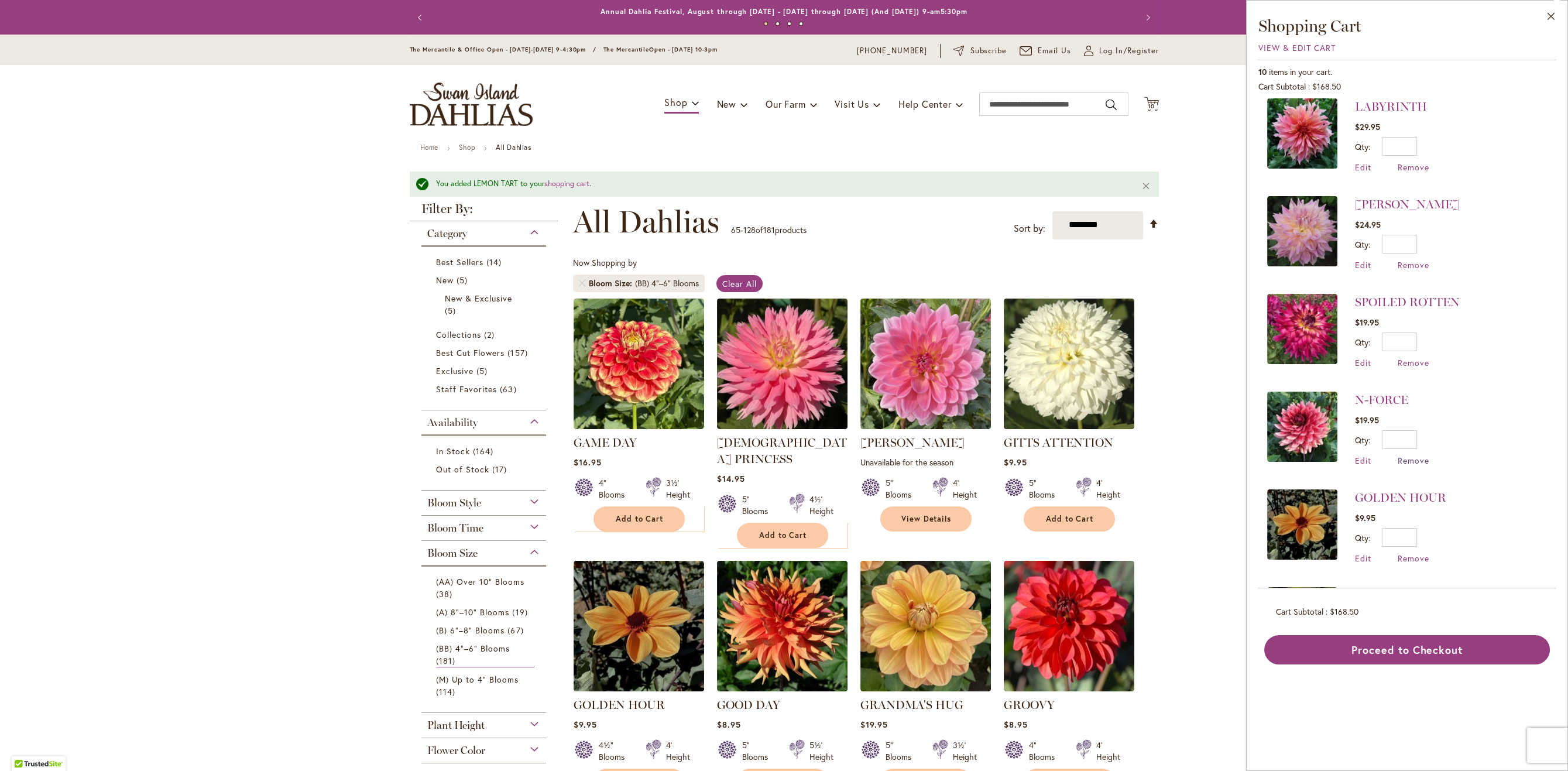
click at [1401, 455] on span "Remove" at bounding box center [1413, 460] width 32 height 11
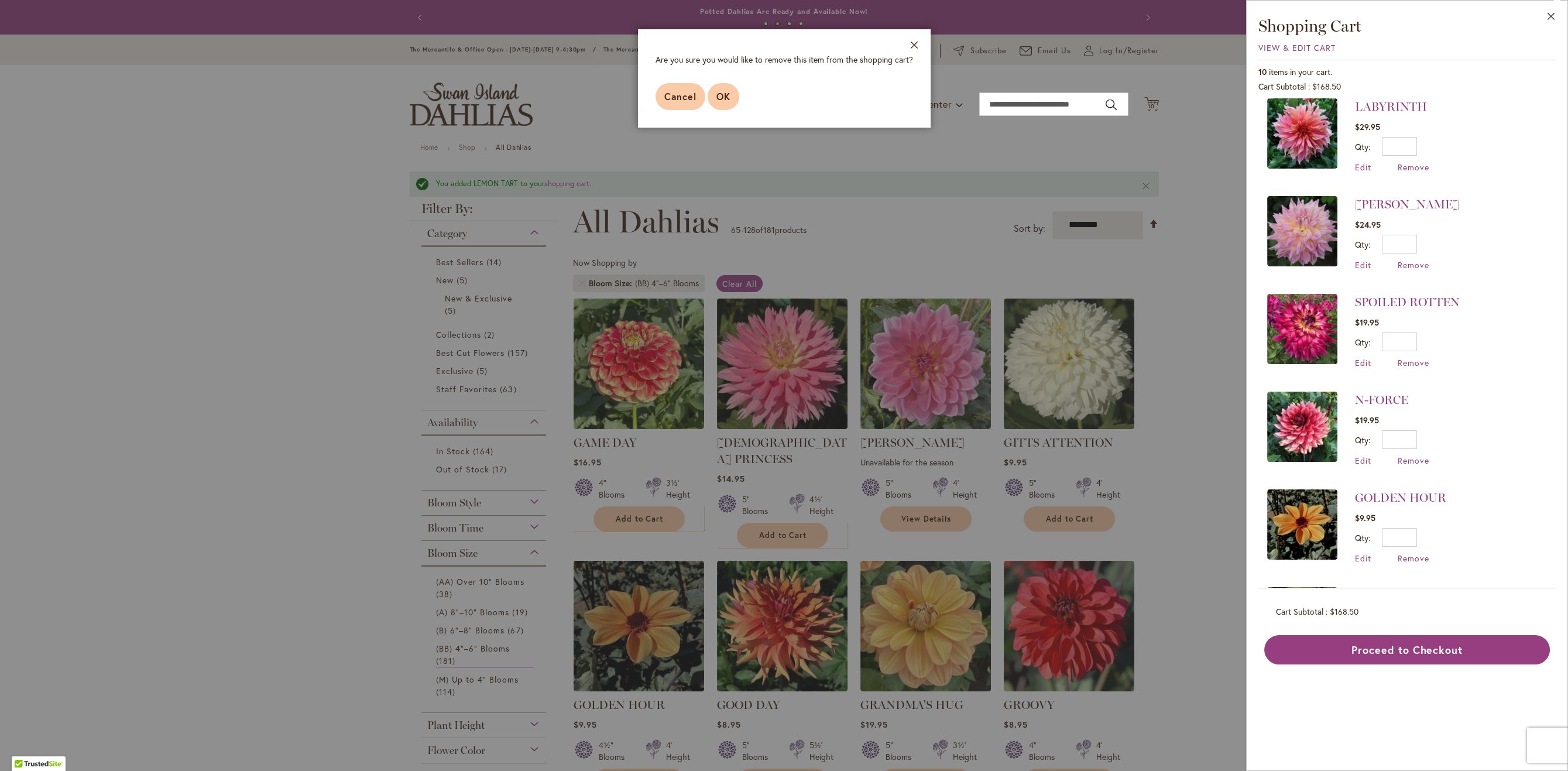
click at [721, 96] on span "OK" at bounding box center [723, 96] width 14 height 12
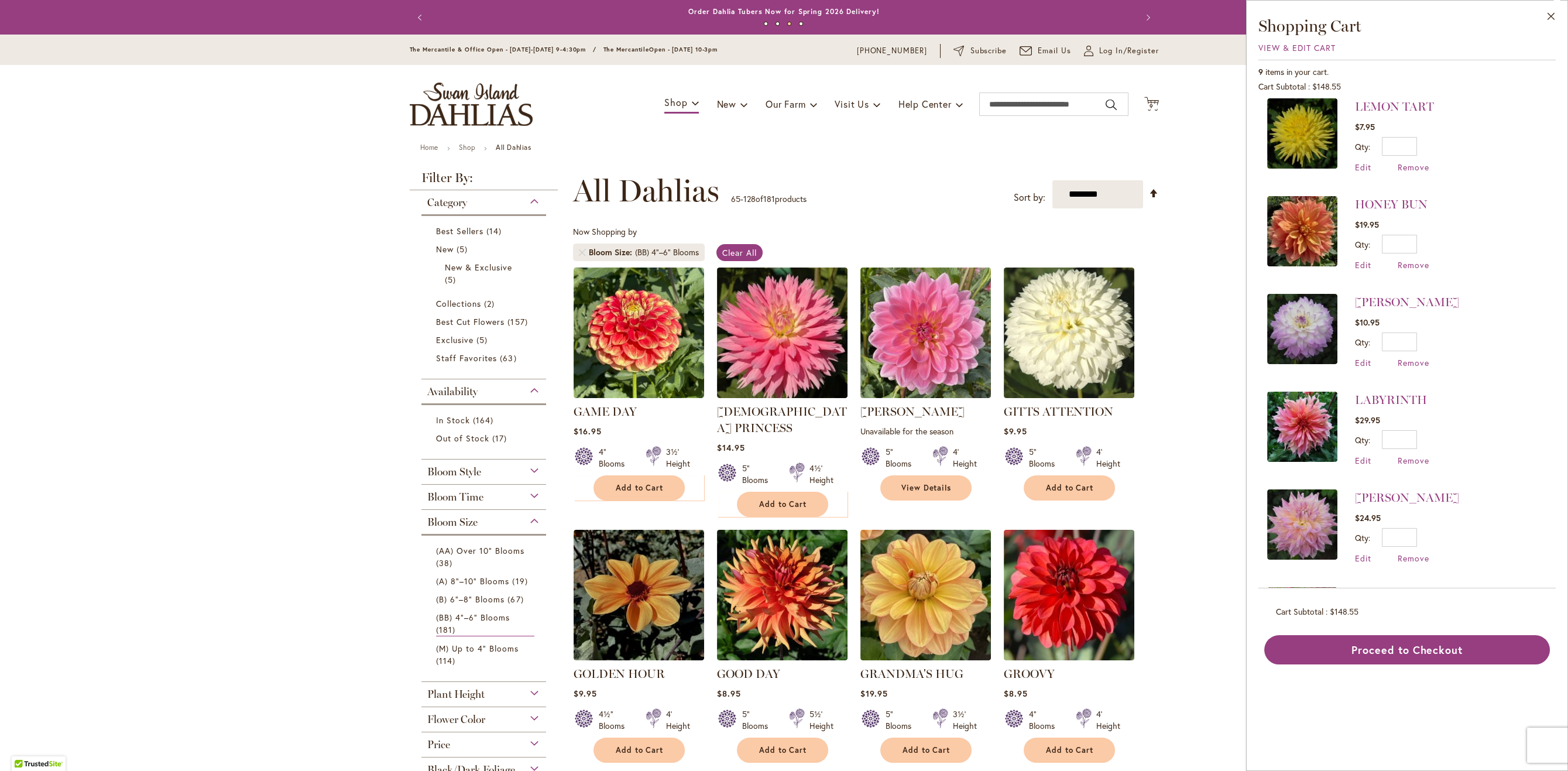
scroll to position [0, 0]
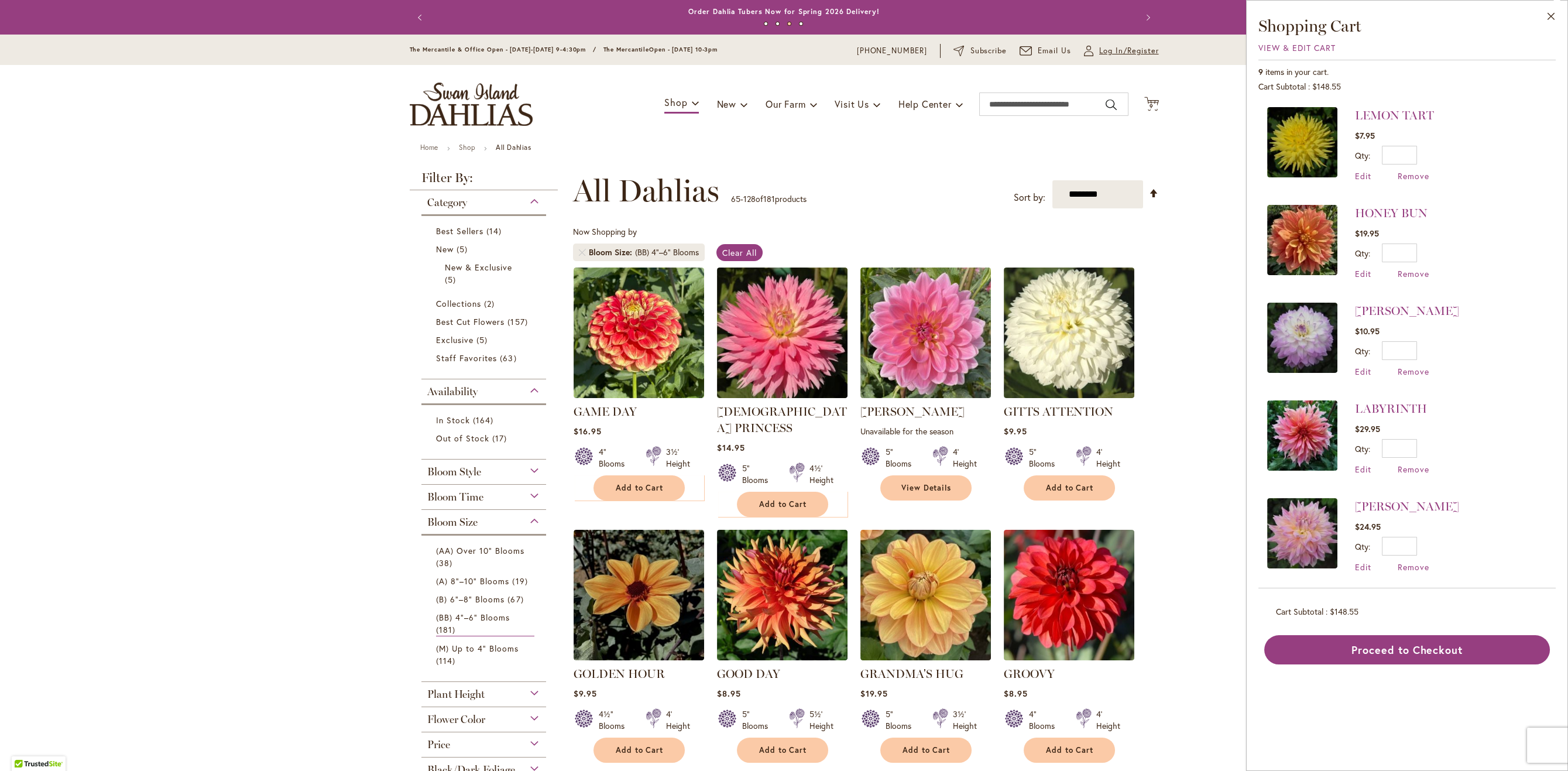
click at [1115, 52] on span "Log In/Register" at bounding box center [1129, 51] width 60 height 11
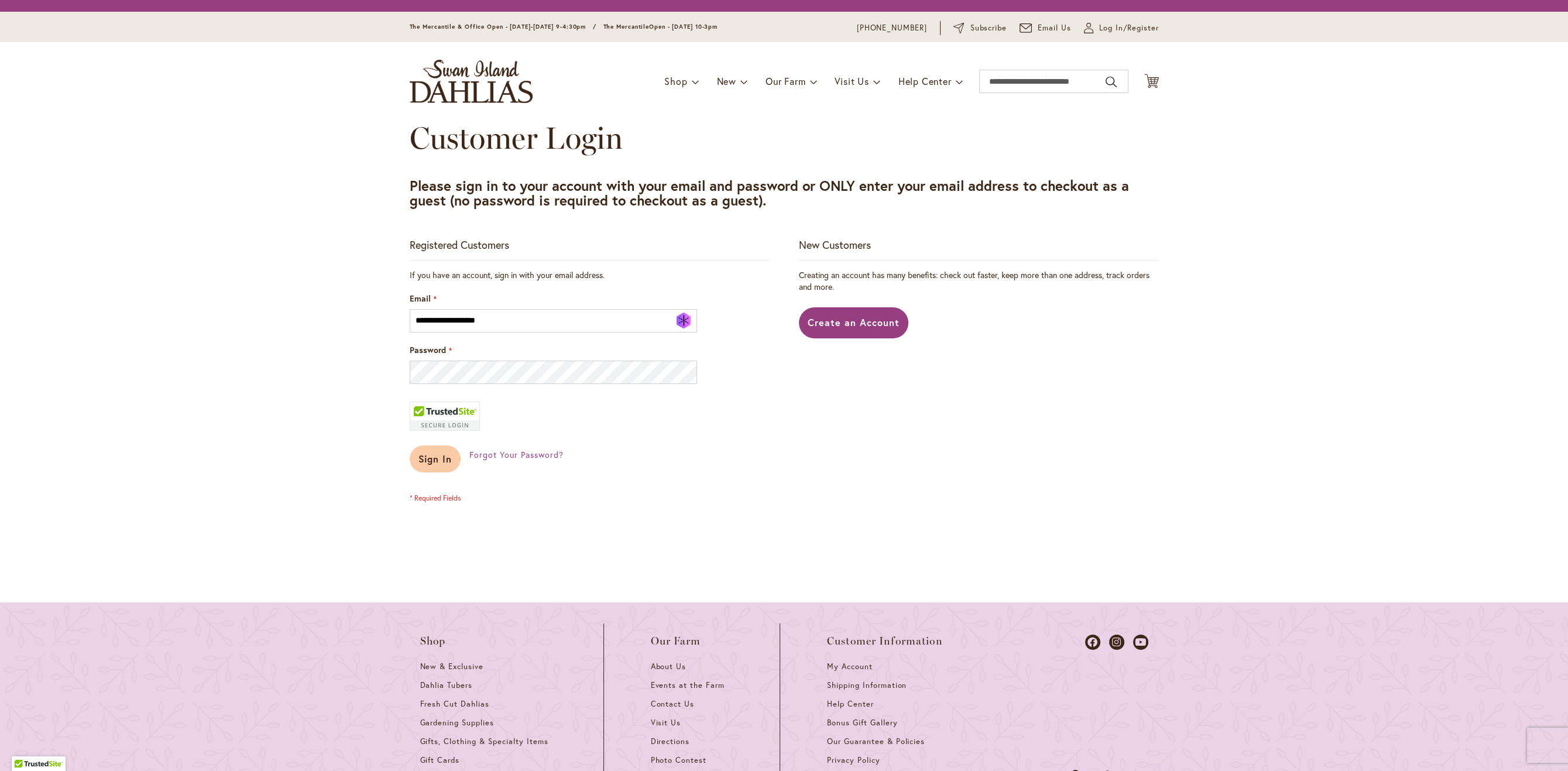
click at [439, 464] on span "Sign In" at bounding box center [436, 458] width 34 height 12
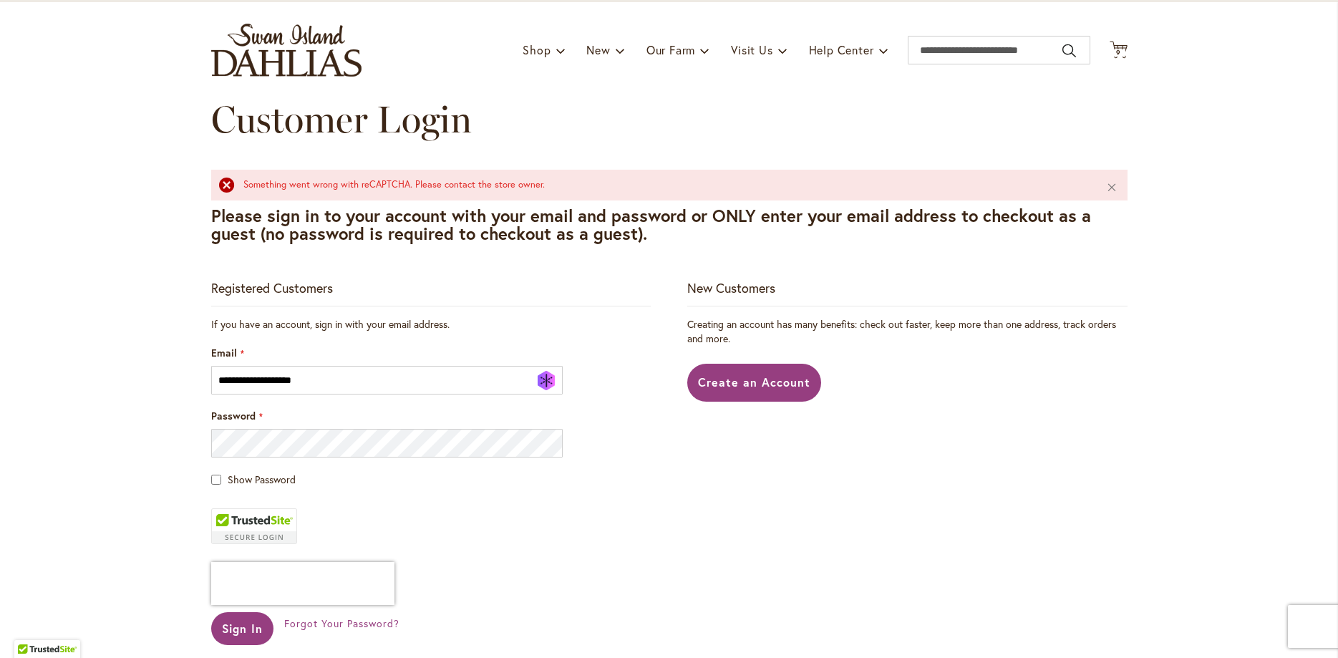
scroll to position [541, 0]
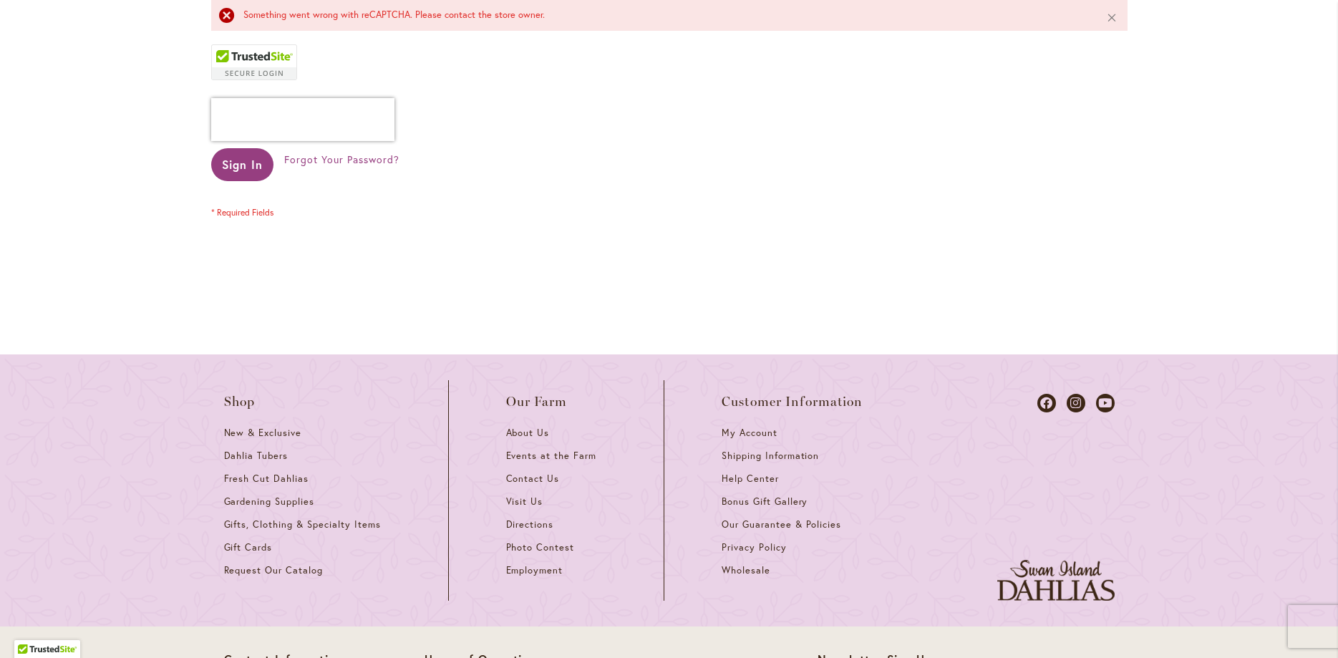
click at [660, 233] on div "**********" at bounding box center [669, 49] width 916 height 468
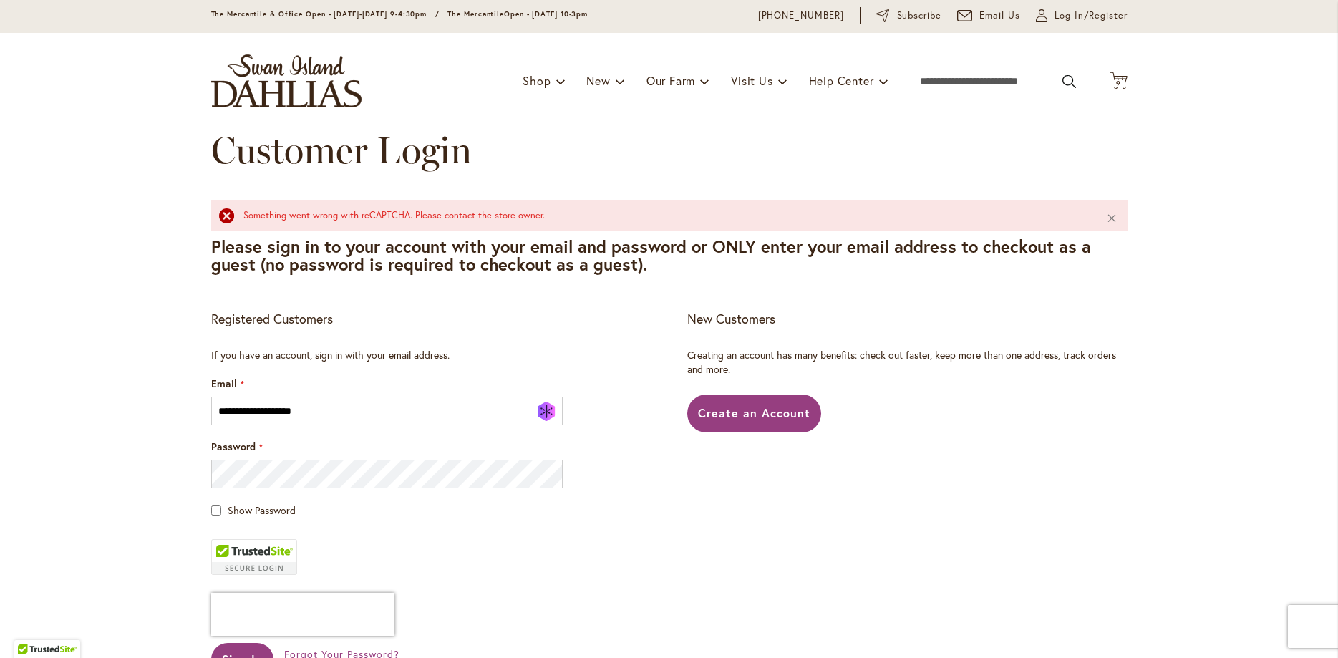
scroll to position [77, 0]
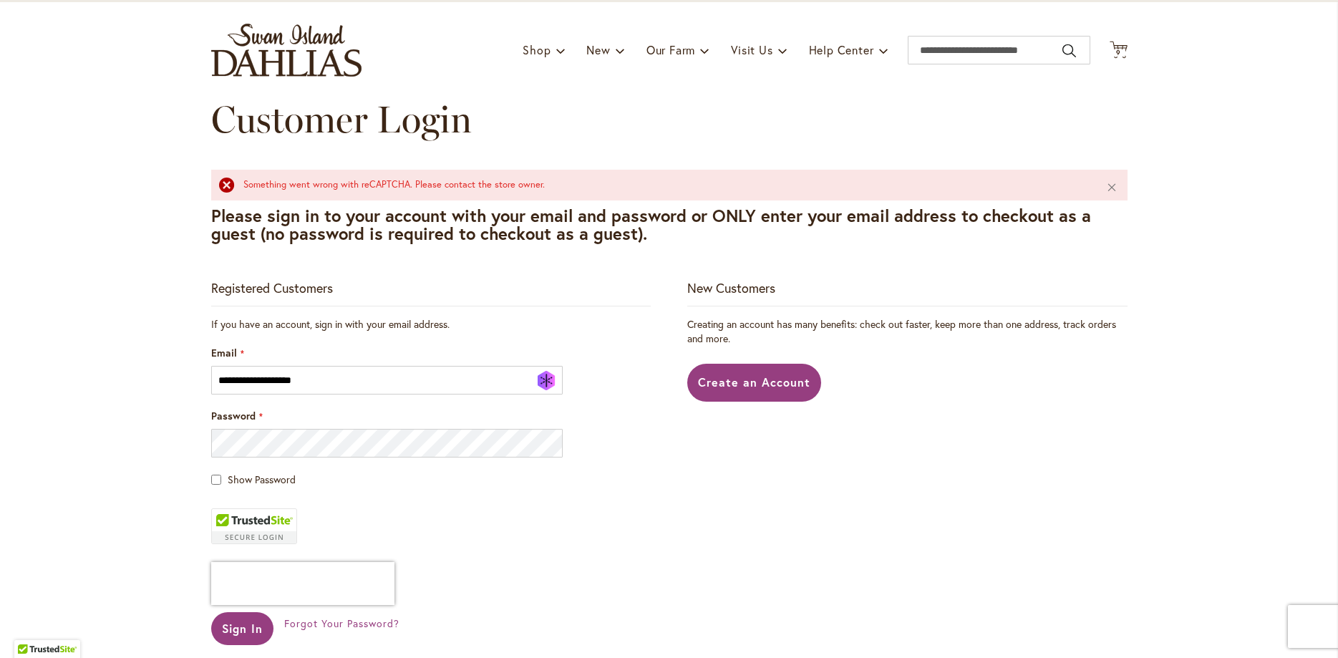
drag, startPoint x: 776, startPoint y: 492, endPoint x: 568, endPoint y: 459, distance: 211.4
click at [693, 472] on div "**********" at bounding box center [669, 513] width 916 height 468
click at [257, 481] on span "Show Password" at bounding box center [262, 479] width 68 height 14
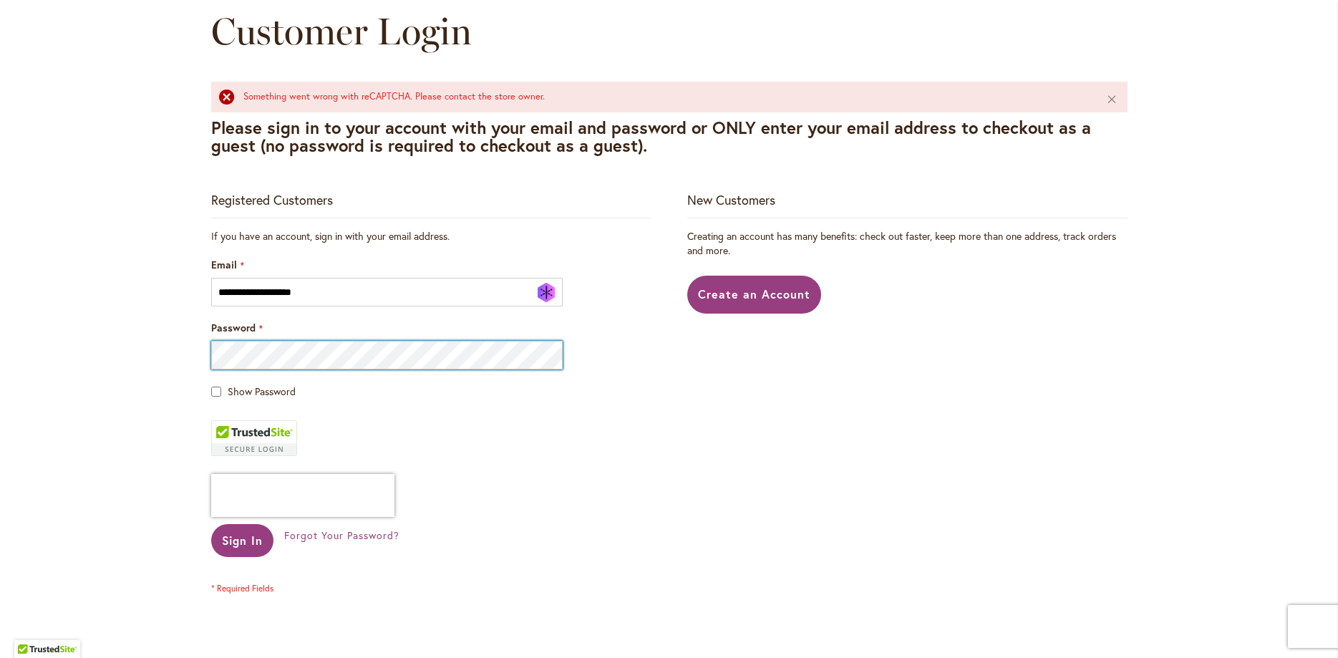
scroll to position [232, 0]
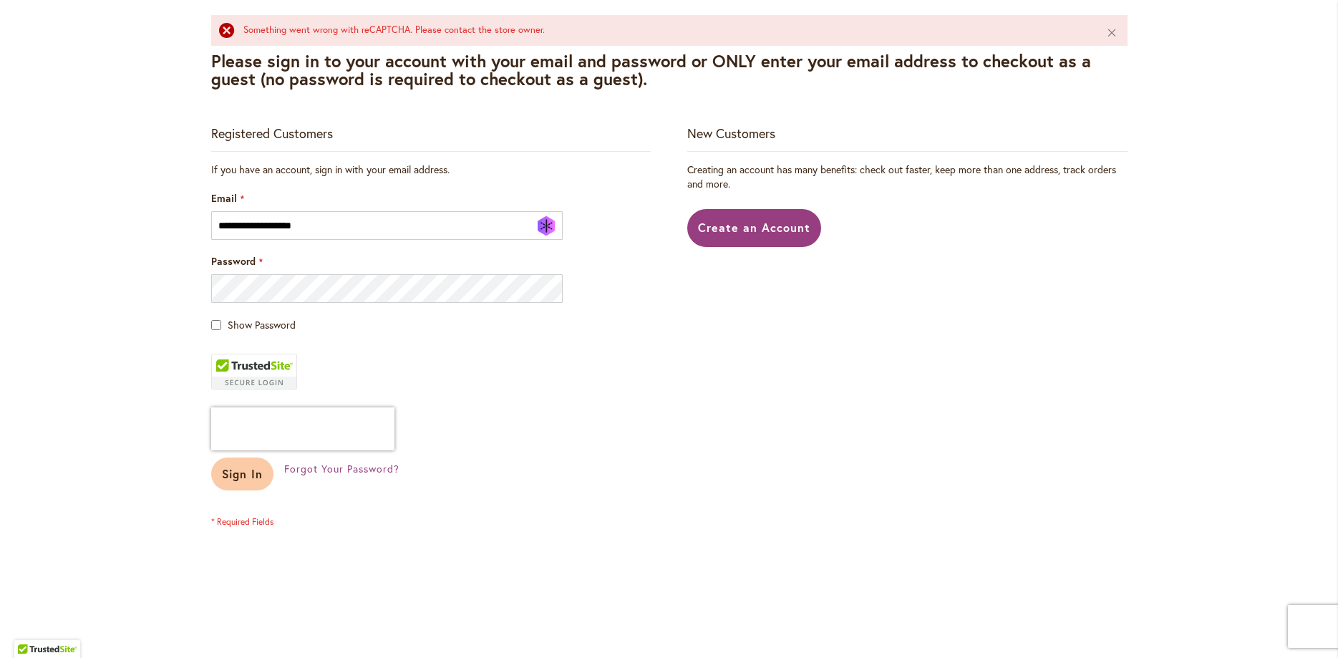
click at [258, 478] on span "Sign In" at bounding box center [243, 473] width 42 height 15
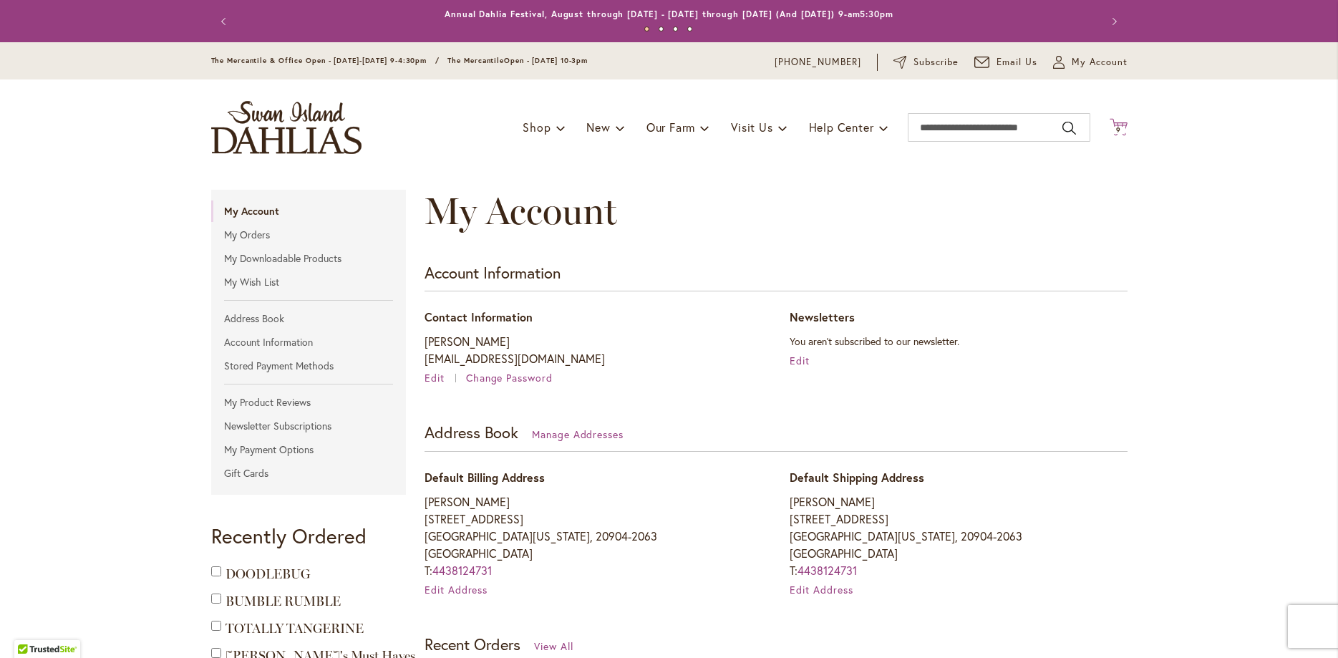
click at [1119, 125] on icon at bounding box center [1118, 126] width 18 height 17
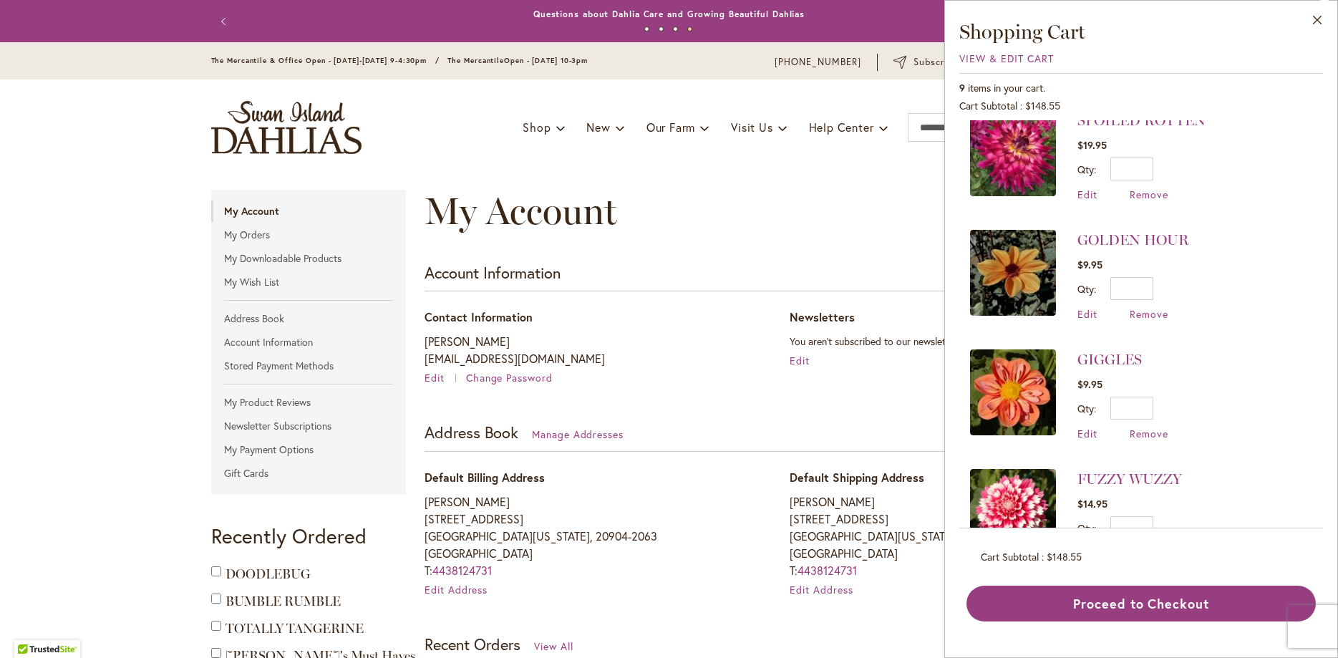
scroll to position [669, 0]
